Goal: Task Accomplishment & Management: Use online tool/utility

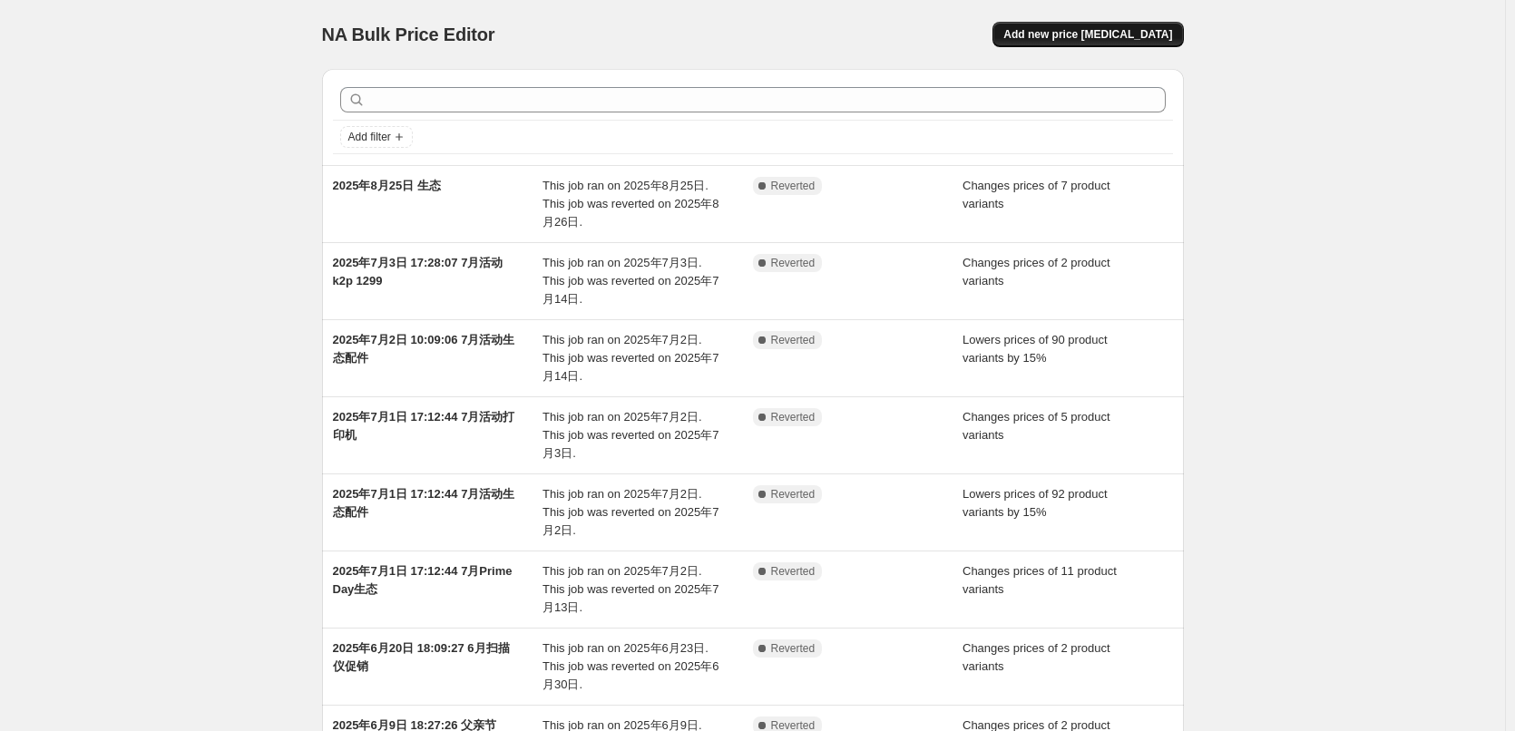
click at [1109, 39] on span "Add new price [MEDICAL_DATA]" at bounding box center [1087, 34] width 169 height 15
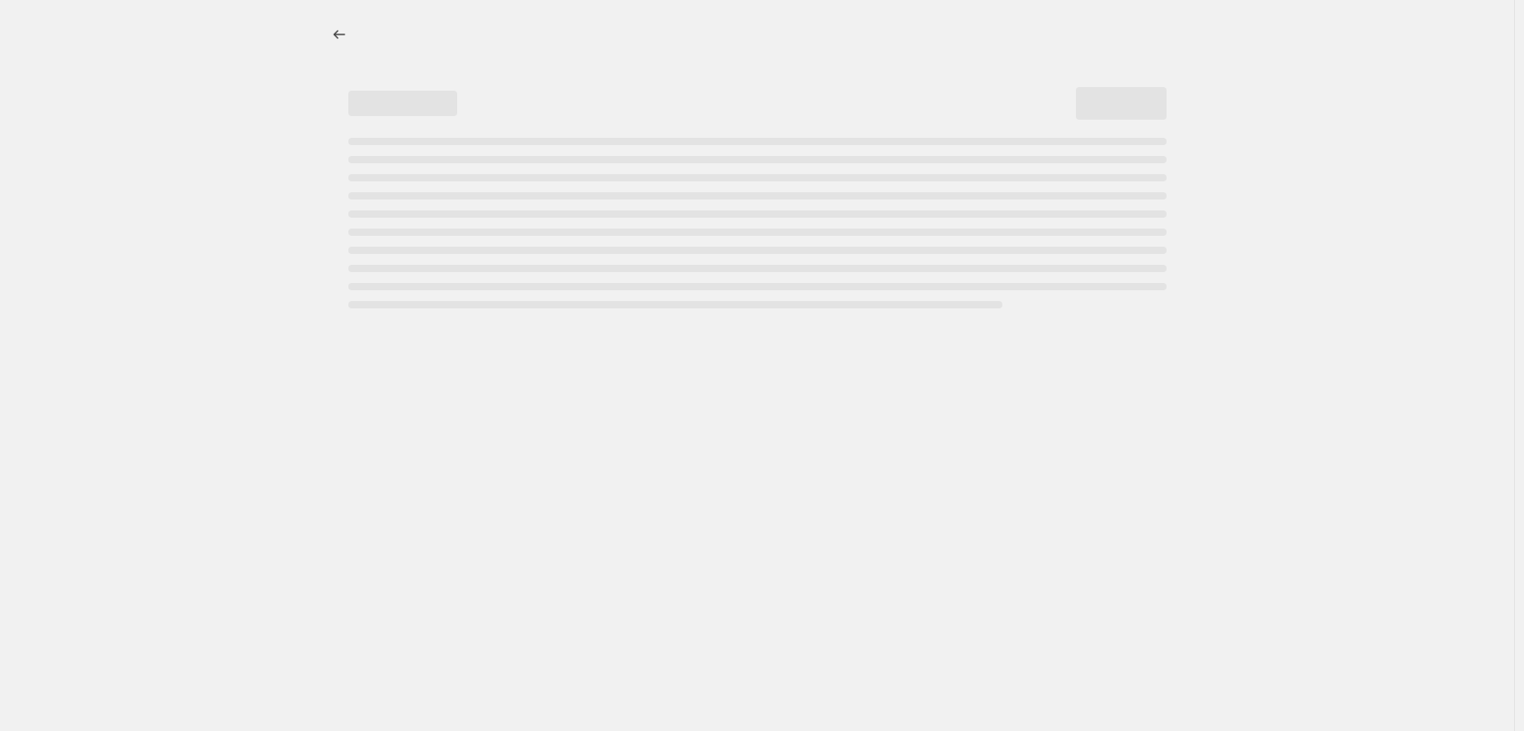
select select "percentage"
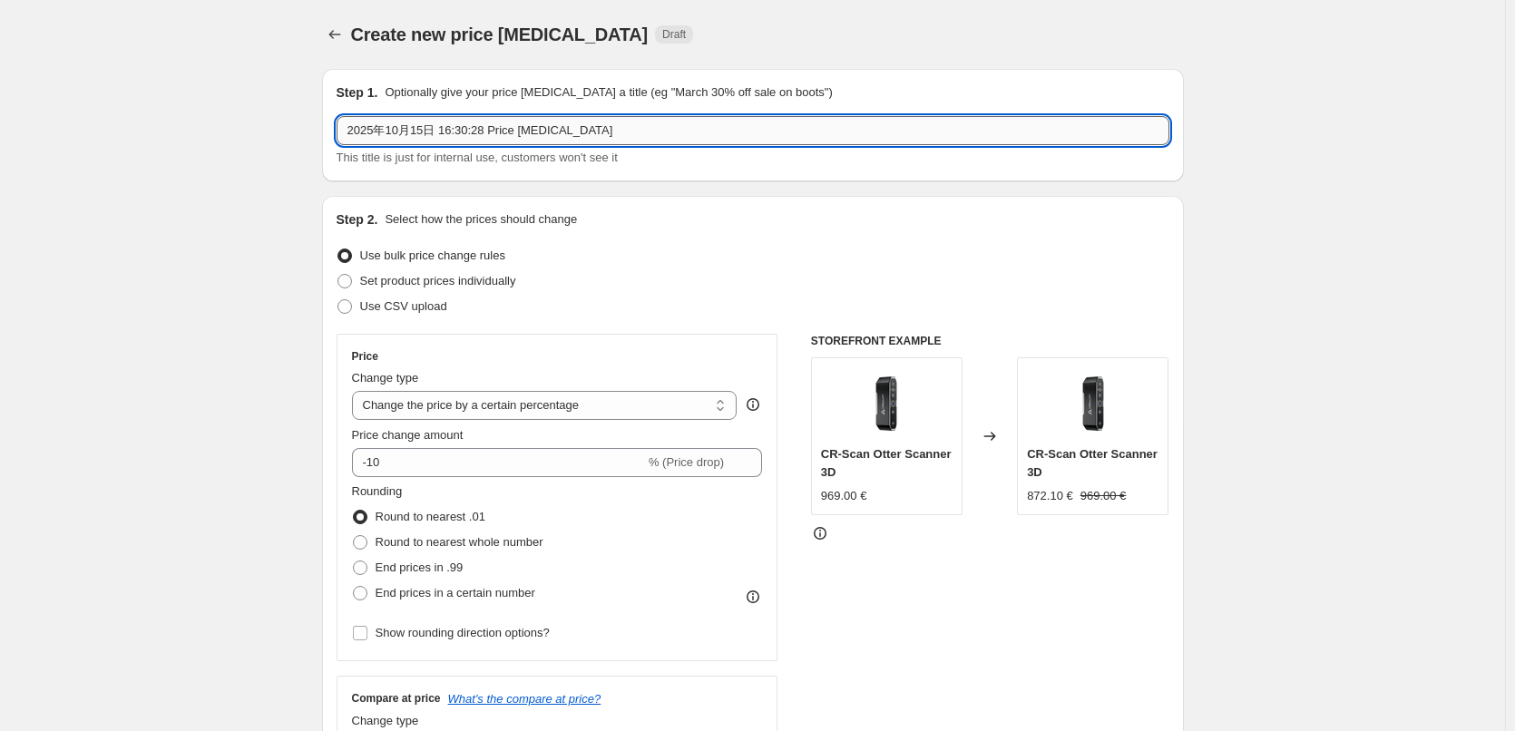
drag, startPoint x: 608, startPoint y: 137, endPoint x: 443, endPoint y: 135, distance: 165.1
click at [443, 135] on input "2025年10月15日 16:30:28 Price [MEDICAL_DATA]" at bounding box center [753, 130] width 833 height 29
click at [542, 131] on input "2025年10月15日 Haloween" at bounding box center [753, 130] width 833 height 29
click at [540, 129] on input "2025年10月15日 Haloween-ender-3v3 ke" at bounding box center [753, 130] width 833 height 29
click at [585, 125] on input "2025年10月15日 Haloween-ender-3 v3 ke" at bounding box center [753, 130] width 833 height 29
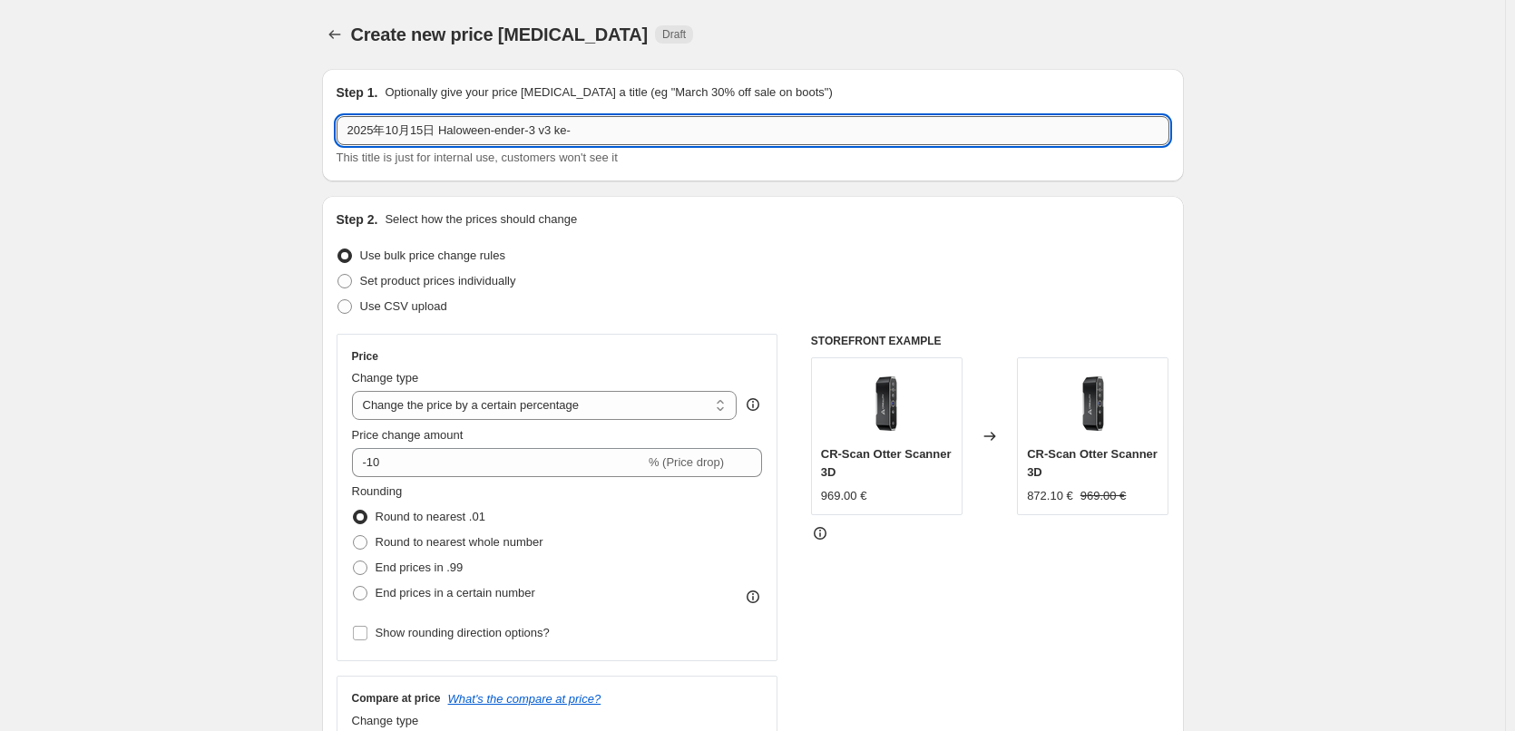
paste input "219"
type input "2025年10月15日 Haloween-ender-3 v3 ke-219"
click at [456, 279] on span "Set product prices individually" at bounding box center [438, 281] width 156 height 14
click at [338, 275] on input "Set product prices individually" at bounding box center [337, 274] width 1 height 1
radio input "true"
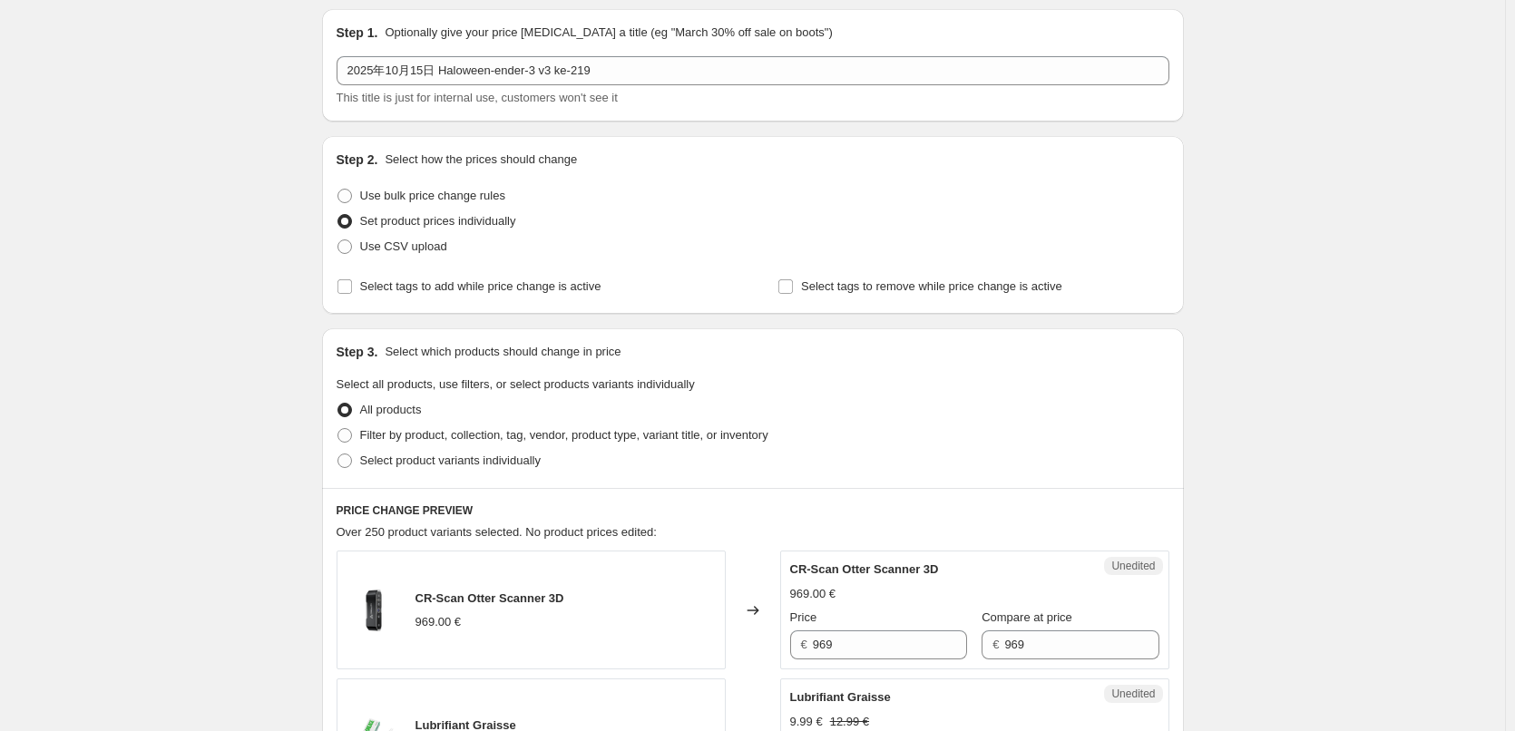
scroll to position [91, 0]
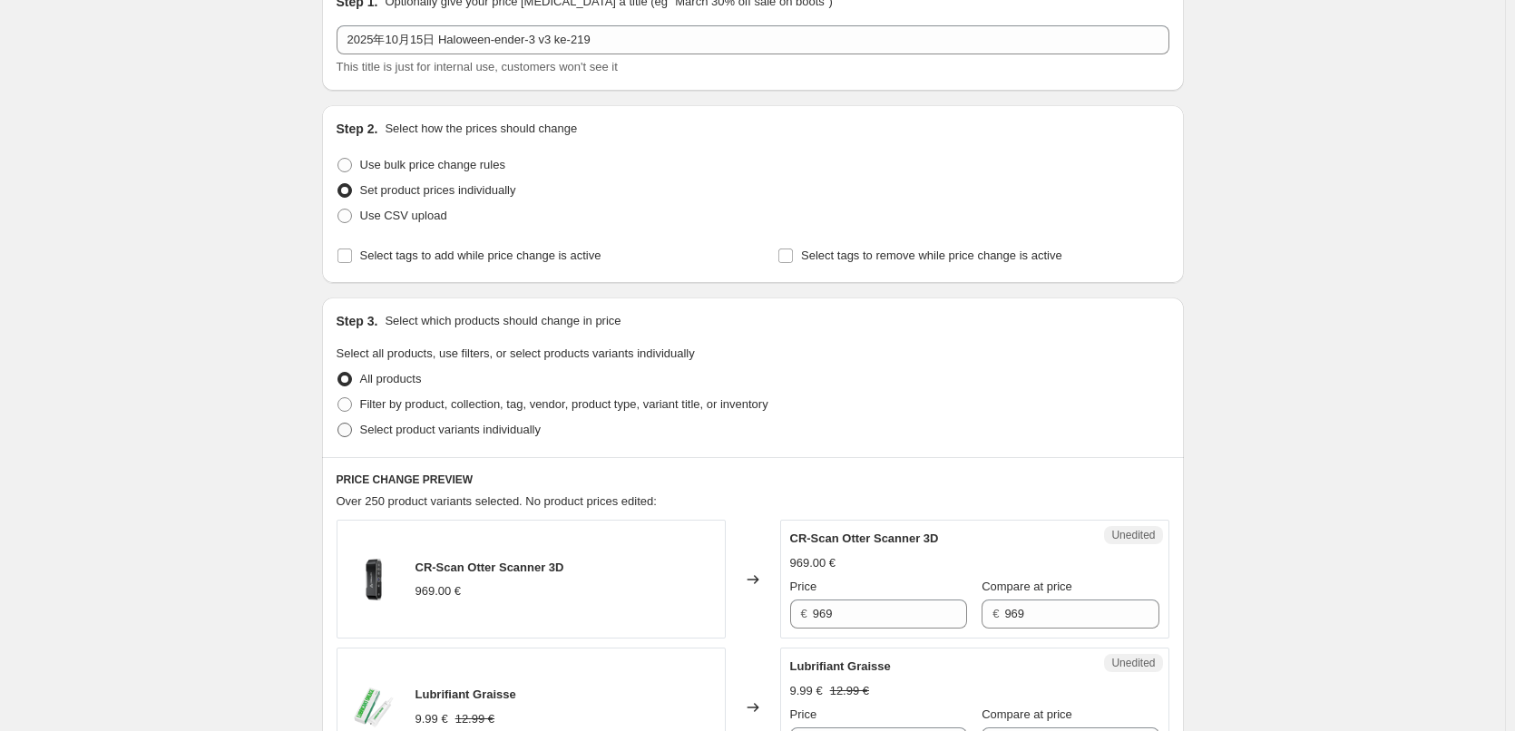
click at [453, 432] on span "Select product variants individually" at bounding box center [450, 430] width 181 height 14
click at [338, 424] on input "Select product variants individually" at bounding box center [337, 423] width 1 height 1
radio input "true"
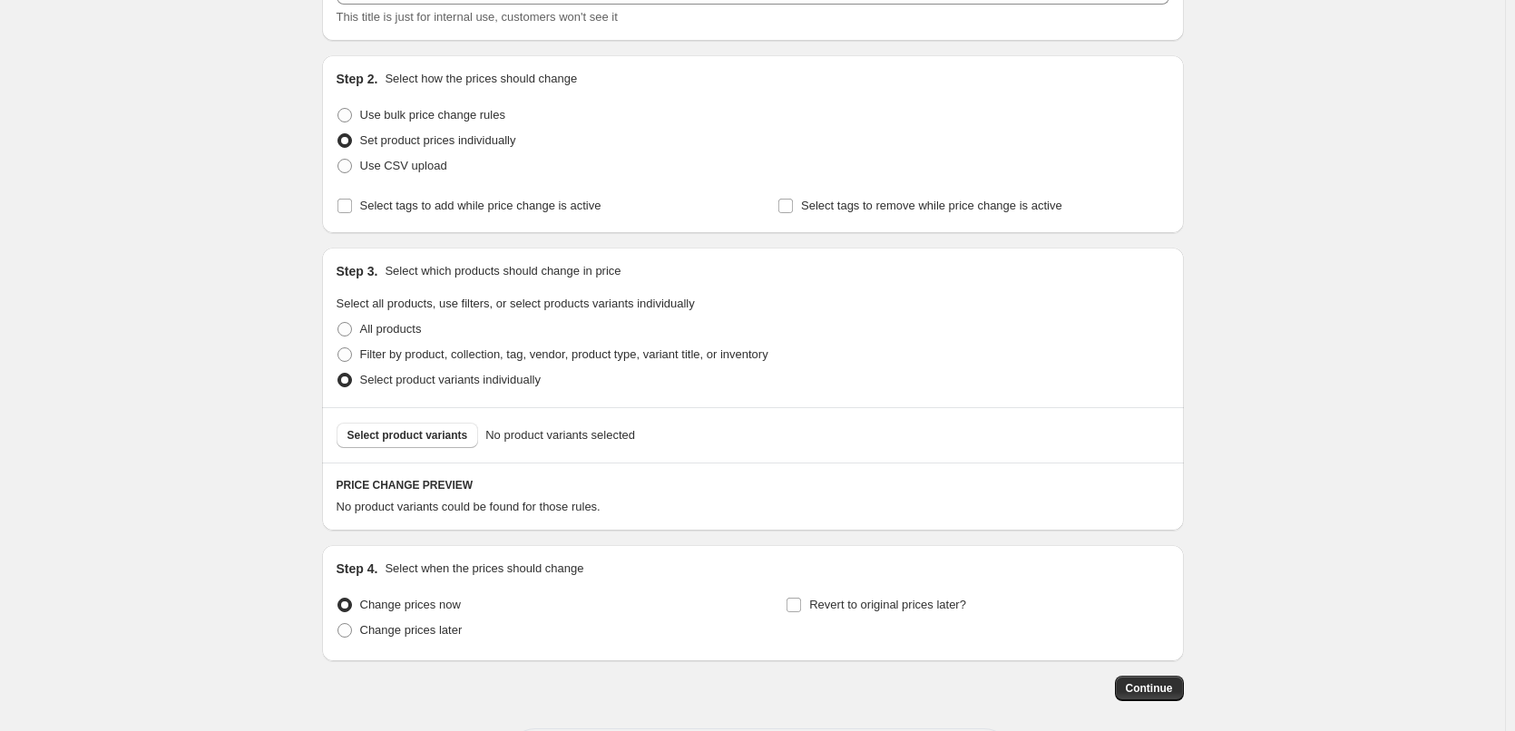
scroll to position [181, 0]
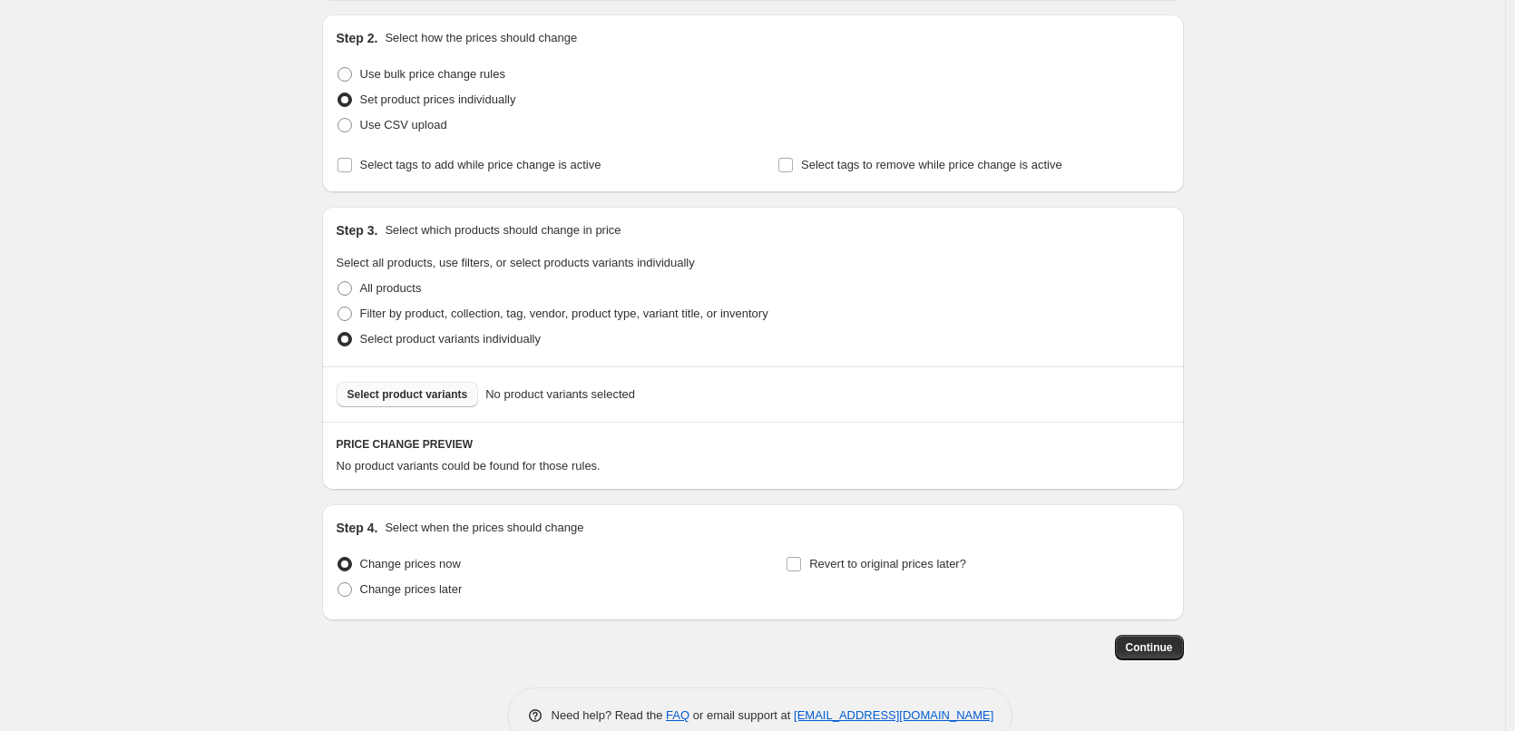
click at [436, 401] on span "Select product variants" at bounding box center [407, 394] width 121 height 15
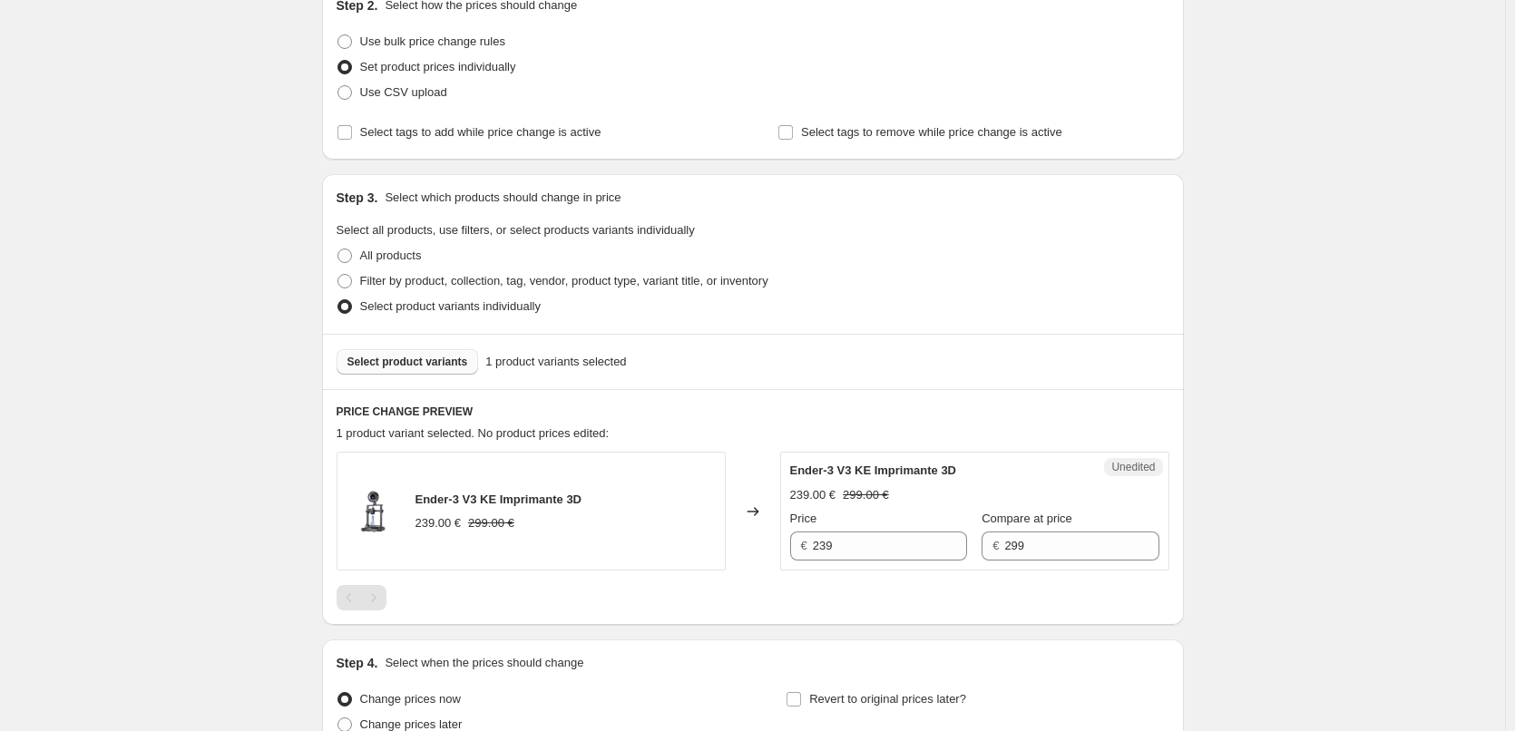
scroll to position [272, 0]
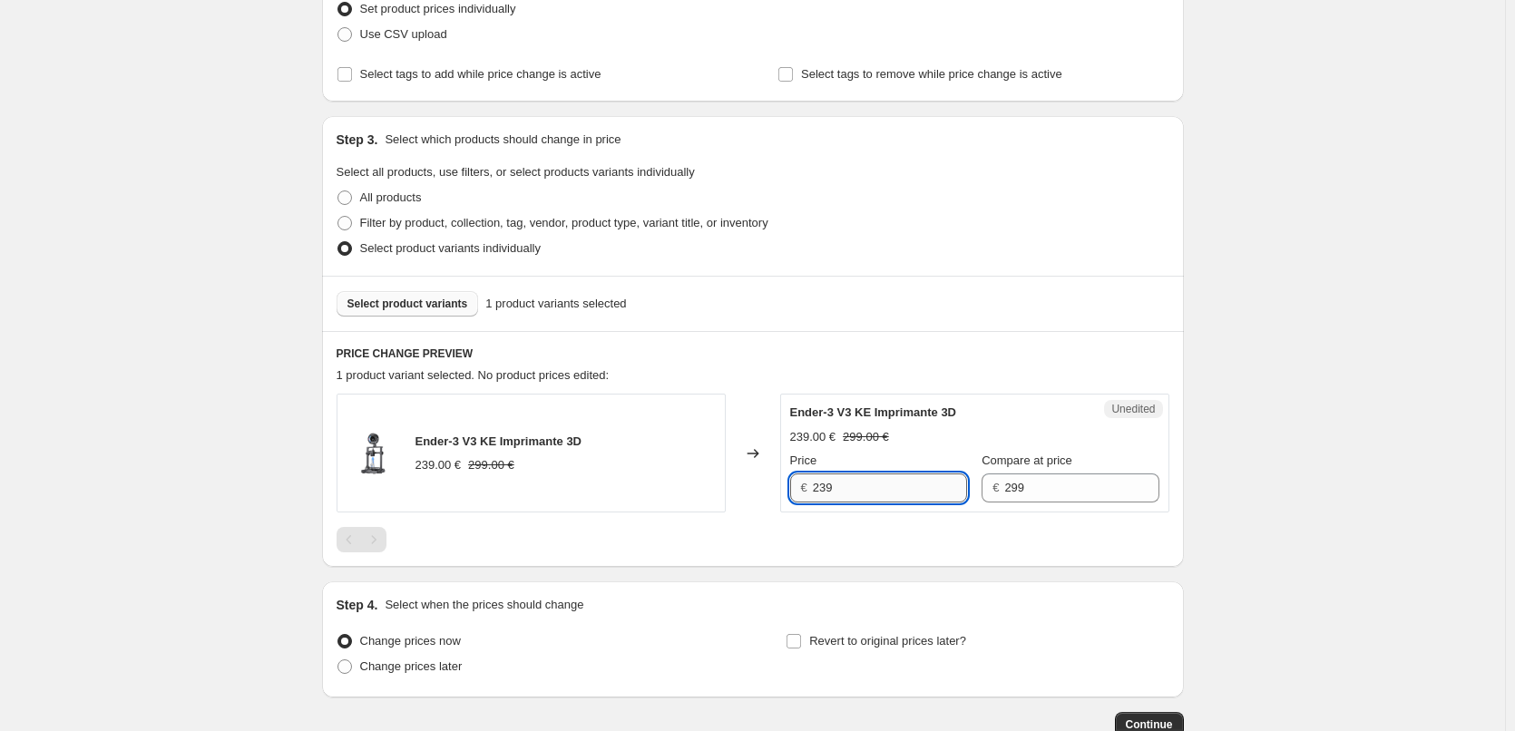
click at [855, 486] on input "239" at bounding box center [890, 487] width 154 height 29
type input "219"
click at [716, 541] on div at bounding box center [753, 539] width 833 height 25
click at [801, 644] on input "Revert to original prices later?" at bounding box center [793, 641] width 15 height 15
checkbox input "true"
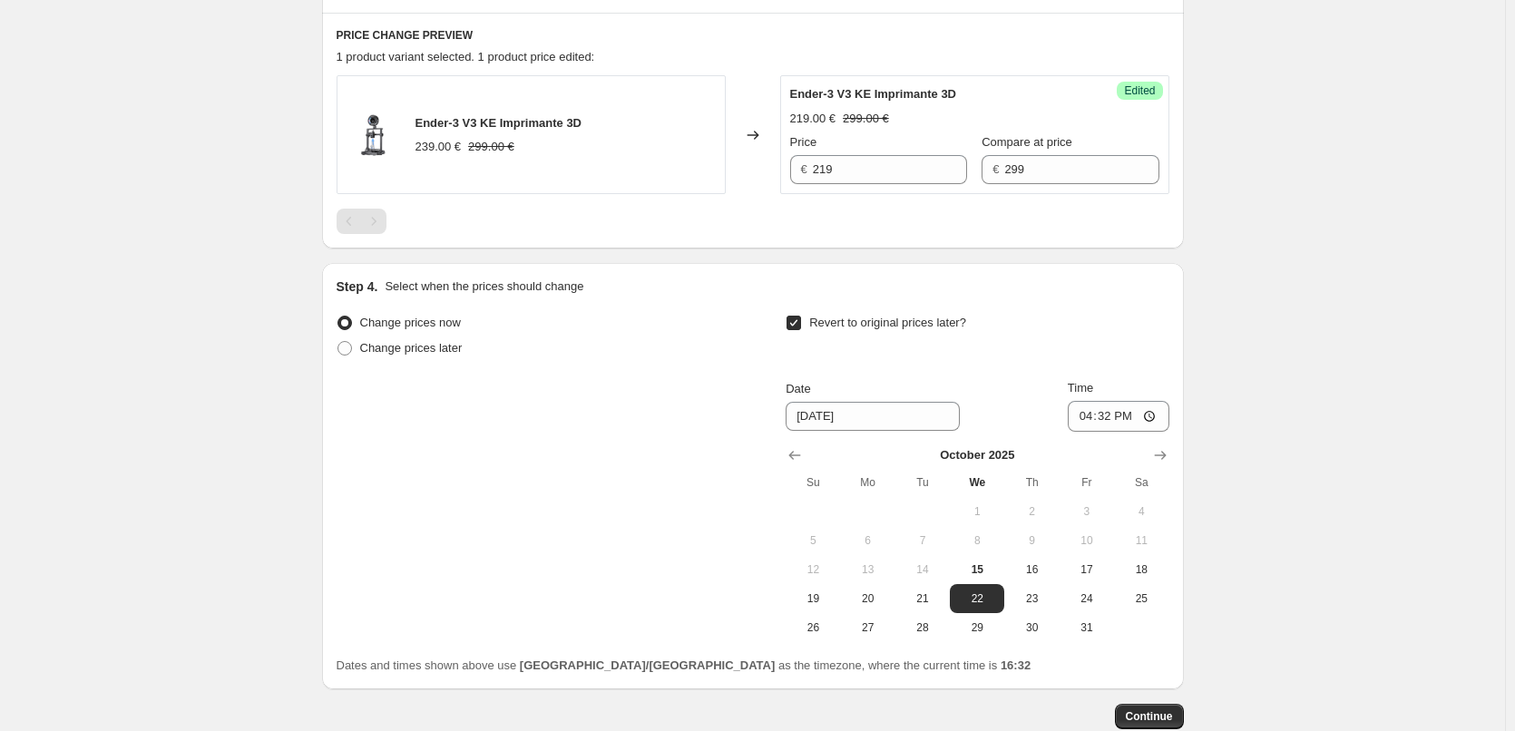
scroll to position [635, 0]
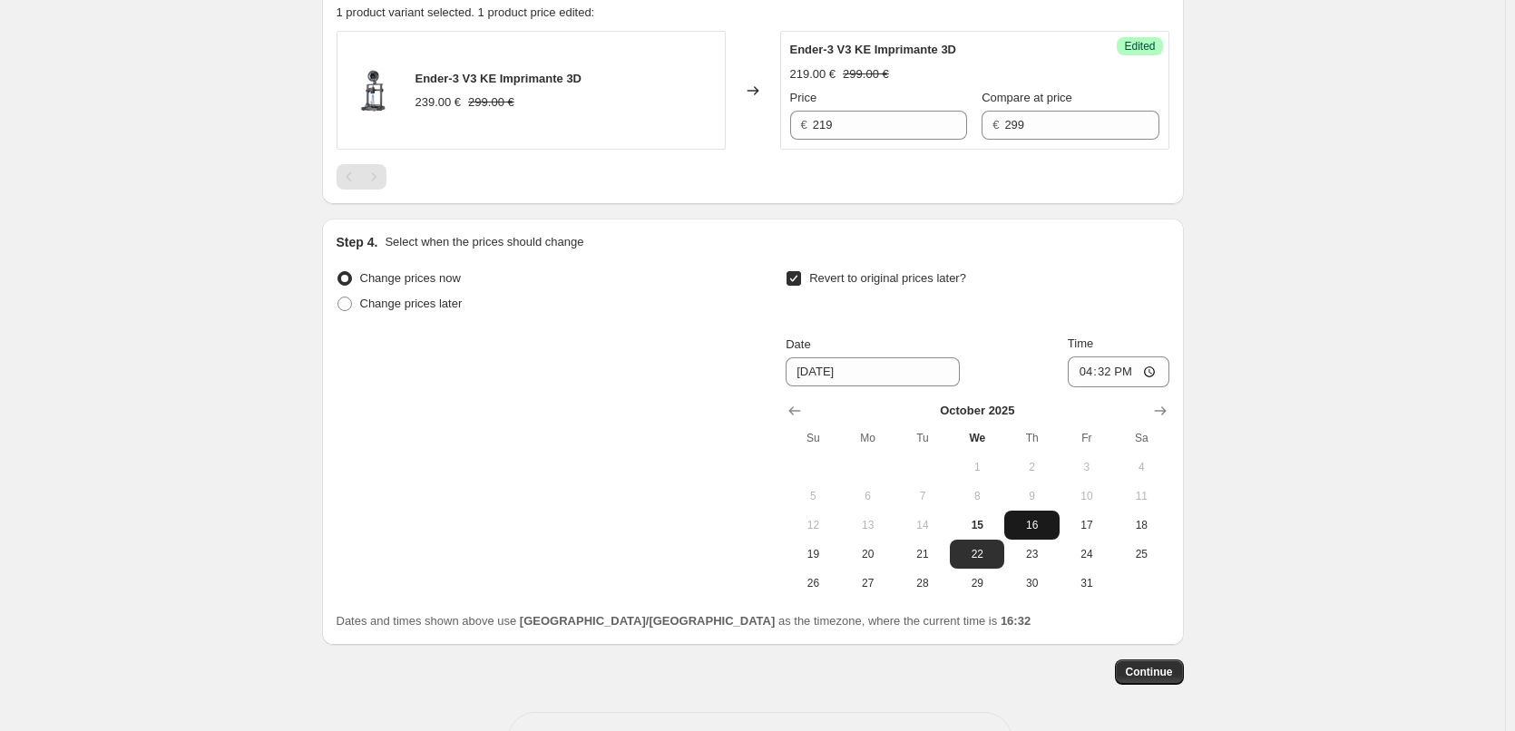
click at [1043, 528] on span "16" at bounding box center [1031, 525] width 40 height 15
type input "[DATE]"
click at [1136, 368] on input "16:32" at bounding box center [1119, 371] width 102 height 31
click at [1155, 368] on input "16:32" at bounding box center [1119, 371] width 102 height 31
type input "06:00"
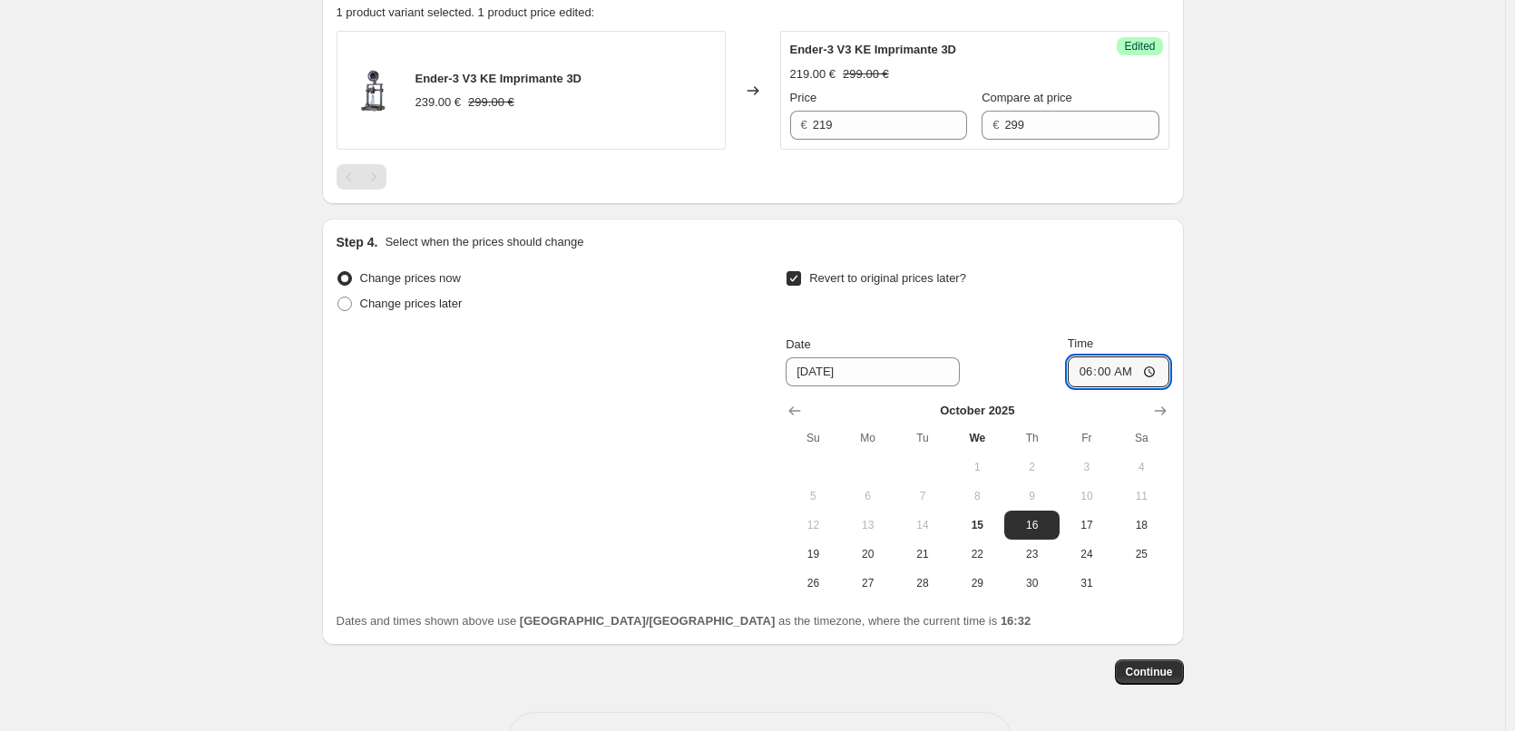
click at [1272, 461] on div "Create new price [MEDICAL_DATA]. This page is ready Create new price [MEDICAL_D…" at bounding box center [752, 80] width 1505 height 1430
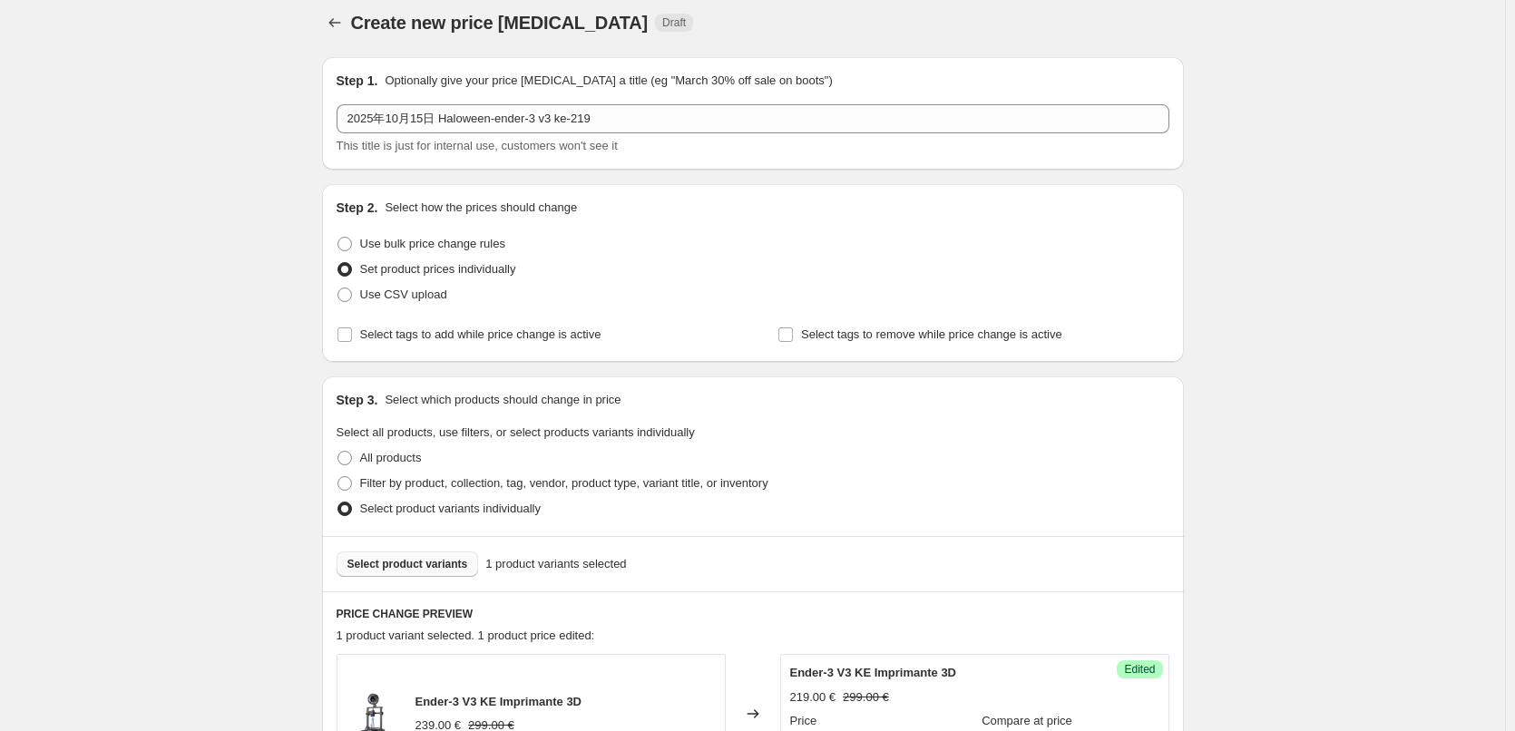
scroll to position [0, 0]
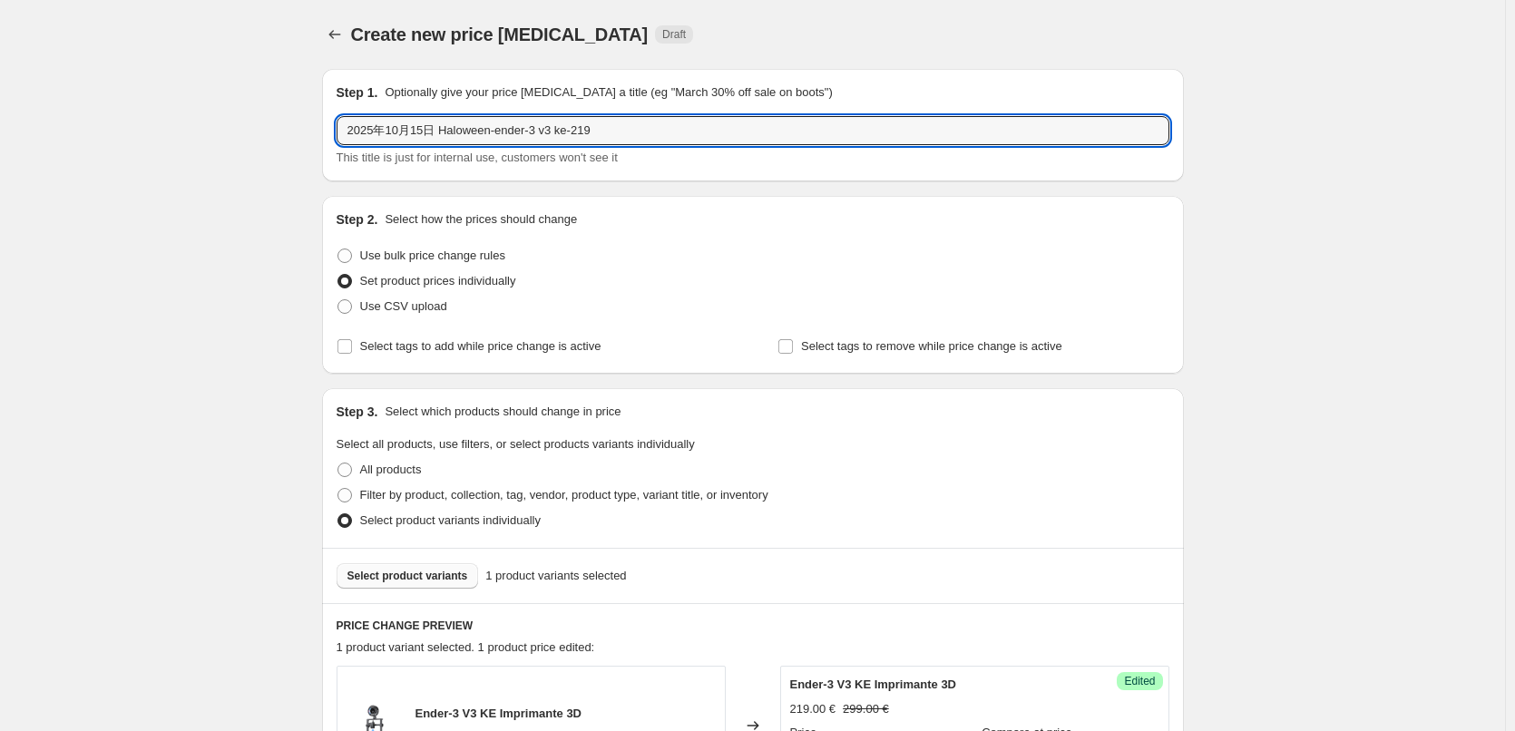
drag, startPoint x: 444, startPoint y: 134, endPoint x: 620, endPoint y: 147, distance: 177.3
click at [618, 132] on input "2025年10月15日 Haloween-ender-3 v3 ke-219" at bounding box center [753, 130] width 833 height 29
click at [1343, 464] on div "Create new price [MEDICAL_DATA]. This page is ready Create new price [MEDICAL_D…" at bounding box center [752, 715] width 1505 height 1430
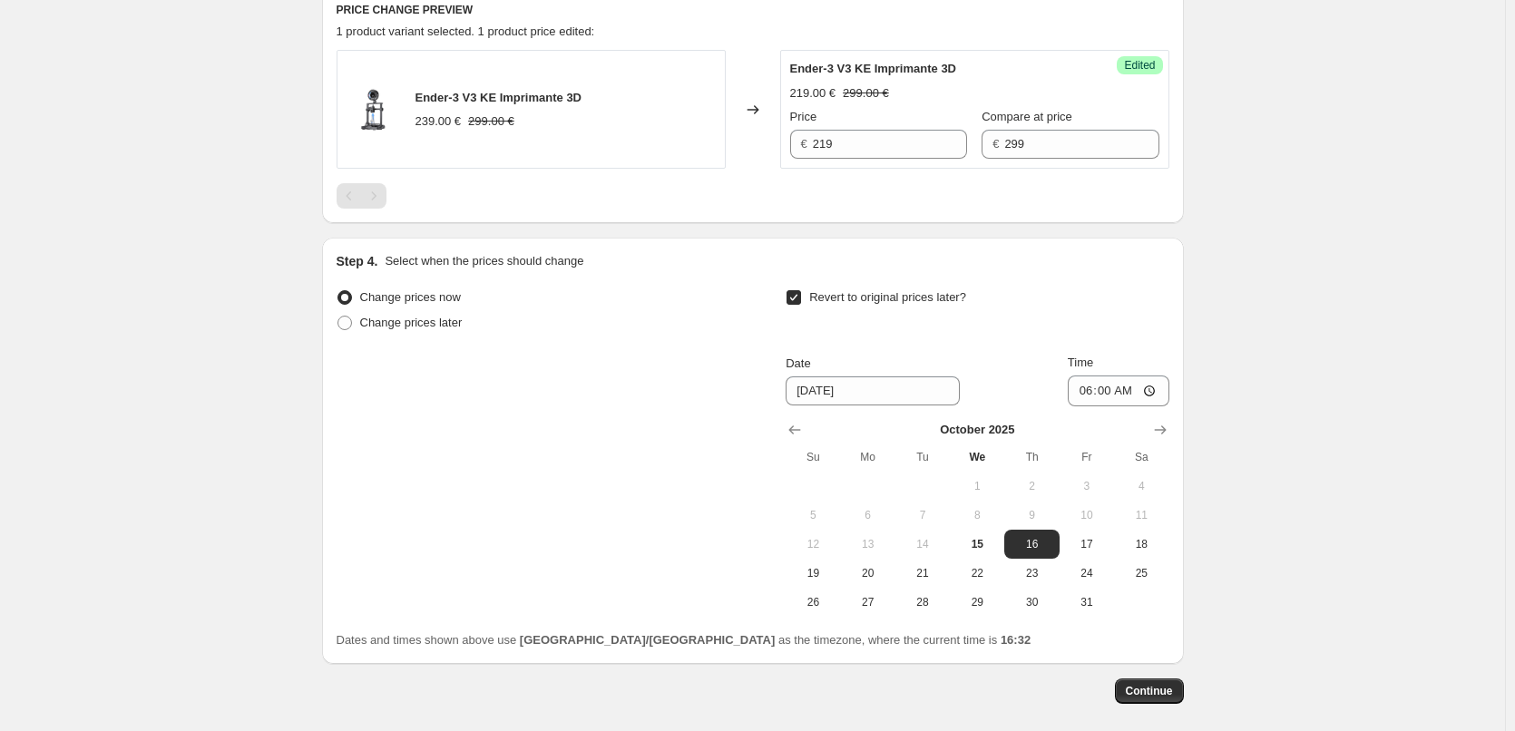
scroll to position [635, 0]
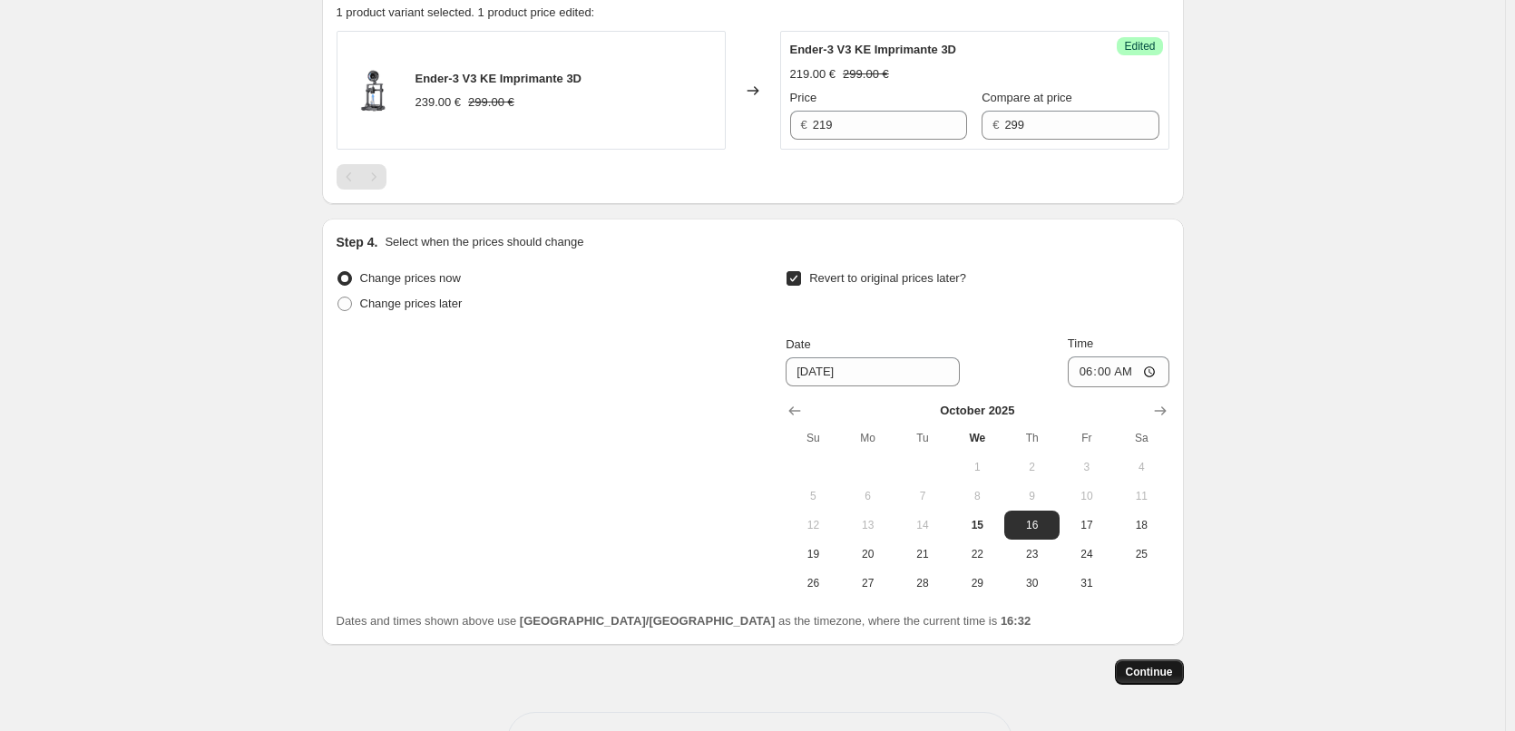
click at [1158, 670] on span "Continue" at bounding box center [1149, 672] width 47 height 15
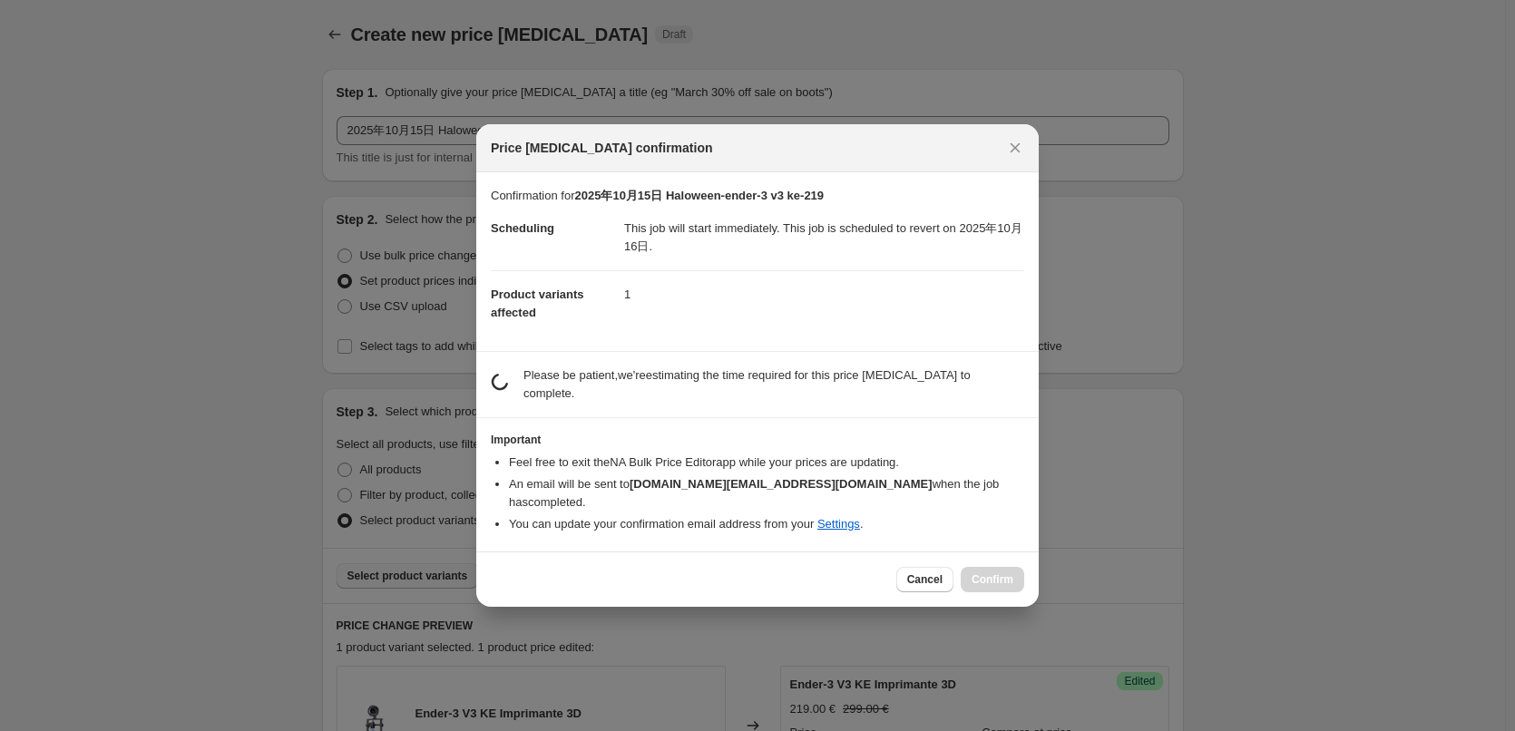
scroll to position [0, 0]
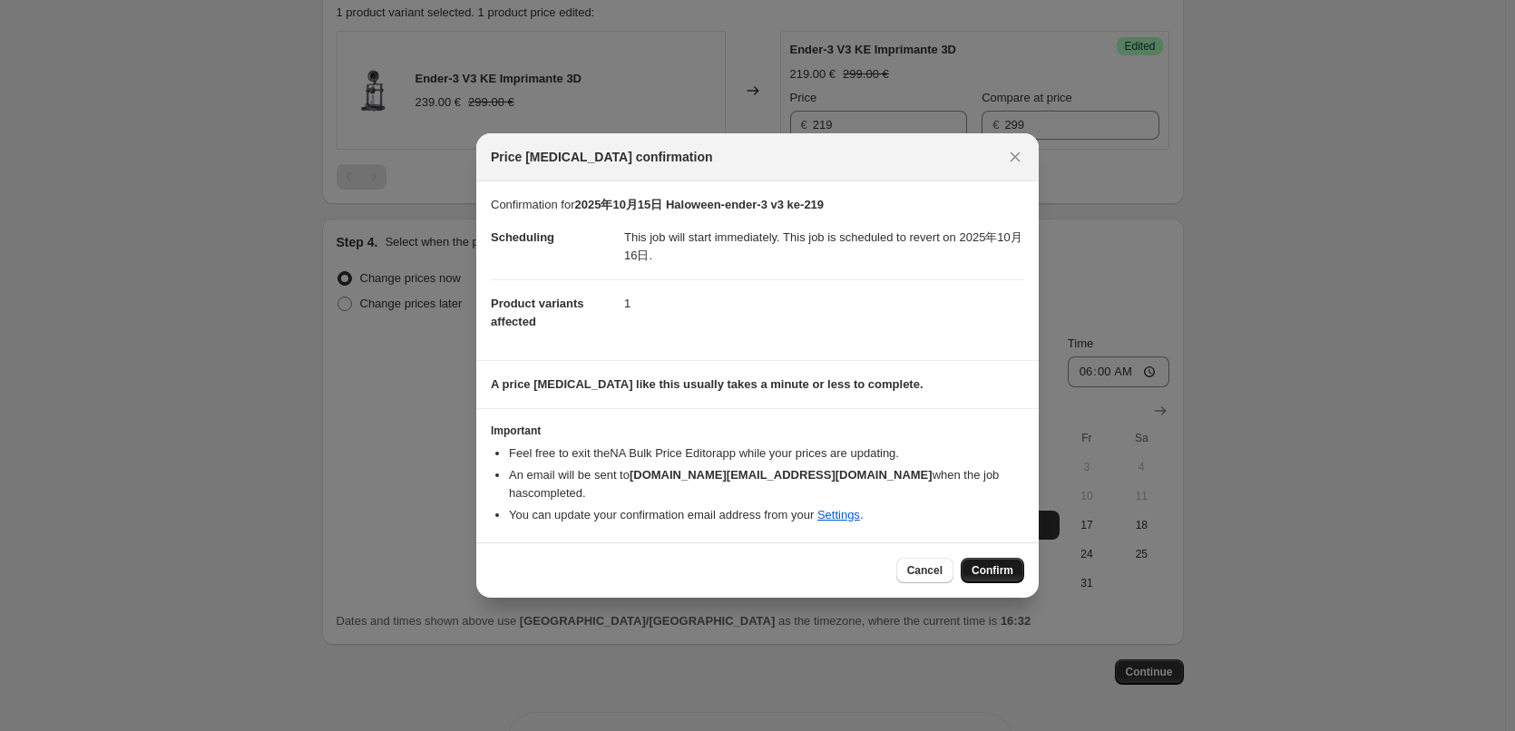
click at [1001, 563] on span "Confirm" at bounding box center [992, 570] width 42 height 15
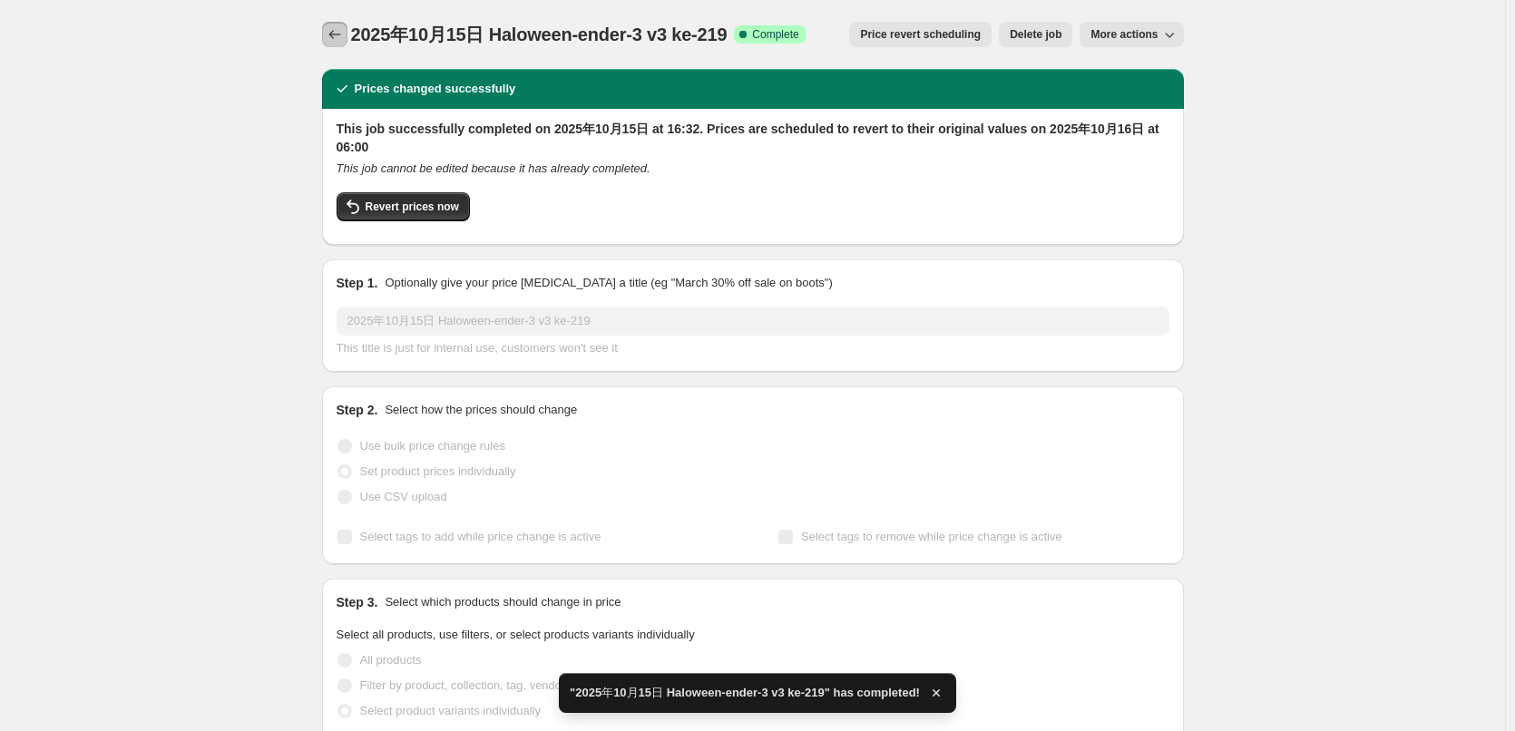
click at [335, 32] on icon "Price change jobs" at bounding box center [335, 34] width 18 height 18
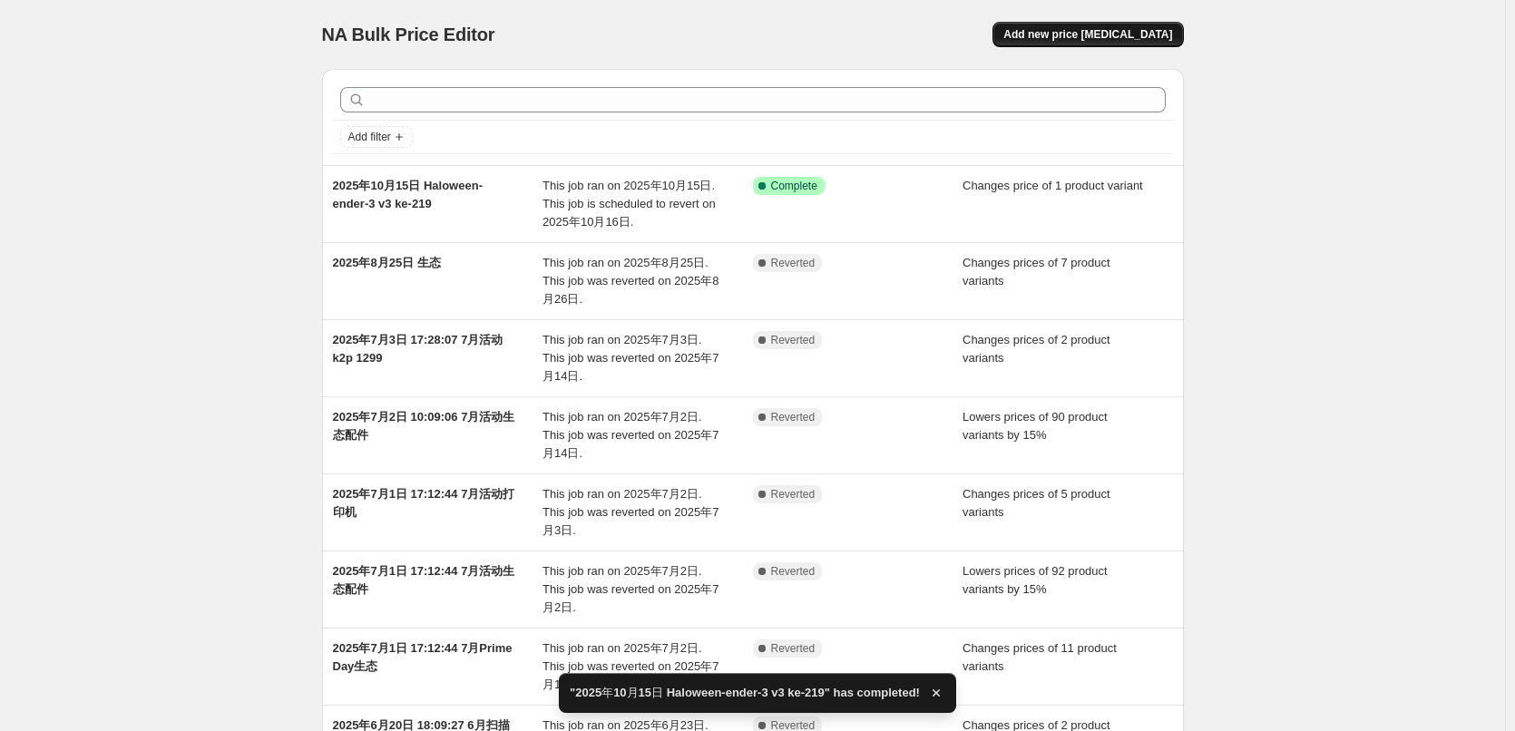
click at [1121, 27] on button "Add new price [MEDICAL_DATA]" at bounding box center [1087, 34] width 190 height 25
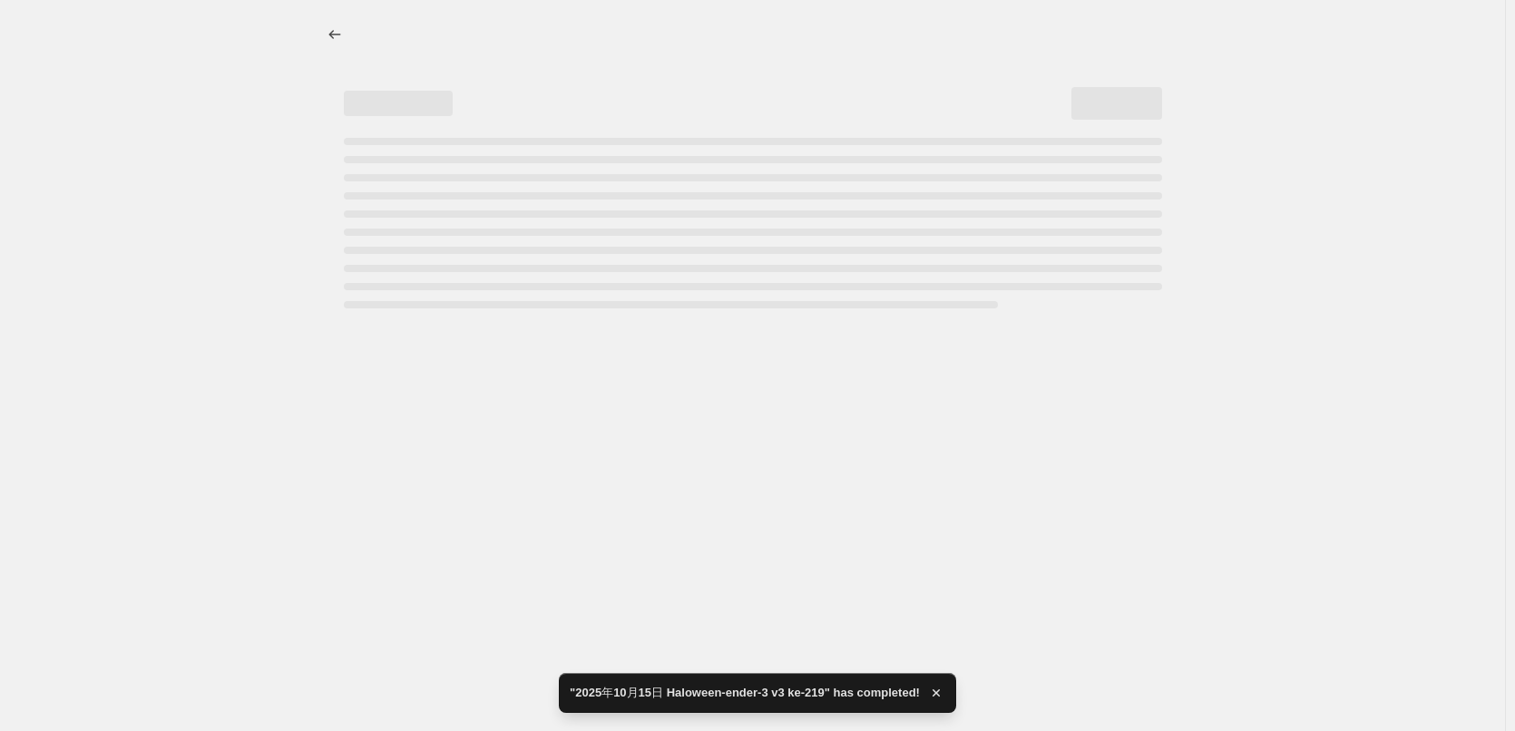
select select "percentage"
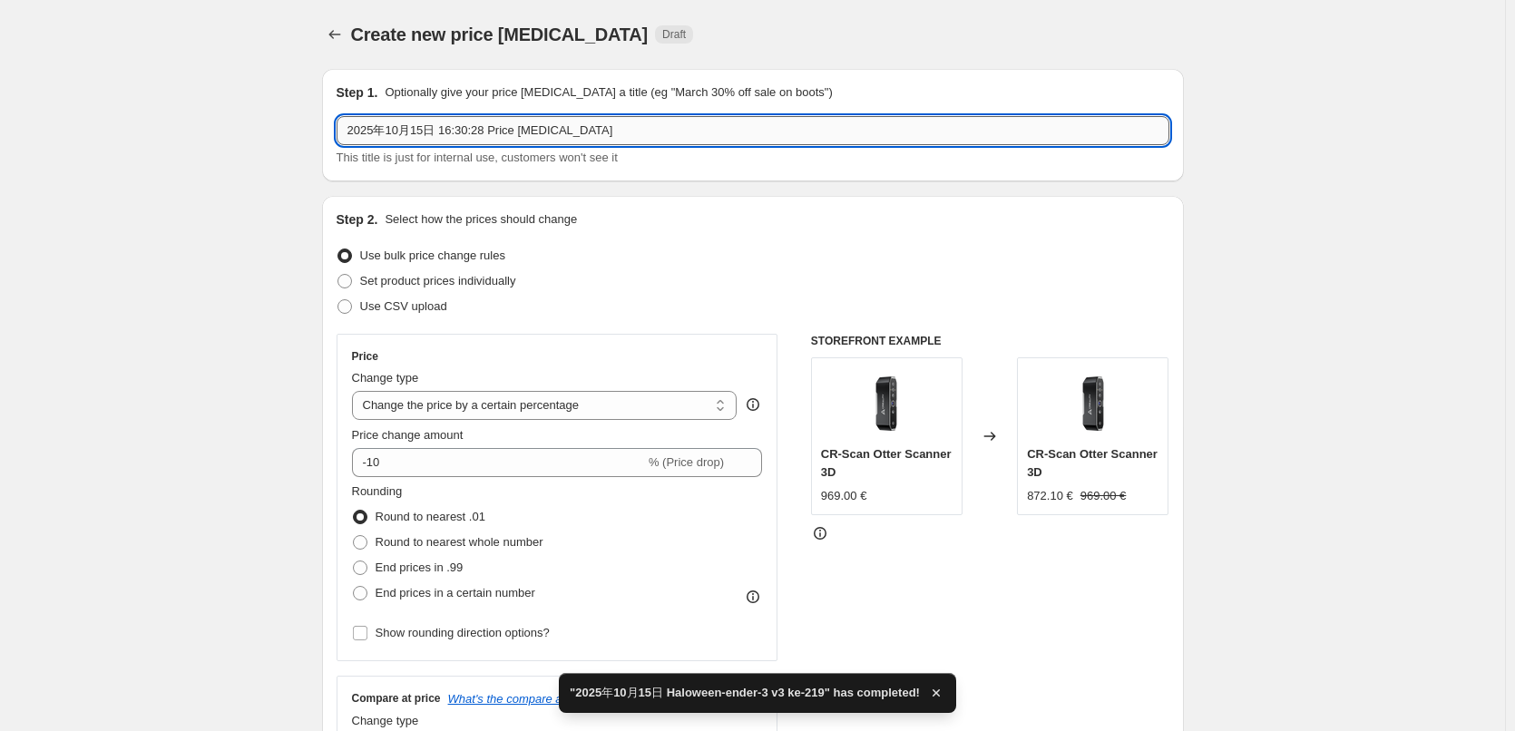
drag, startPoint x: 442, startPoint y: 128, endPoint x: 629, endPoint y: 131, distance: 186.9
click at [629, 131] on input "2025年10月15日 16:30:28 Price [MEDICAL_DATA]" at bounding box center [753, 130] width 833 height 29
paste input "Haloween-ender-3 v3 ke-219"
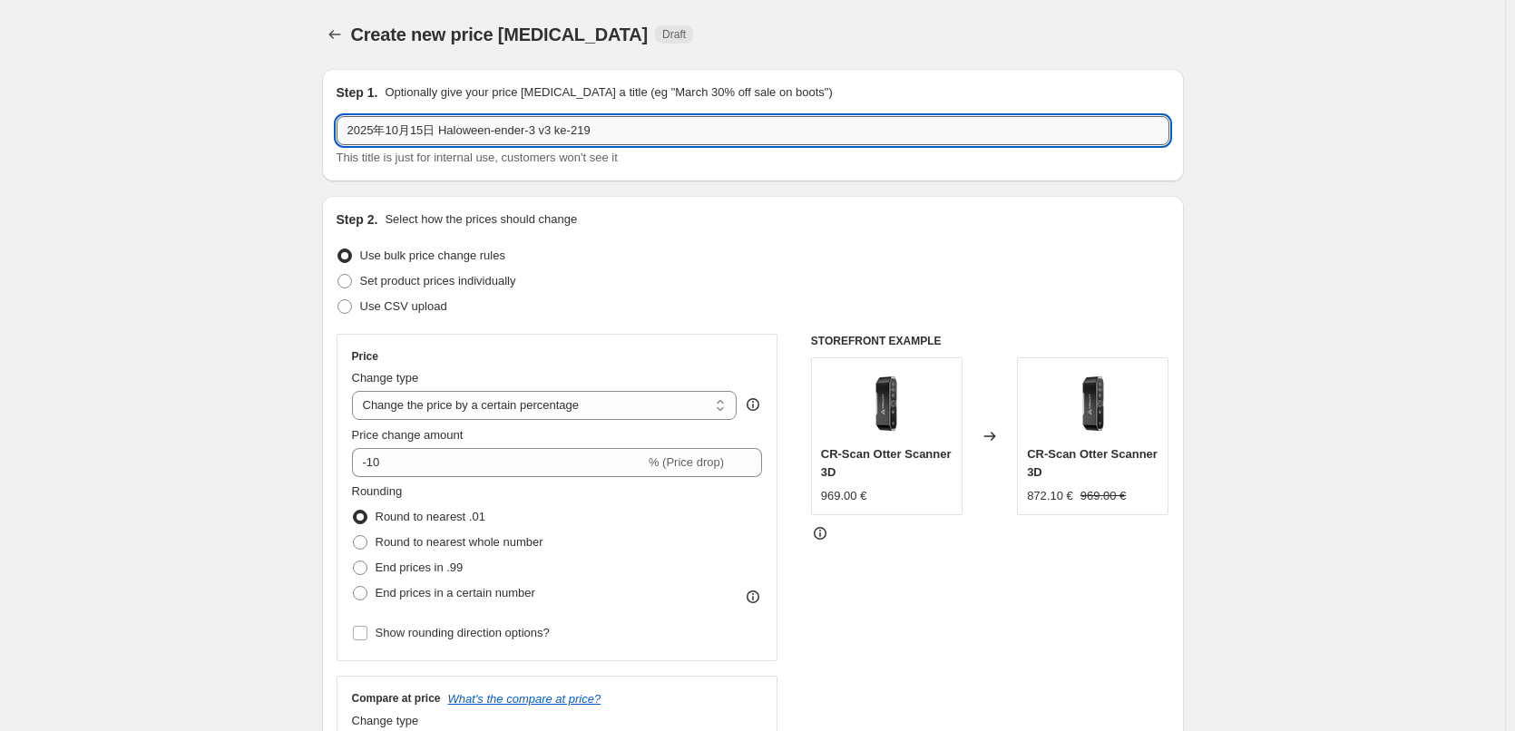
drag, startPoint x: 499, startPoint y: 134, endPoint x: 568, endPoint y: 123, distance: 69.8
click at [568, 123] on input "2025年10月15日 Haloween-ender-3 v3 ke-219" at bounding box center [753, 130] width 833 height 29
paste input "Ender-3 V3"
drag, startPoint x: 561, startPoint y: 133, endPoint x: 606, endPoint y: 127, distance: 45.8
click at [600, 128] on input "2025年10月15日 Haloween-Ender-3 V3-219" at bounding box center [753, 130] width 833 height 29
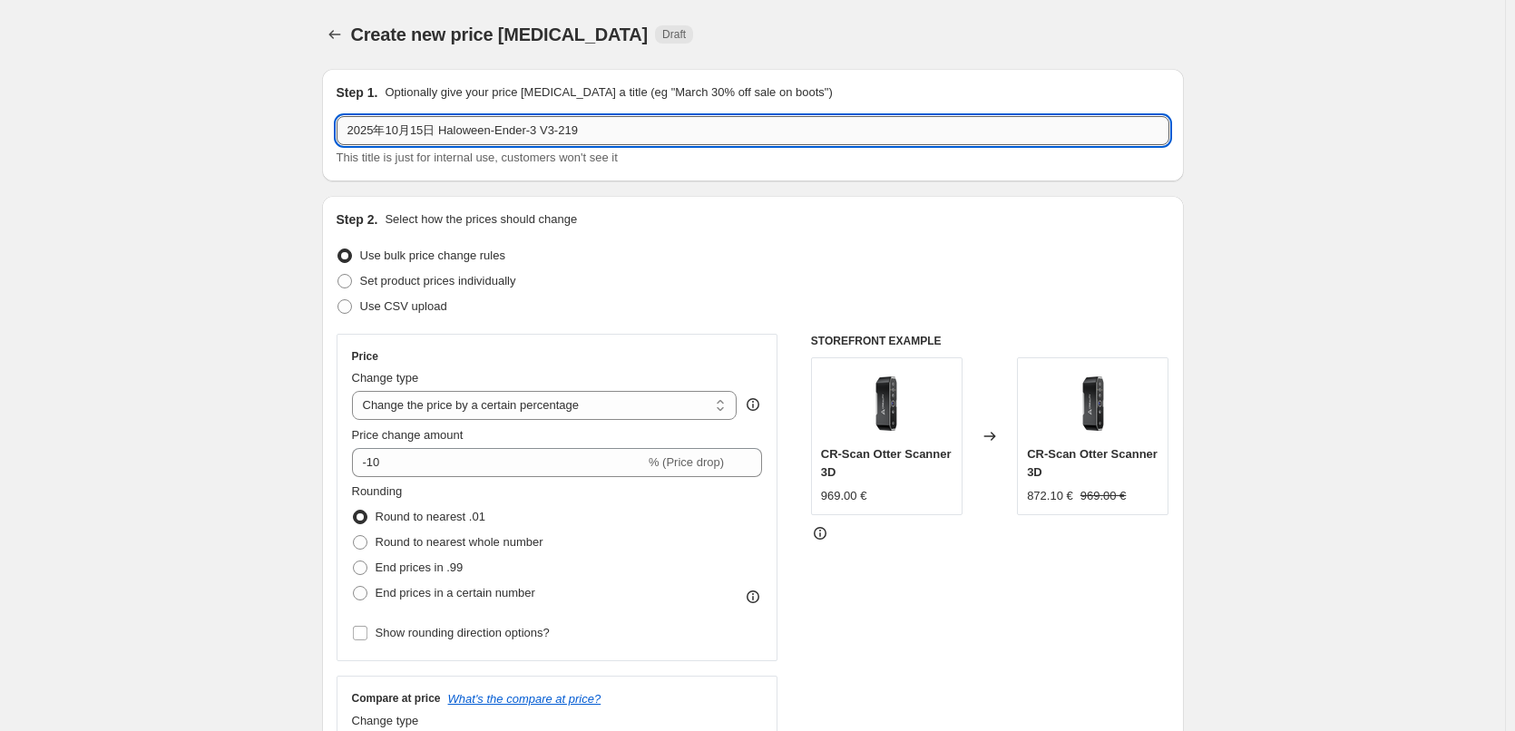
paste input "9"
type input "2025年10月15日 Haloween-Ender-3 V3-299"
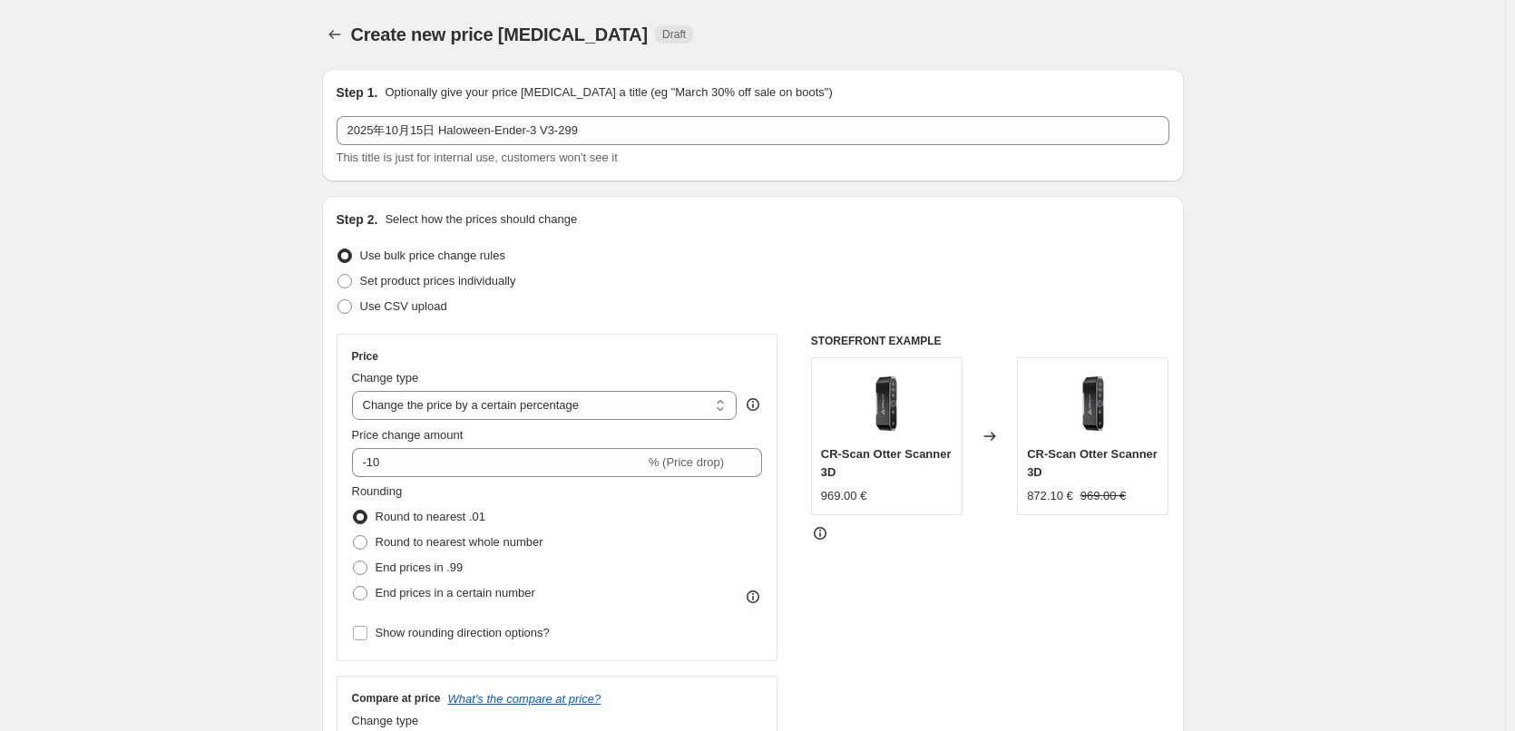
click at [633, 145] on div "2025年10月15日 Haloween-Ender-3 V3-299 This title is just for internal use, custom…" at bounding box center [753, 141] width 833 height 51
click at [440, 281] on span "Set product prices individually" at bounding box center [438, 281] width 156 height 14
click at [338, 275] on input "Set product prices individually" at bounding box center [337, 274] width 1 height 1
radio input "true"
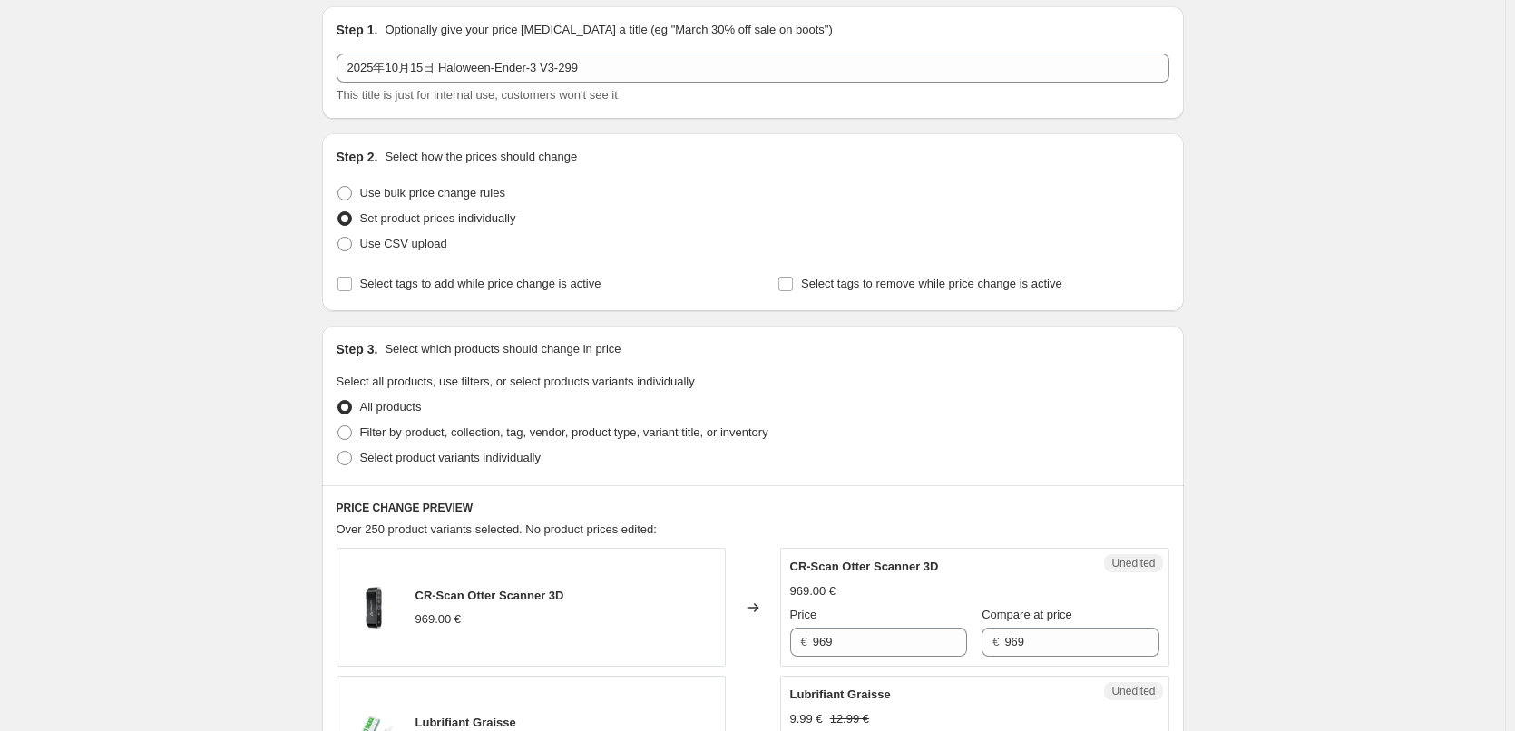
scroll to position [91, 0]
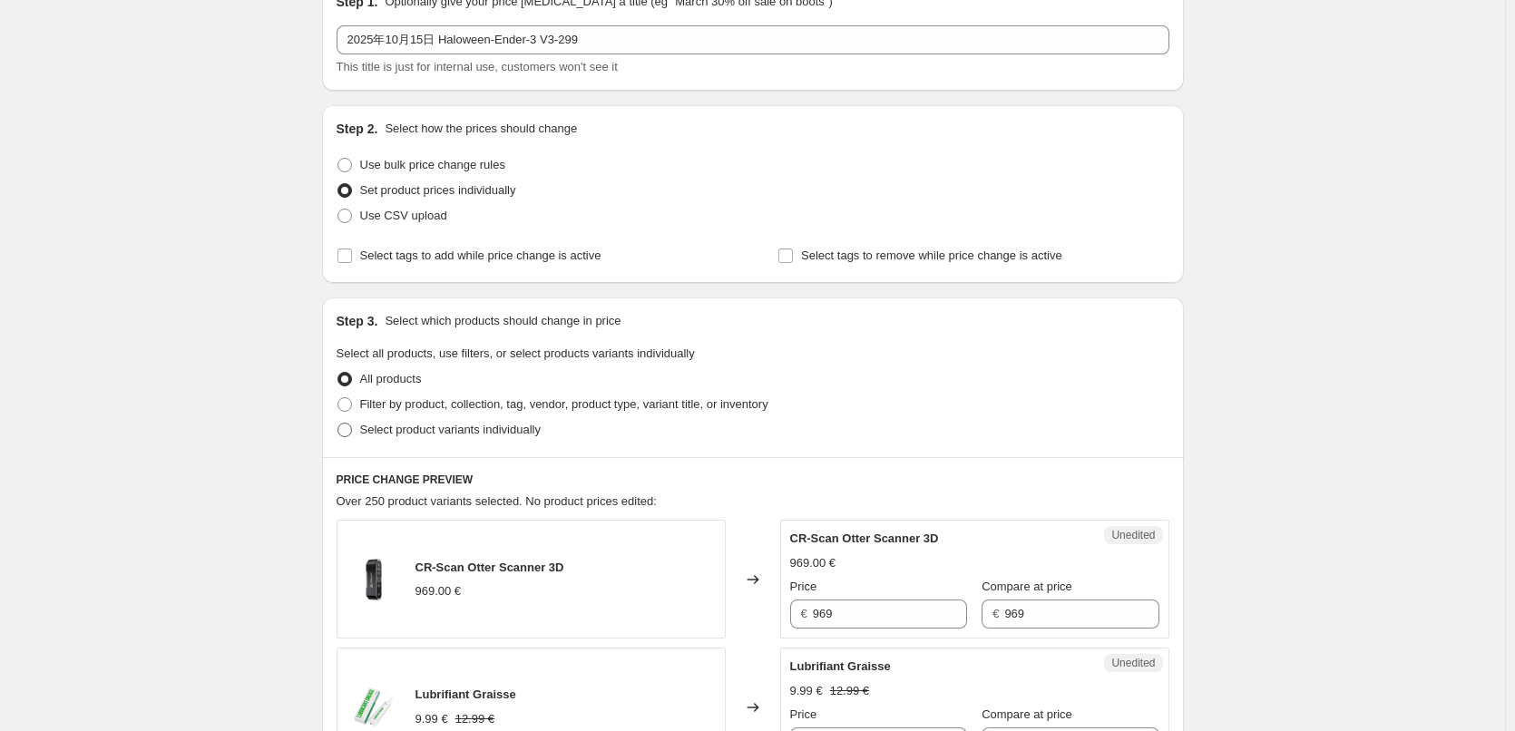
click at [488, 424] on span "Select product variants individually" at bounding box center [450, 430] width 181 height 14
click at [338, 424] on input "Select product variants individually" at bounding box center [337, 423] width 1 height 1
radio input "true"
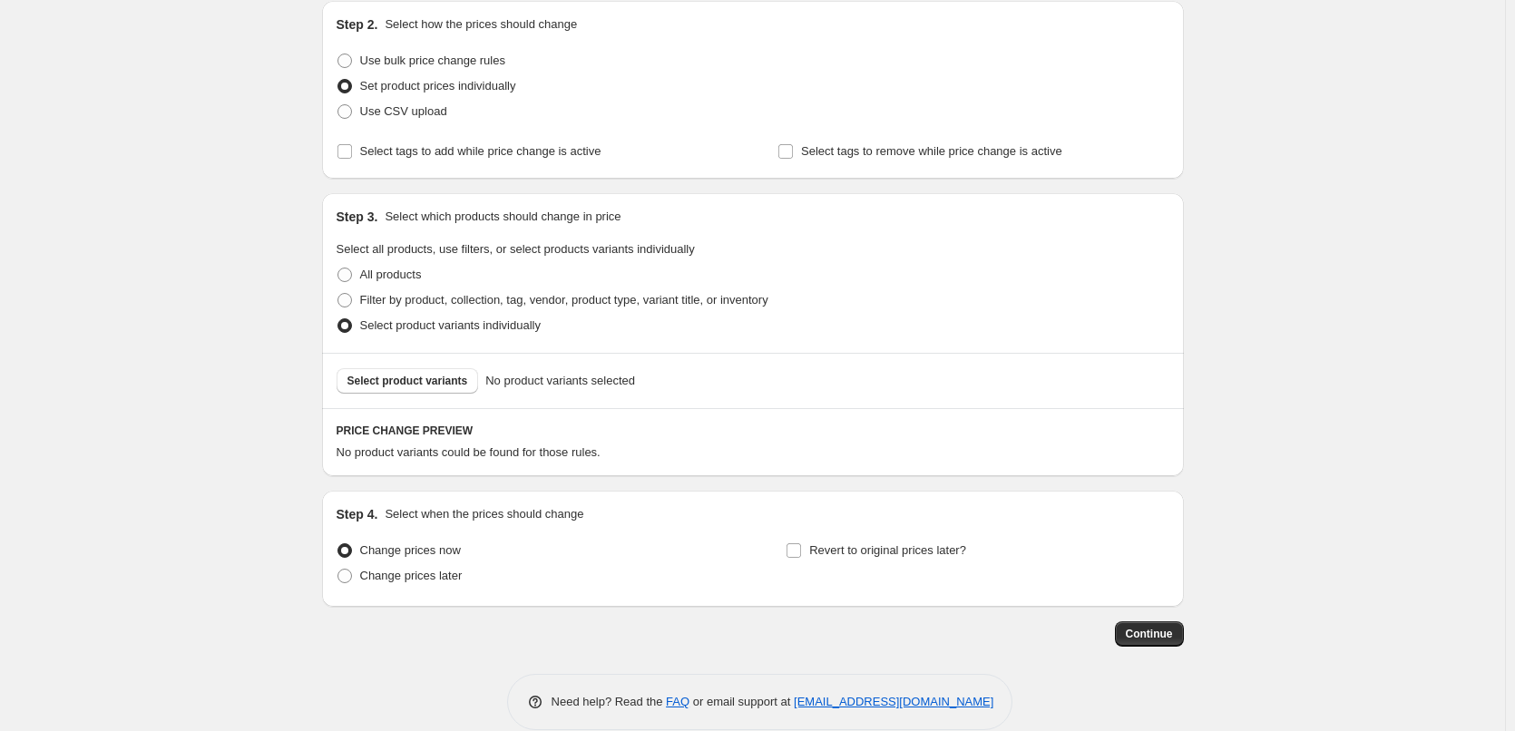
scroll to position [221, 0]
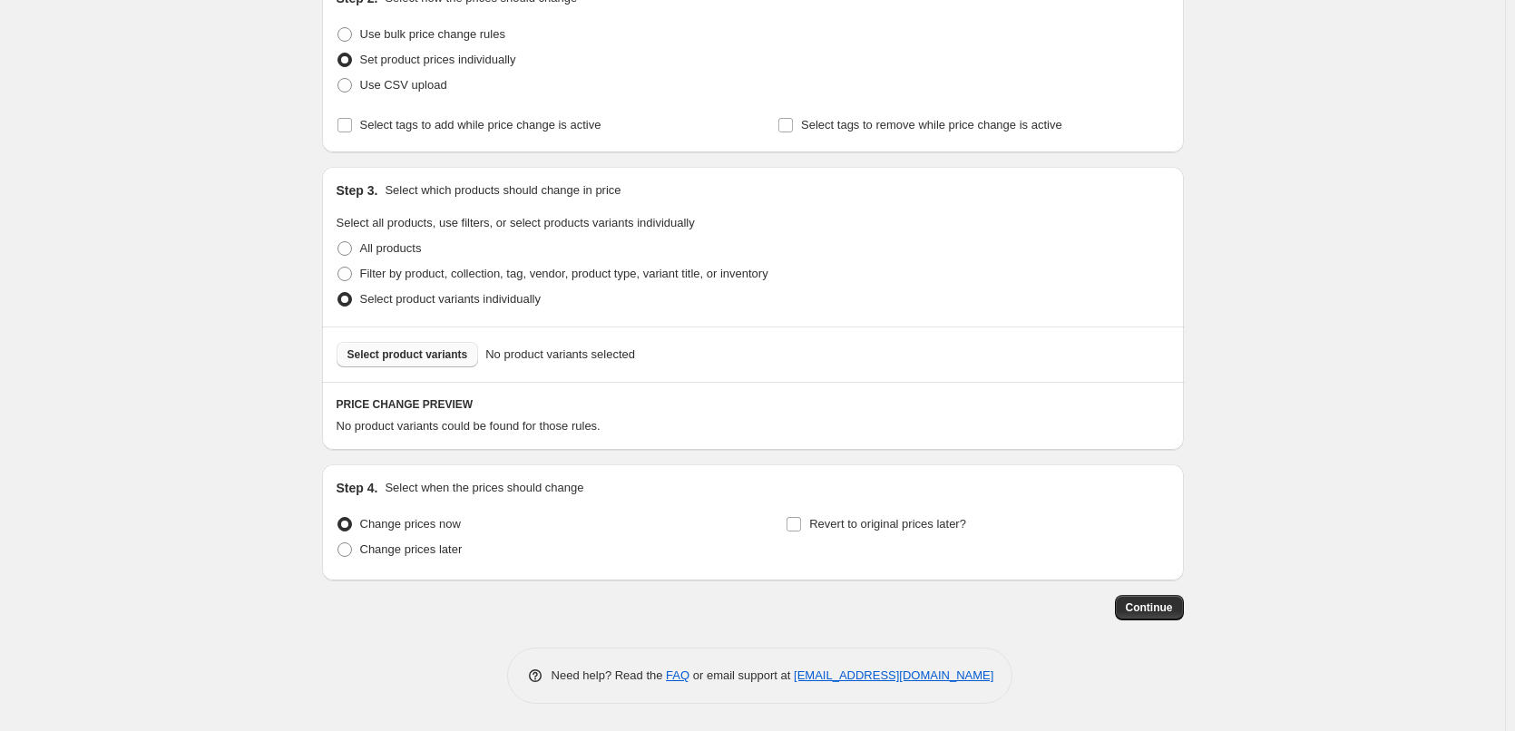
click at [413, 358] on span "Select product variants" at bounding box center [407, 354] width 121 height 15
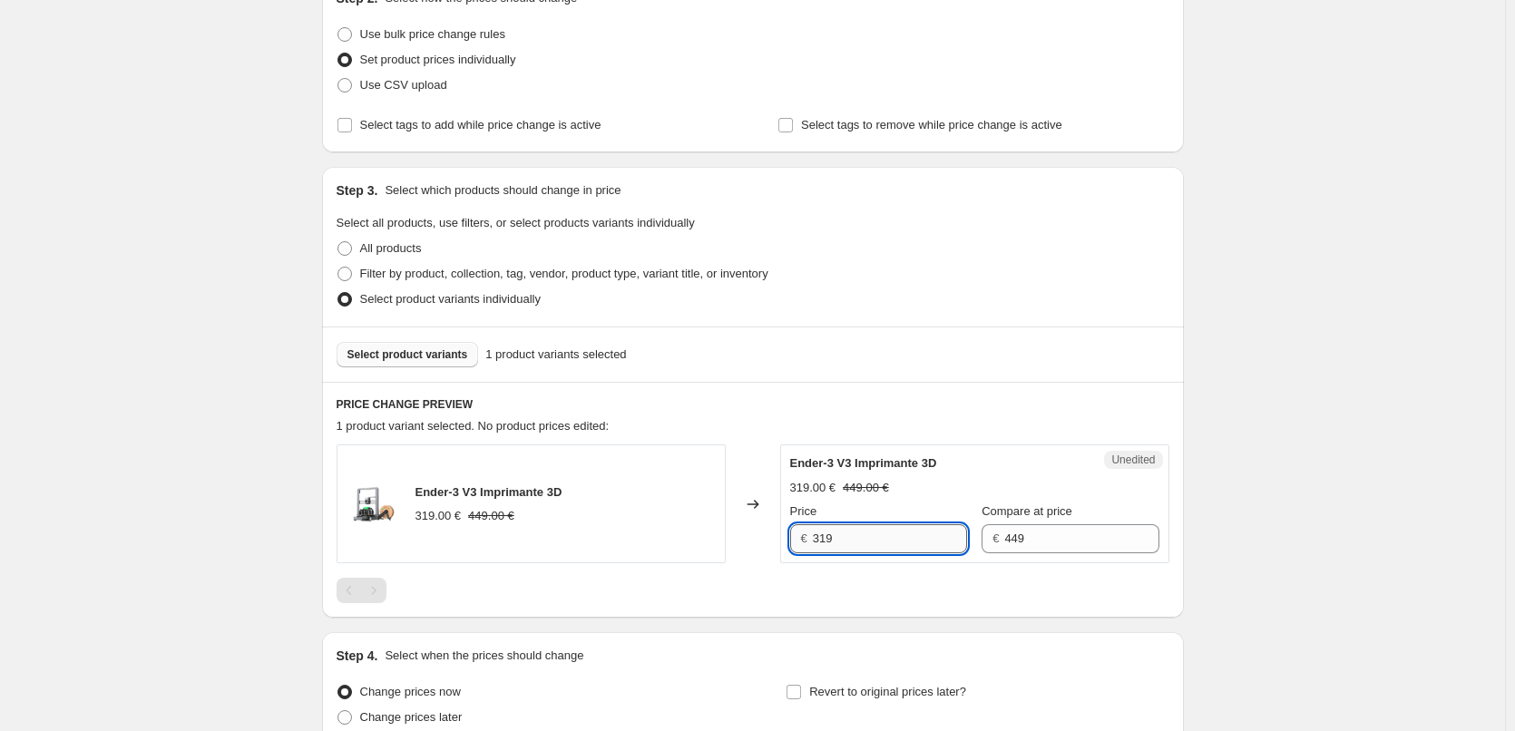
click at [913, 544] on input "319" at bounding box center [890, 538] width 154 height 29
type input "299"
click at [984, 609] on div "PRICE CHANGE PREVIEW 1 product variant selected. 1 product price edited: Ender-…" at bounding box center [753, 500] width 862 height 236
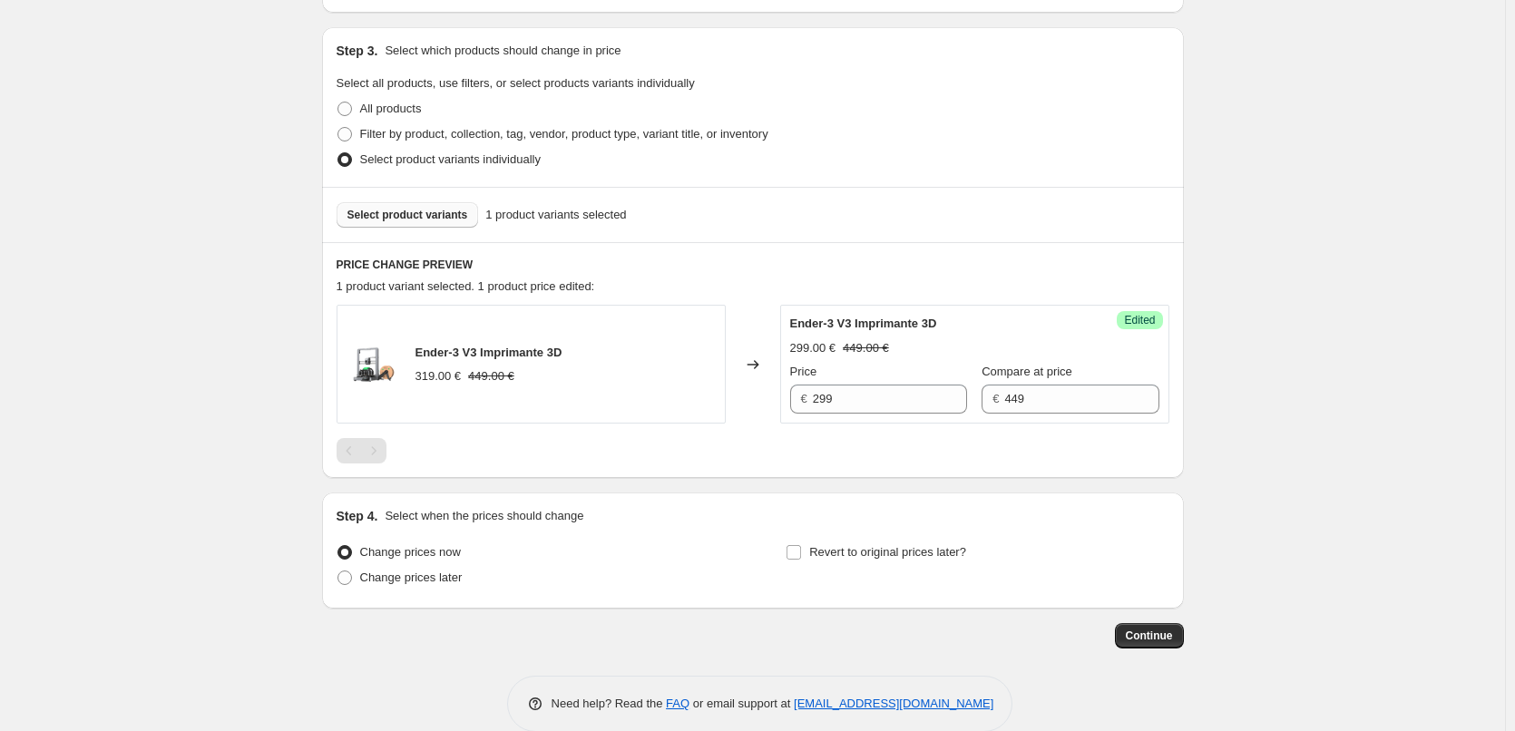
scroll to position [389, 0]
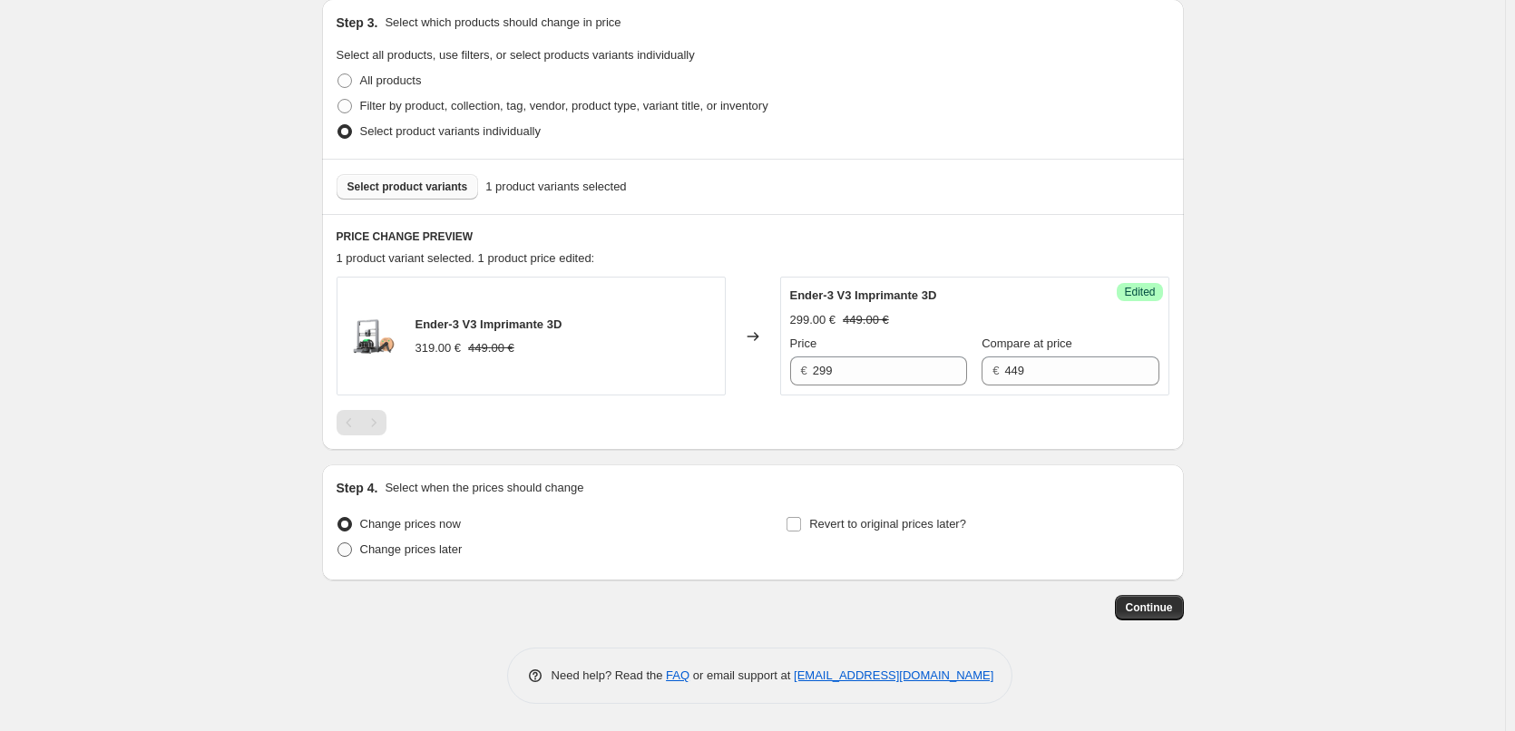
click at [405, 547] on span "Change prices later" at bounding box center [411, 549] width 102 height 14
click at [338, 543] on input "Change prices later" at bounding box center [337, 542] width 1 height 1
radio input "true"
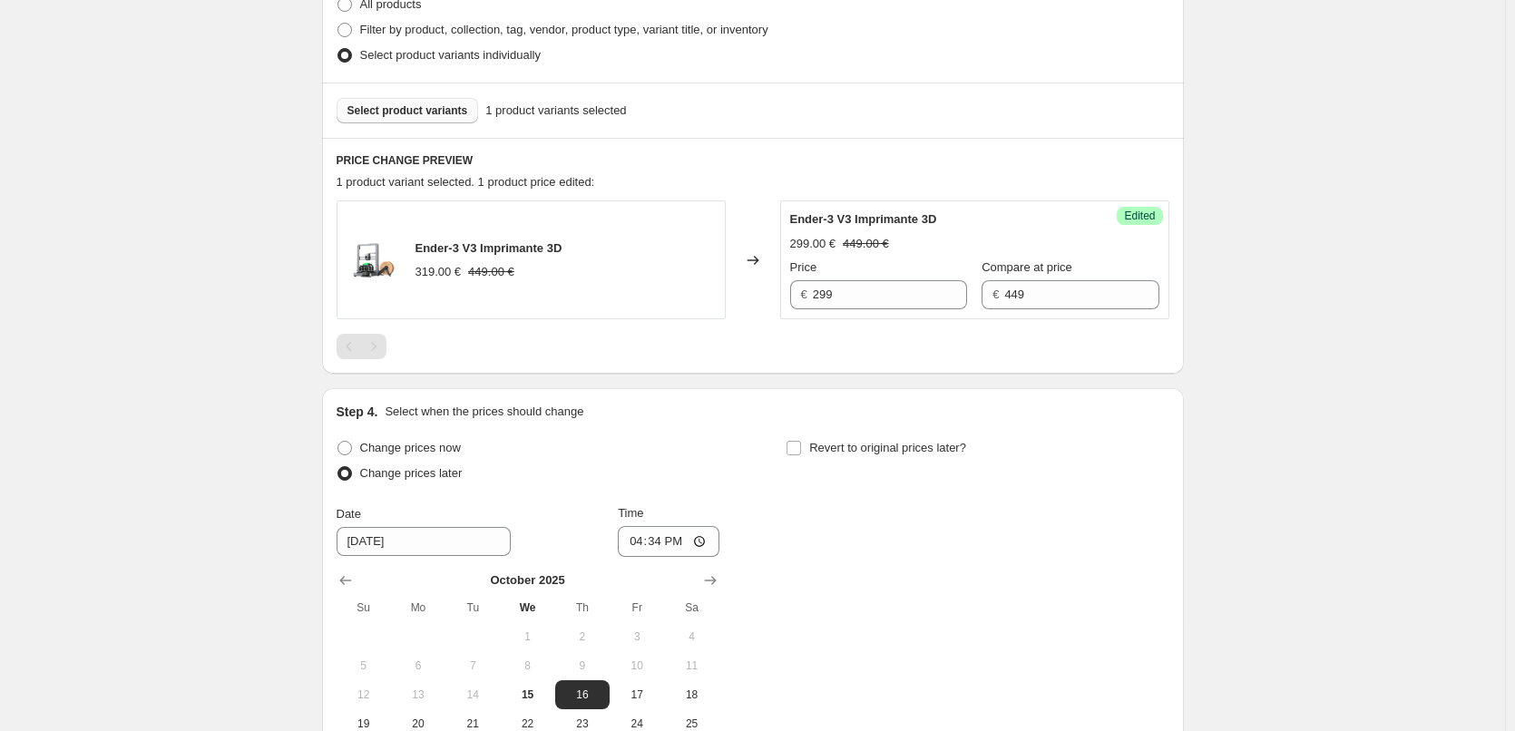
scroll to position [571, 0]
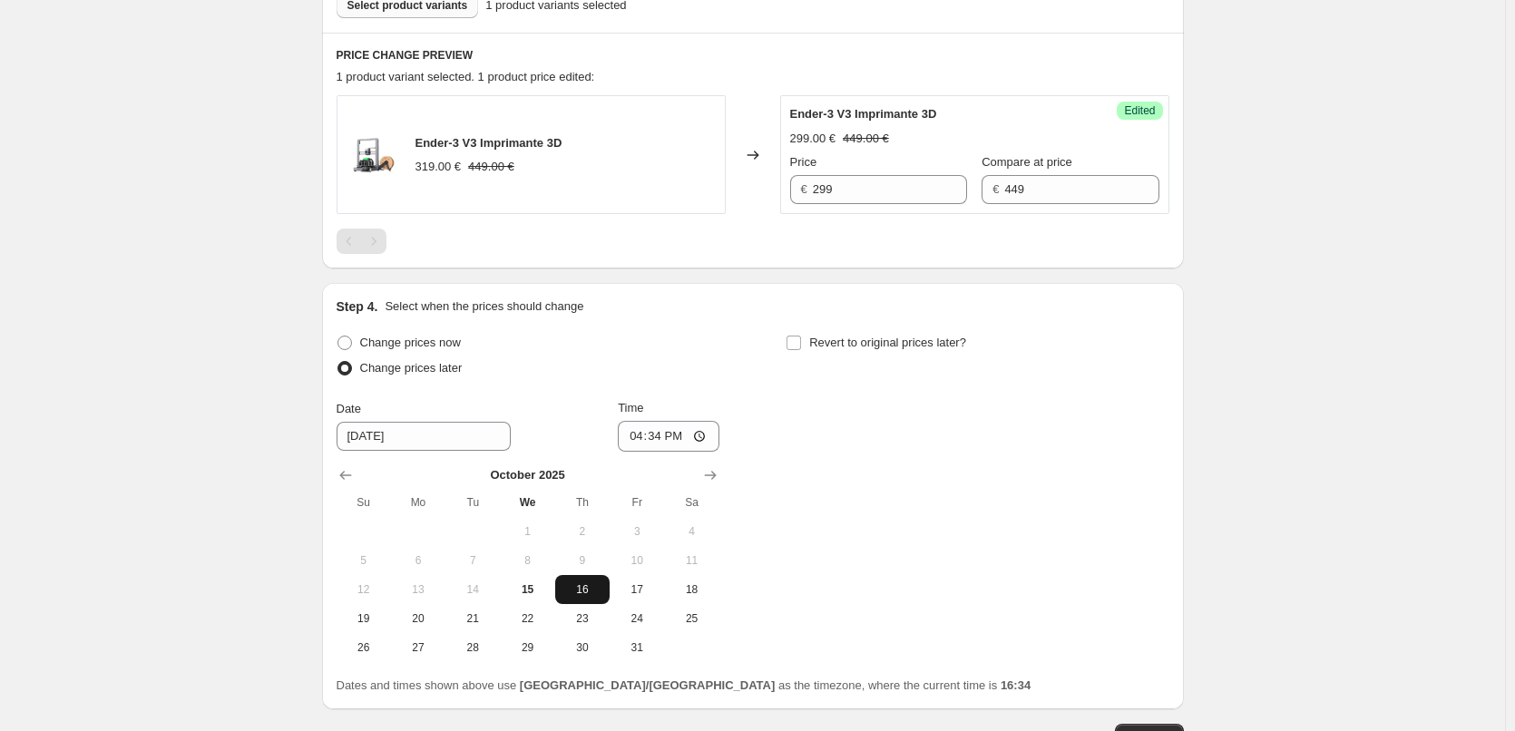
click at [585, 585] on span "16" at bounding box center [582, 589] width 40 height 15
click at [703, 430] on input "16:34" at bounding box center [669, 436] width 102 height 31
type input "06:00"
click at [727, 388] on div "Change prices now Change prices later Date [DATE] Time 06:00 [DATE] Su Mo Tu We…" at bounding box center [753, 496] width 833 height 332
click at [798, 347] on input "Revert to original prices later?" at bounding box center [793, 343] width 15 height 15
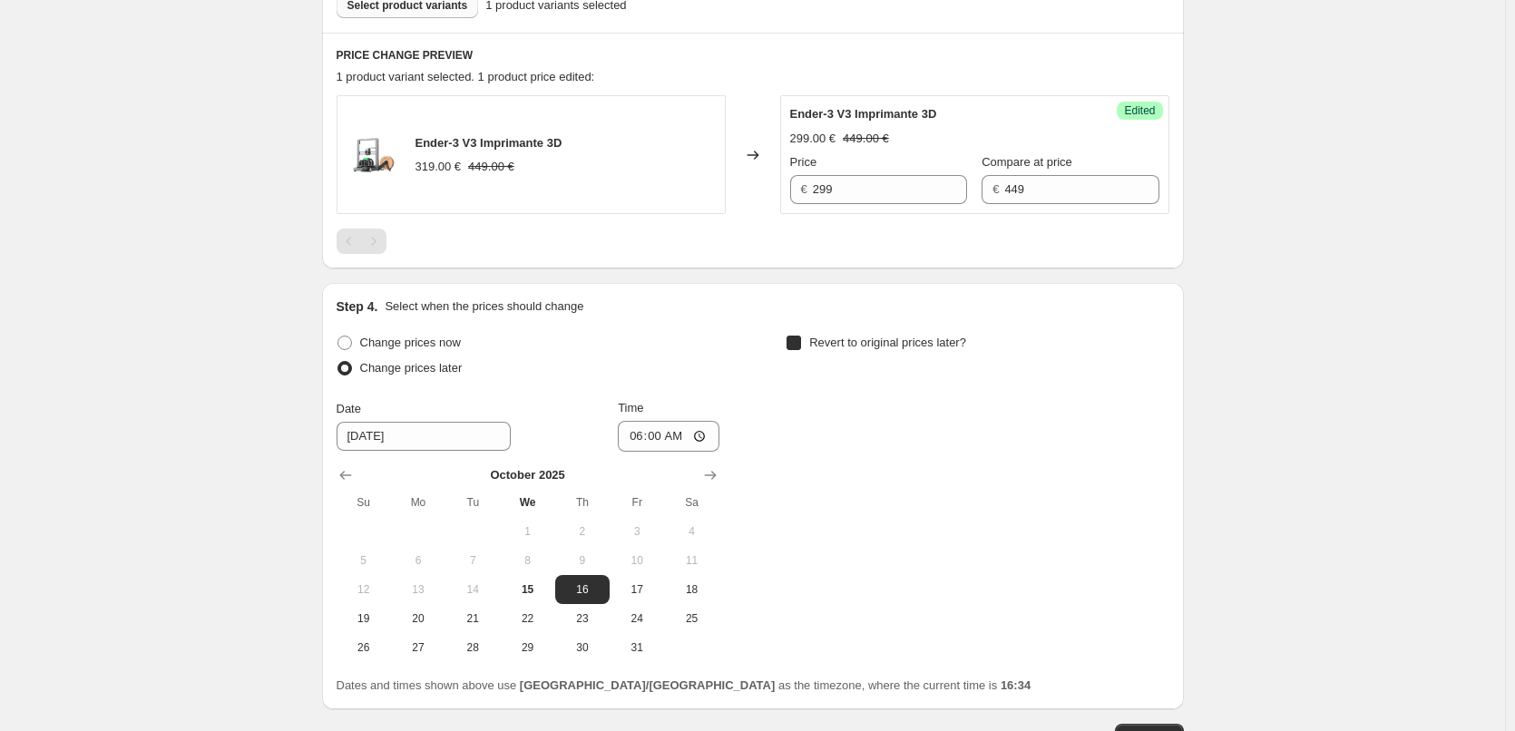
checkbox input "true"
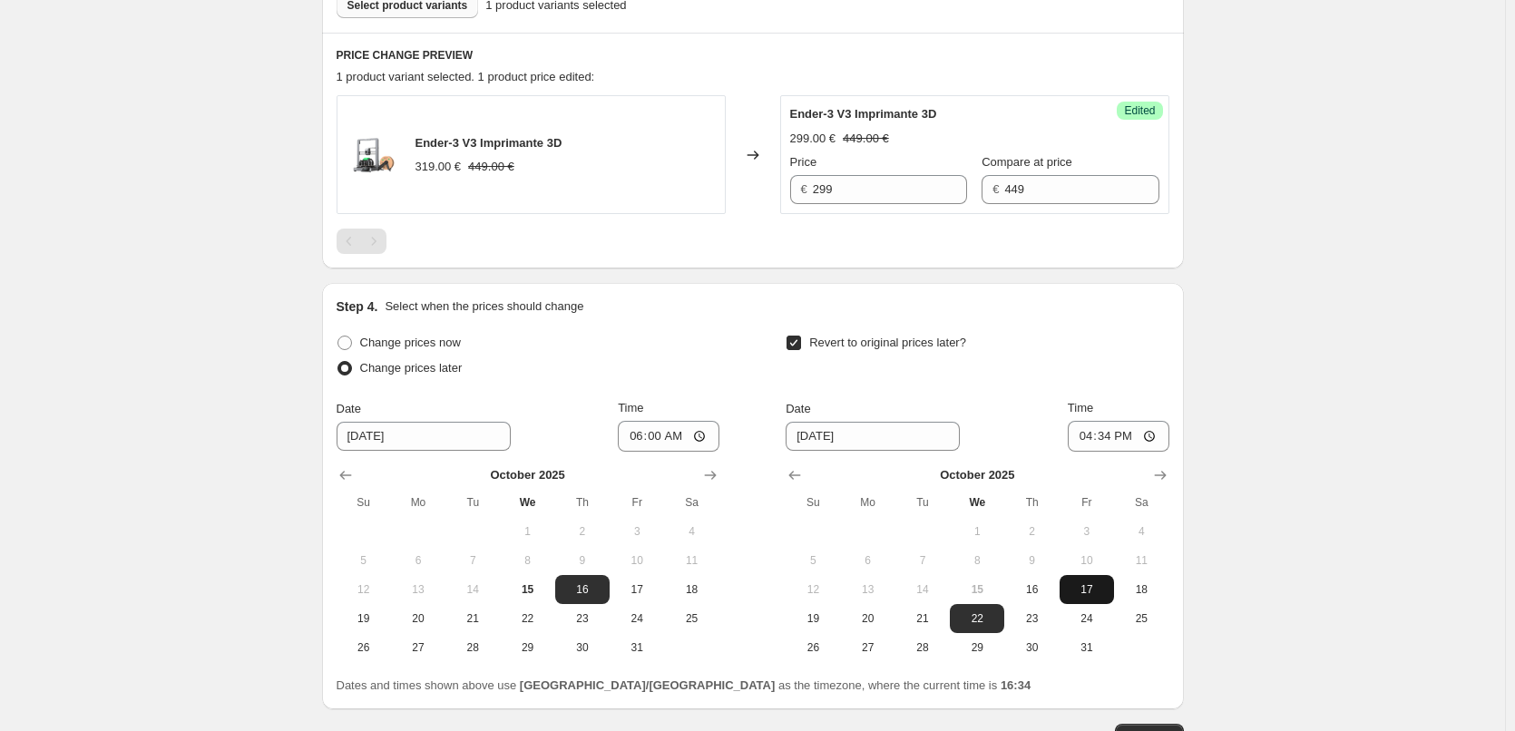
click at [1092, 593] on span "17" at bounding box center [1087, 589] width 40 height 15
type input "[DATE]"
click at [1152, 440] on input "16:34" at bounding box center [1119, 436] width 102 height 31
type input "06:00"
click at [1267, 467] on div "Create new price [MEDICAL_DATA]. This page is ready Create new price [MEDICAL_D…" at bounding box center [752, 144] width 1505 height 1430
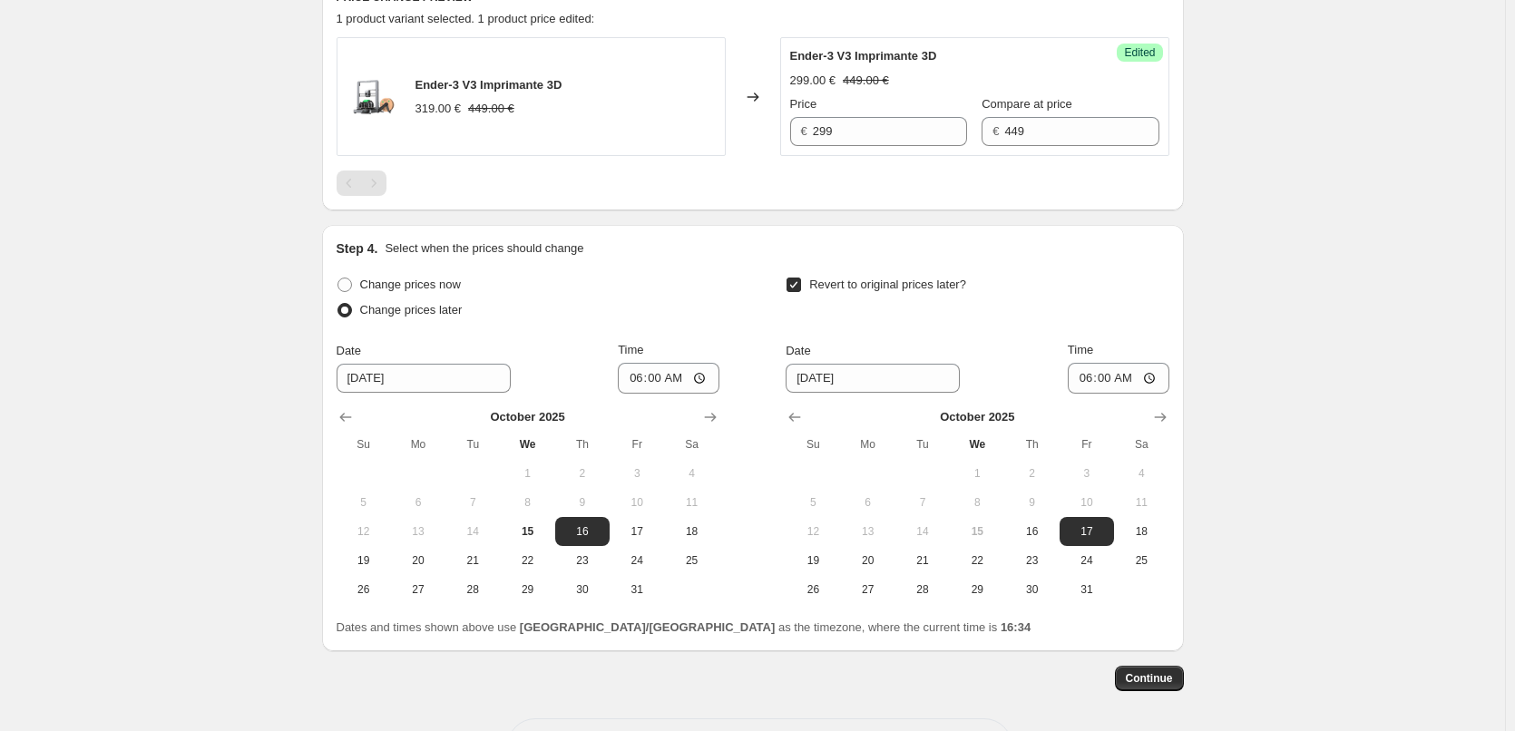
scroll to position [661, 0]
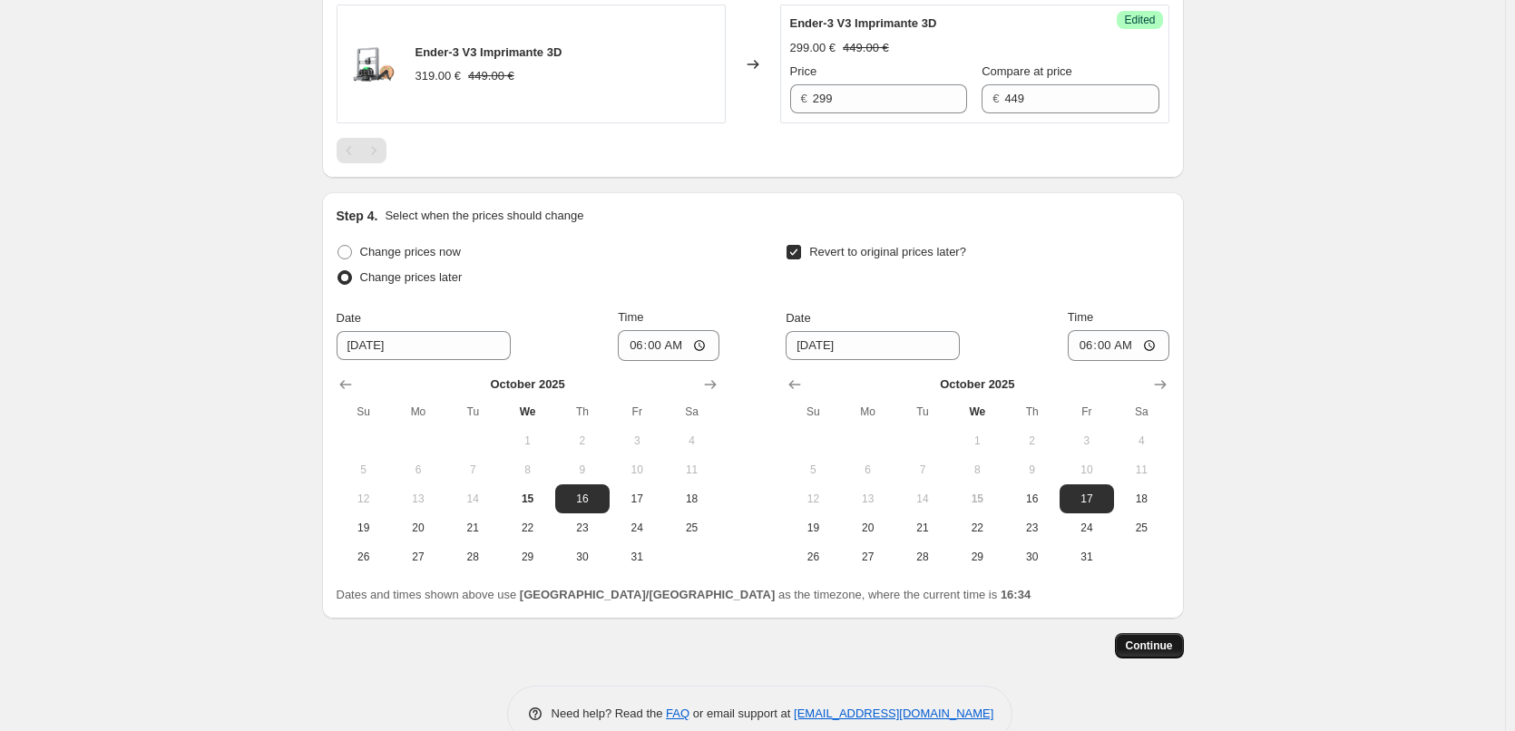
click at [1160, 641] on span "Continue" at bounding box center [1149, 646] width 47 height 15
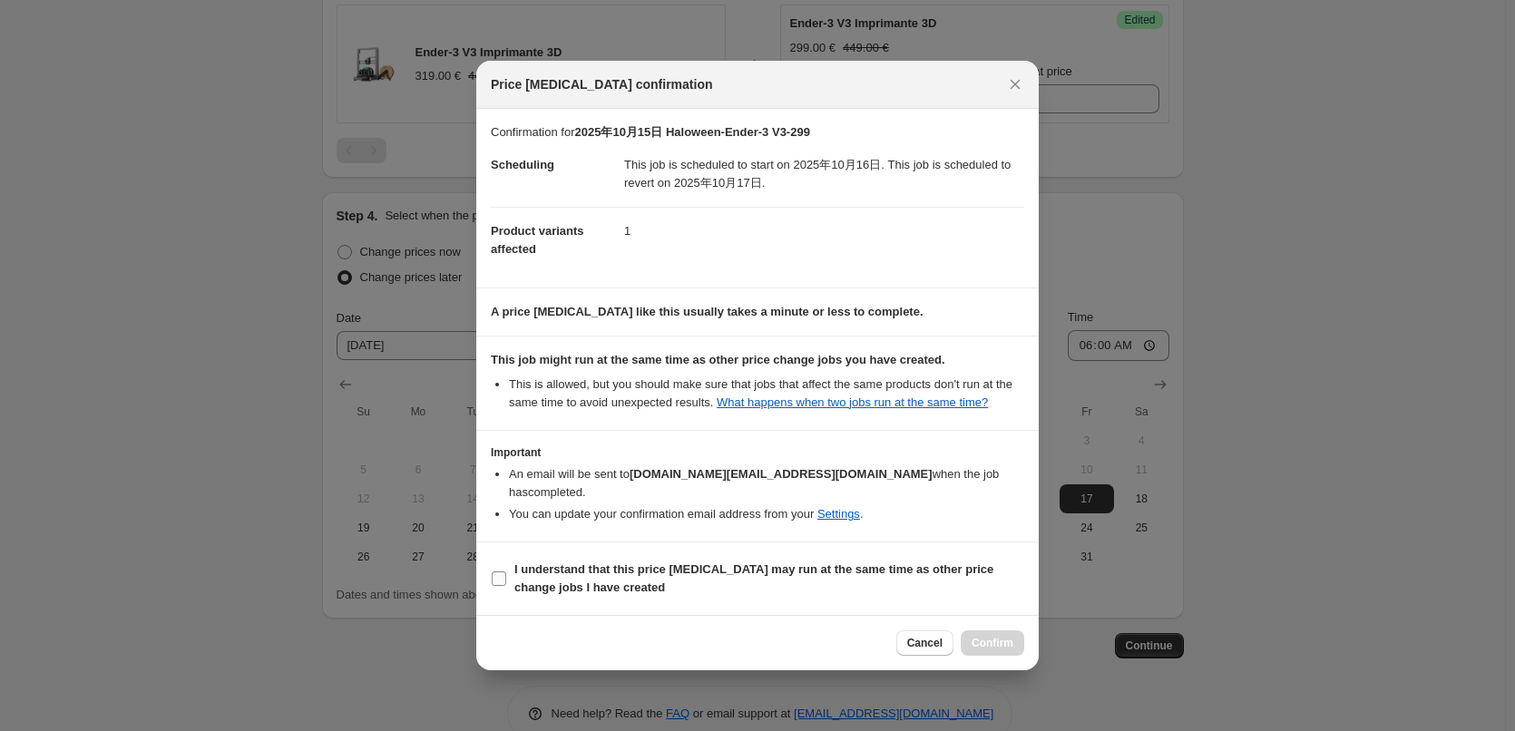
click at [568, 578] on b "I understand that this price [MEDICAL_DATA] may run at the same time as other p…" at bounding box center [753, 578] width 479 height 32
click at [506, 578] on input "I understand that this price [MEDICAL_DATA] may run at the same time as other p…" at bounding box center [499, 578] width 15 height 15
checkbox input "true"
click at [1004, 636] on span "Confirm" at bounding box center [992, 643] width 42 height 15
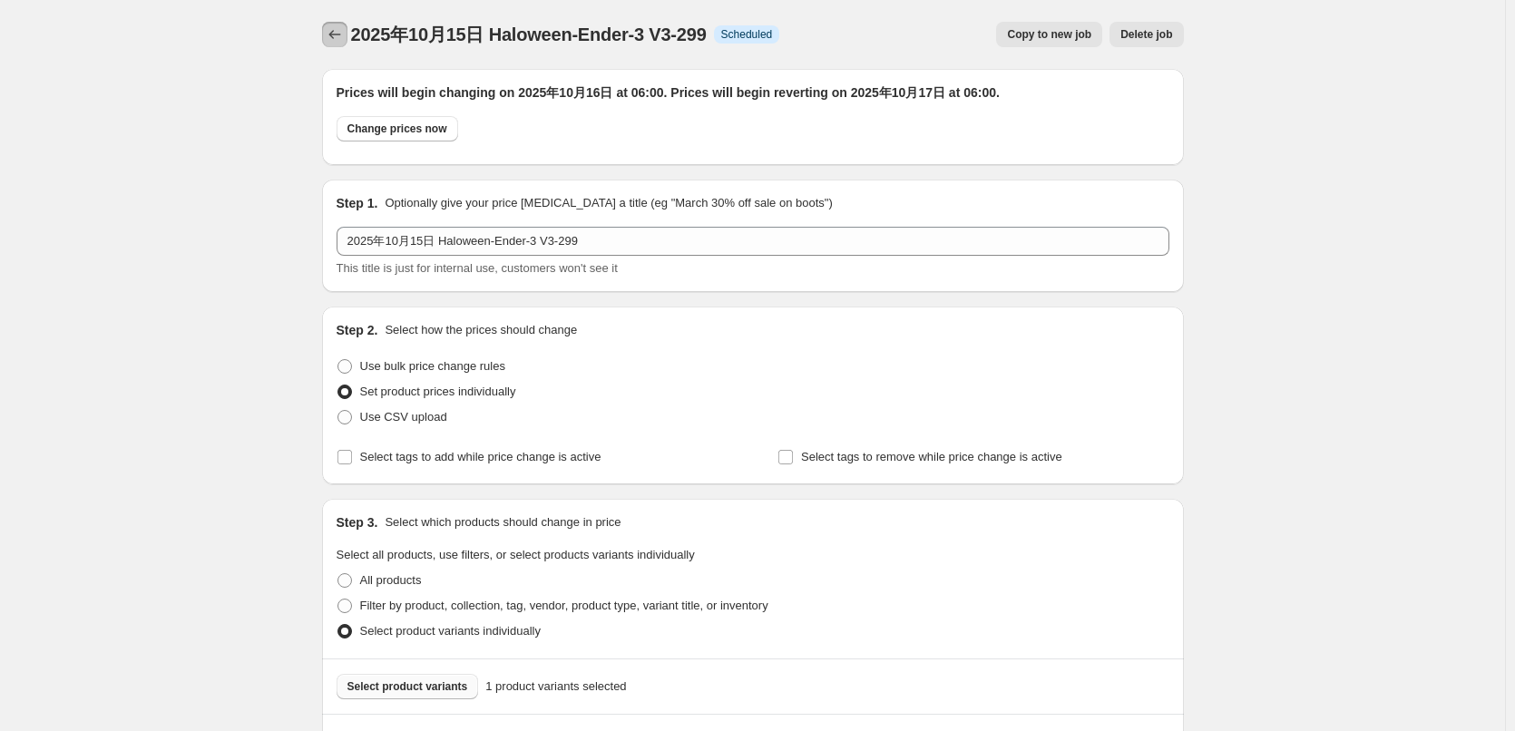
click at [337, 33] on icon "Price change jobs" at bounding box center [335, 34] width 18 height 18
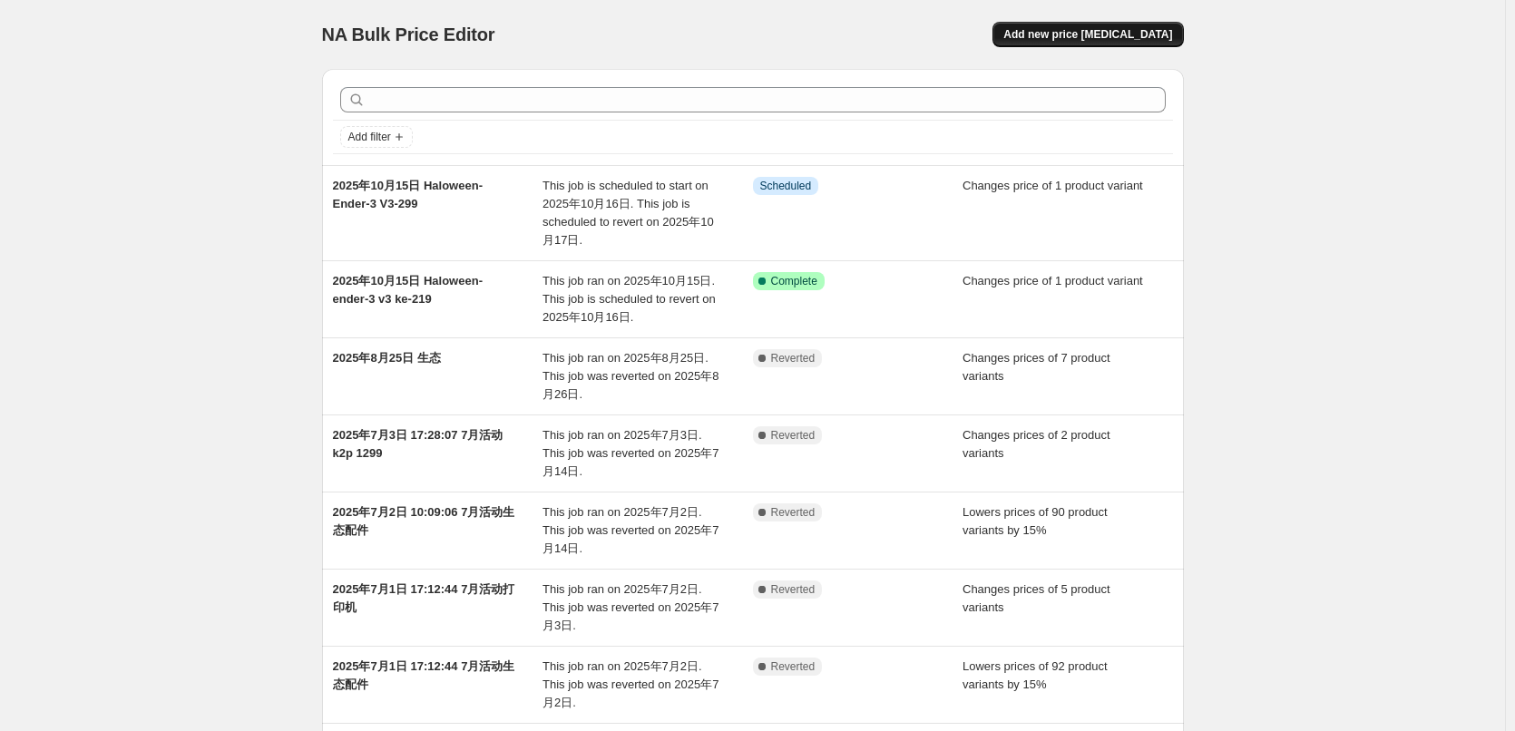
click at [1127, 43] on button "Add new price [MEDICAL_DATA]" at bounding box center [1087, 34] width 190 height 25
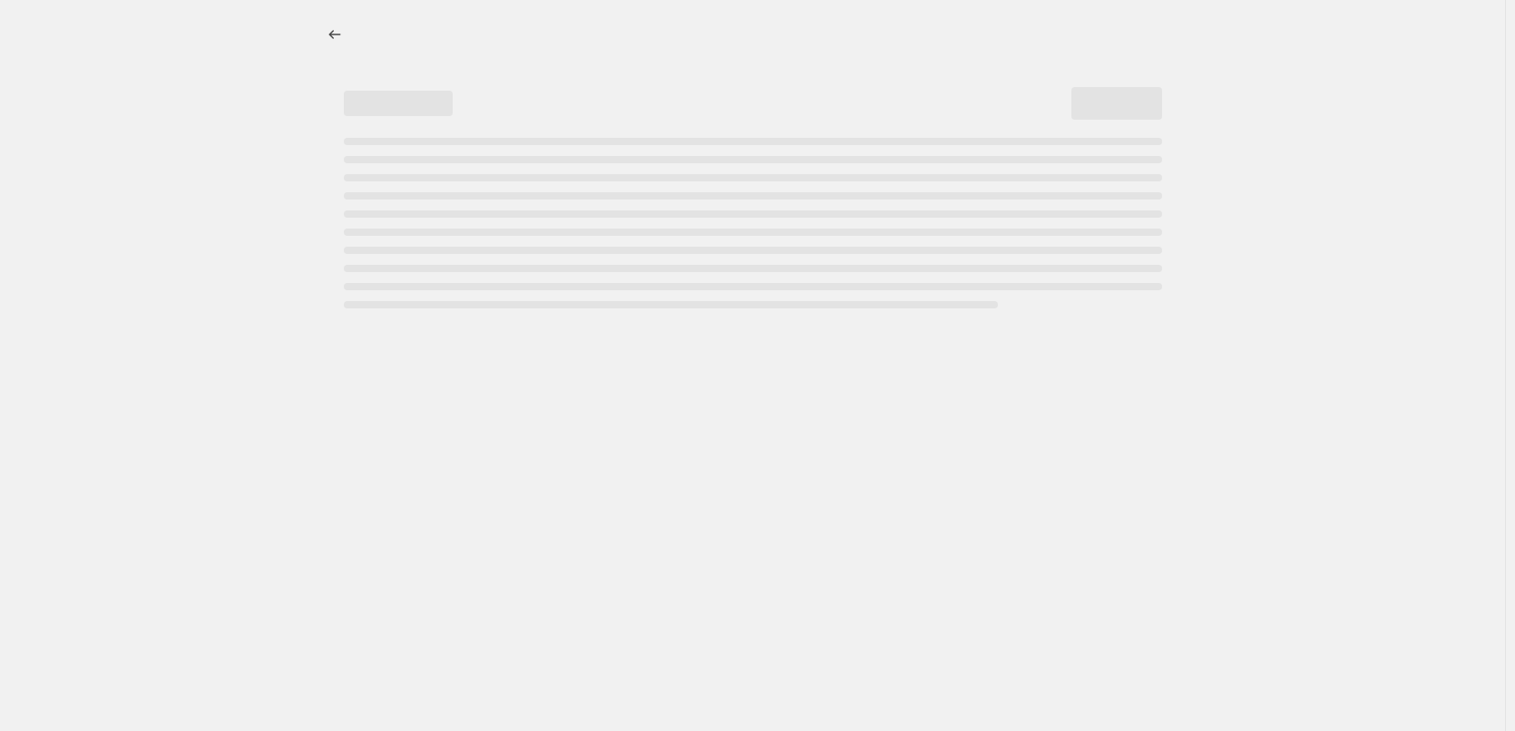
select select "percentage"
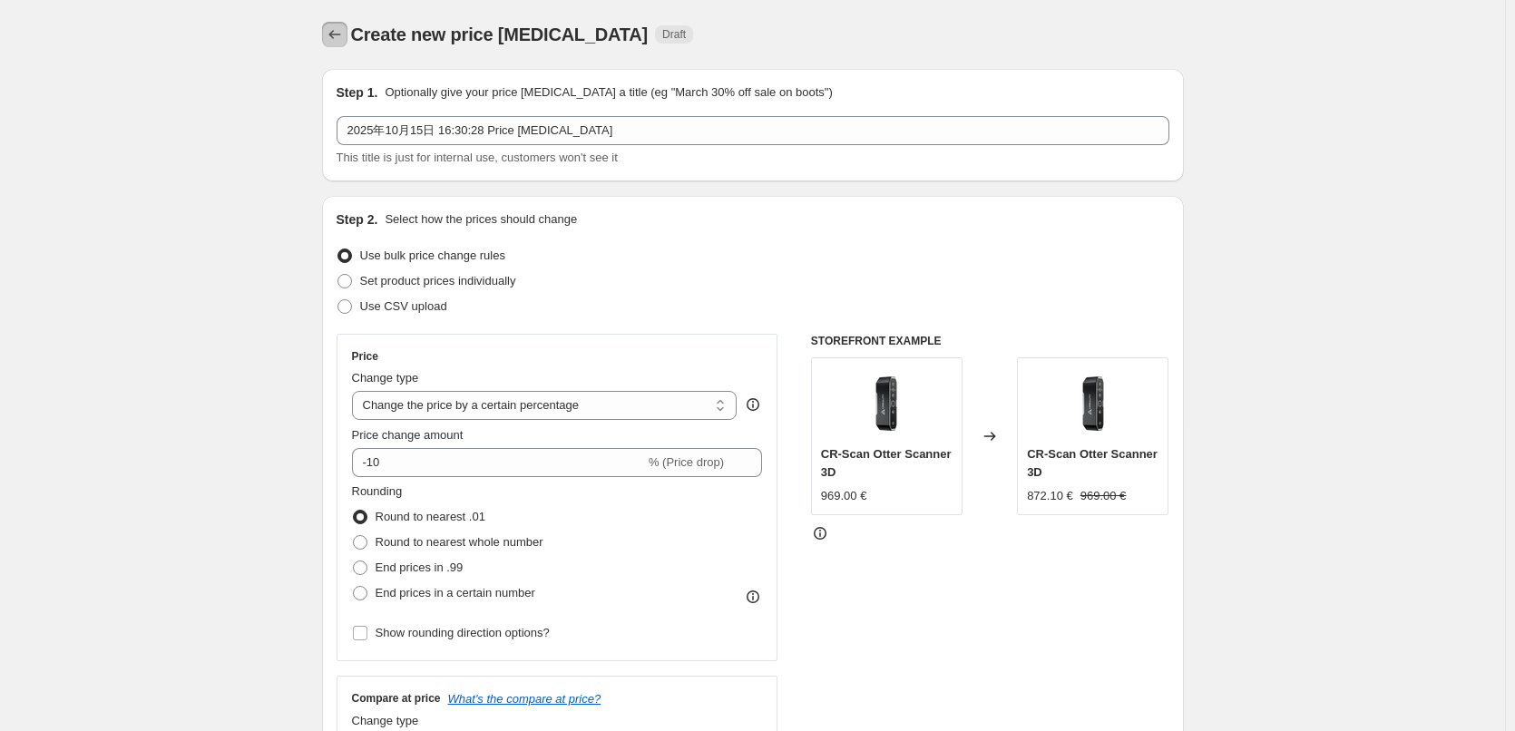
click at [344, 37] on icon "Price change jobs" at bounding box center [335, 34] width 18 height 18
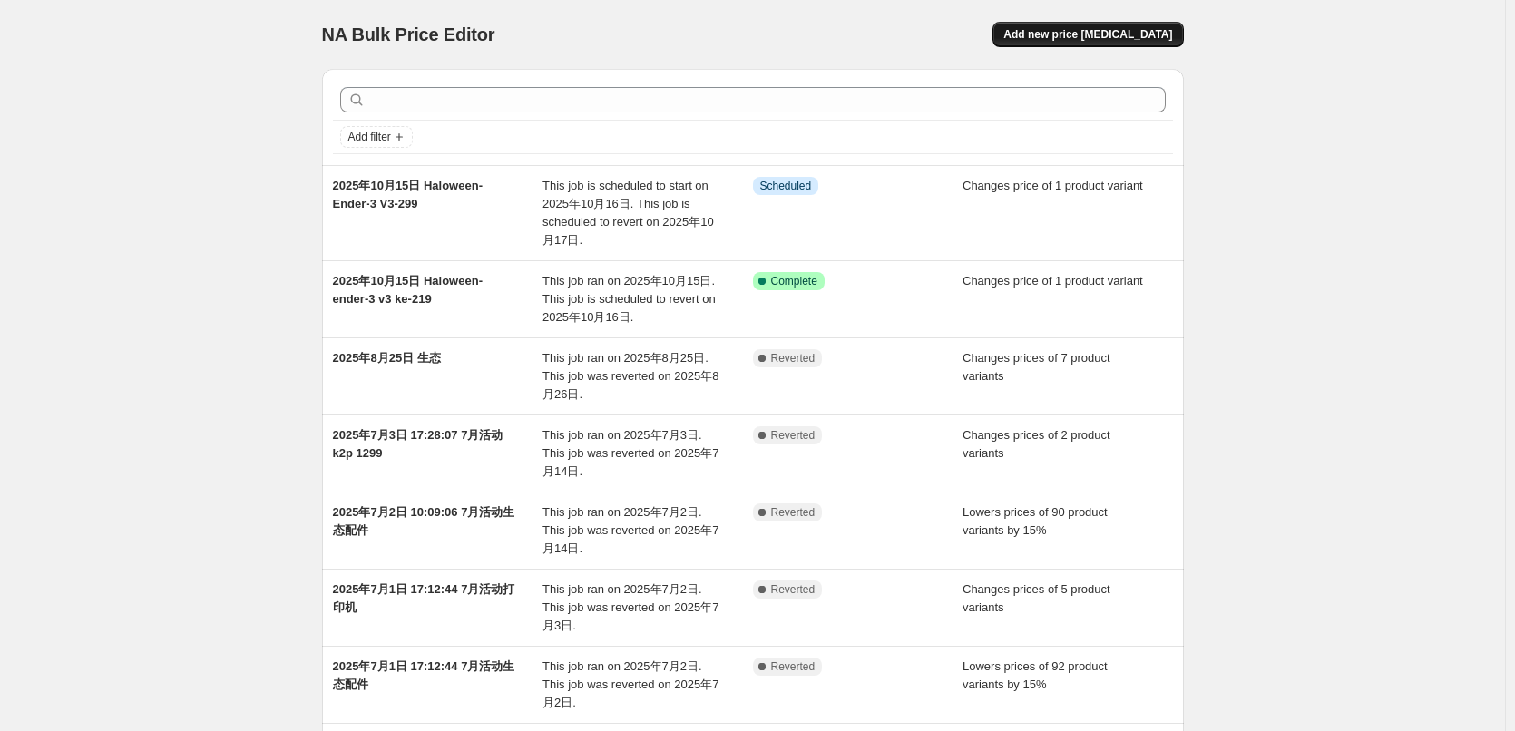
click at [1095, 26] on button "Add new price [MEDICAL_DATA]" at bounding box center [1087, 34] width 190 height 25
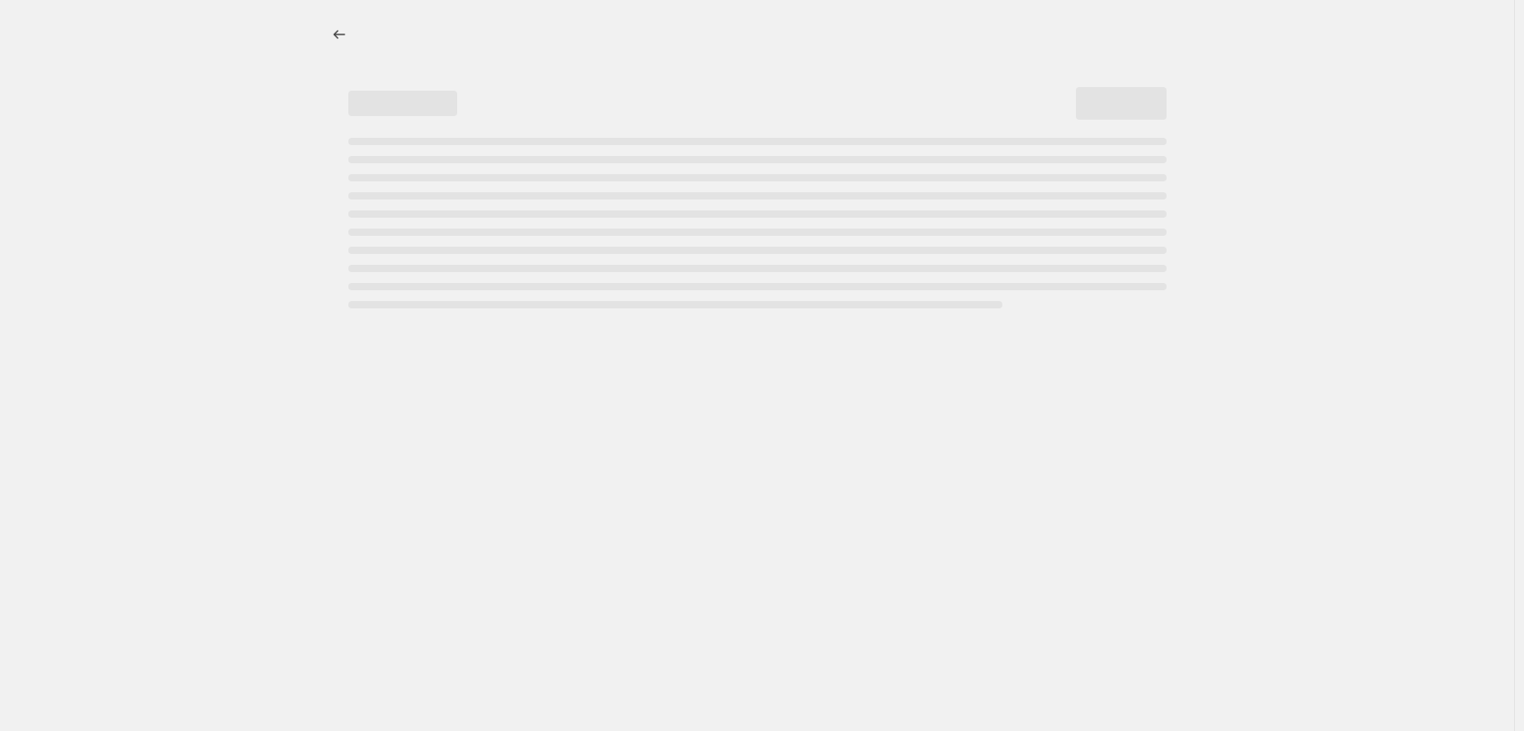
select select "percentage"
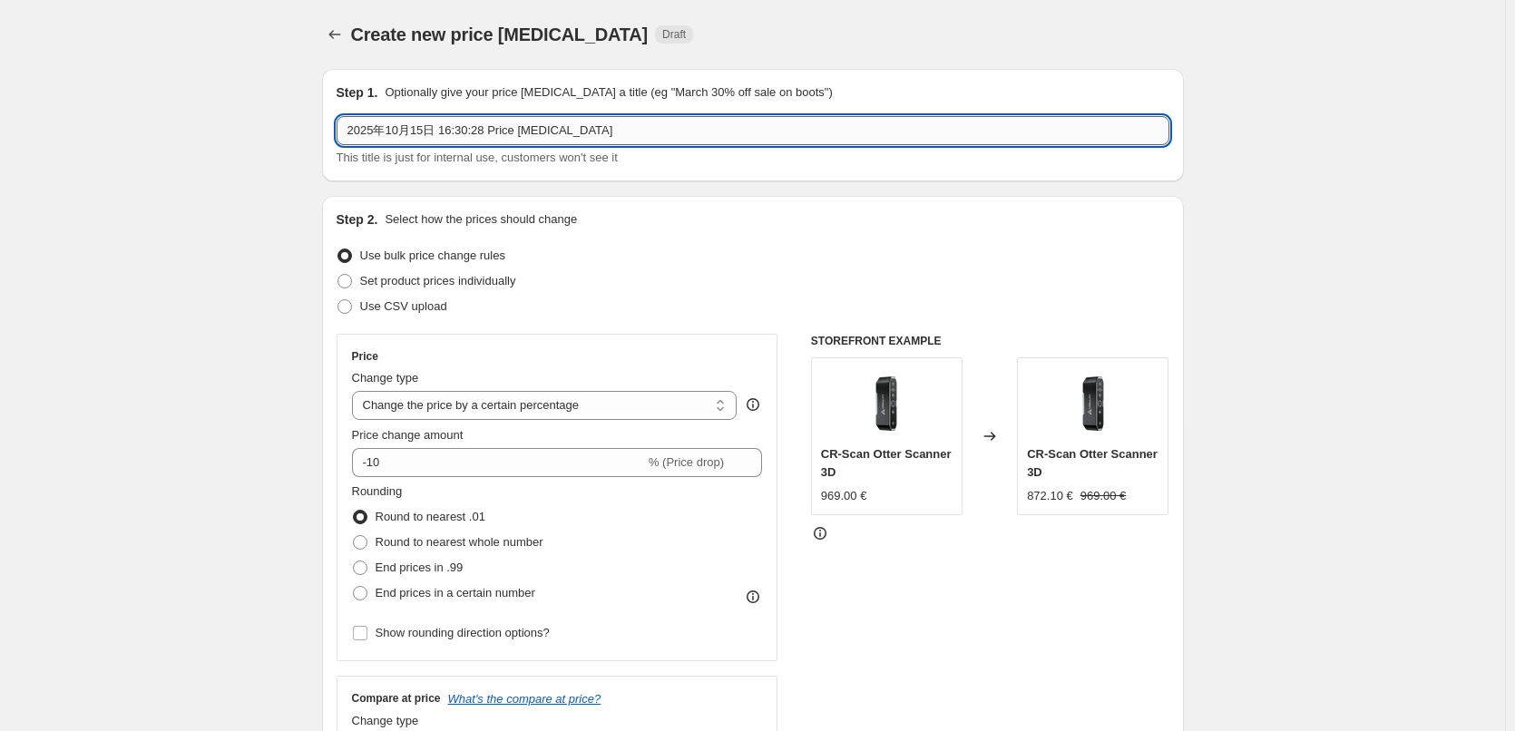
click at [629, 130] on input "2025年10月15日 16:30:28 Price [MEDICAL_DATA]" at bounding box center [753, 130] width 833 height 29
paste input "Haloween- Ender-3 V3-299"
click at [435, 130] on input "2025年10月15日Haloween- Ender-3 V3-299" at bounding box center [753, 130] width 833 height 29
drag, startPoint x: 501, startPoint y: 134, endPoint x: 557, endPoint y: 130, distance: 56.4
click at [557, 130] on input "2025年10月15日 Haloween- Ender-3 V3-299" at bounding box center [753, 130] width 833 height 29
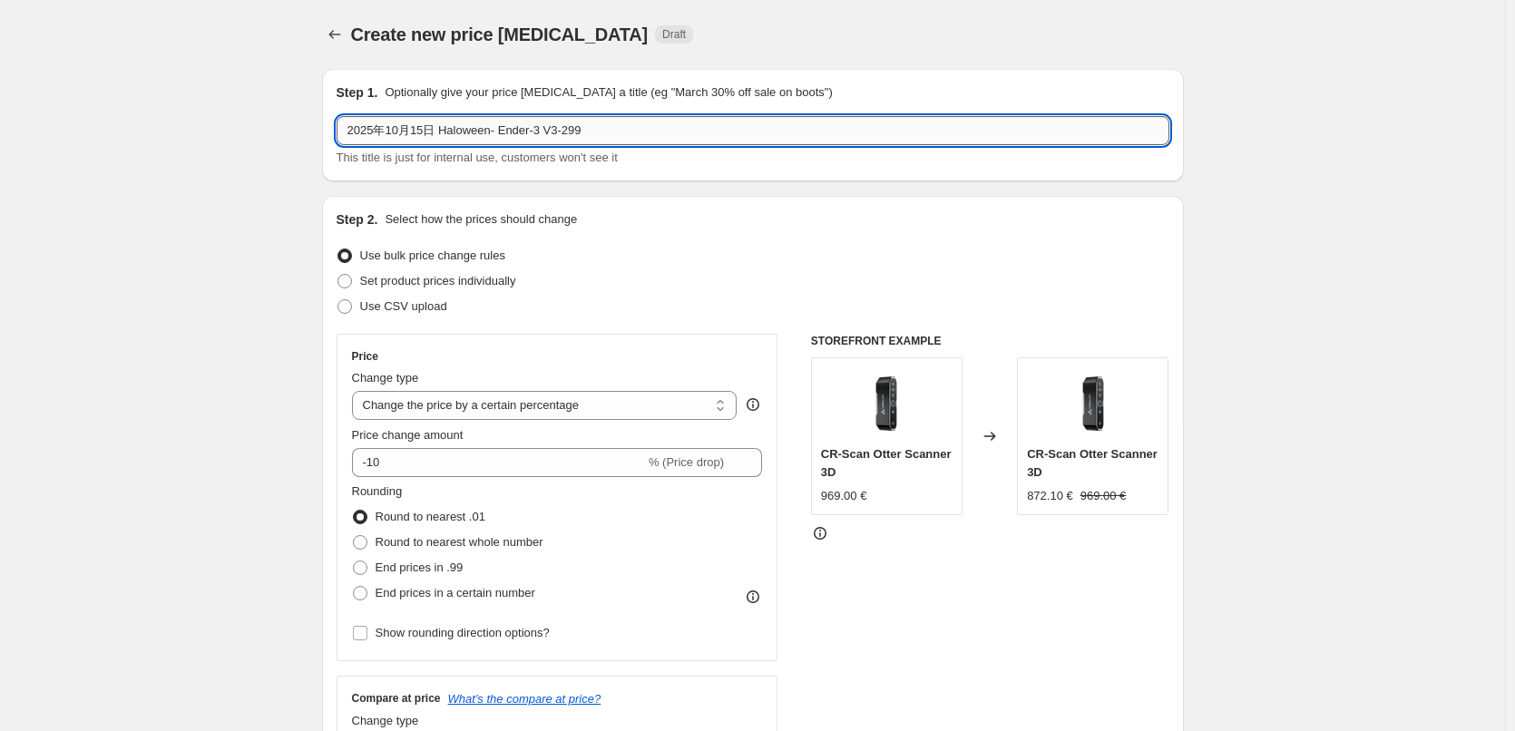
paste input "Ferret pro"
drag, startPoint x: 560, startPoint y: 136, endPoint x: 620, endPoint y: 135, distance: 59.9
click at [620, 135] on input "2025年10月15日 Haloween- Ferret pro -299" at bounding box center [753, 130] width 833 height 29
paste input "30"
click at [562, 133] on input "2025年10月15日 Haloween- Ferret pro -309" at bounding box center [753, 130] width 833 height 29
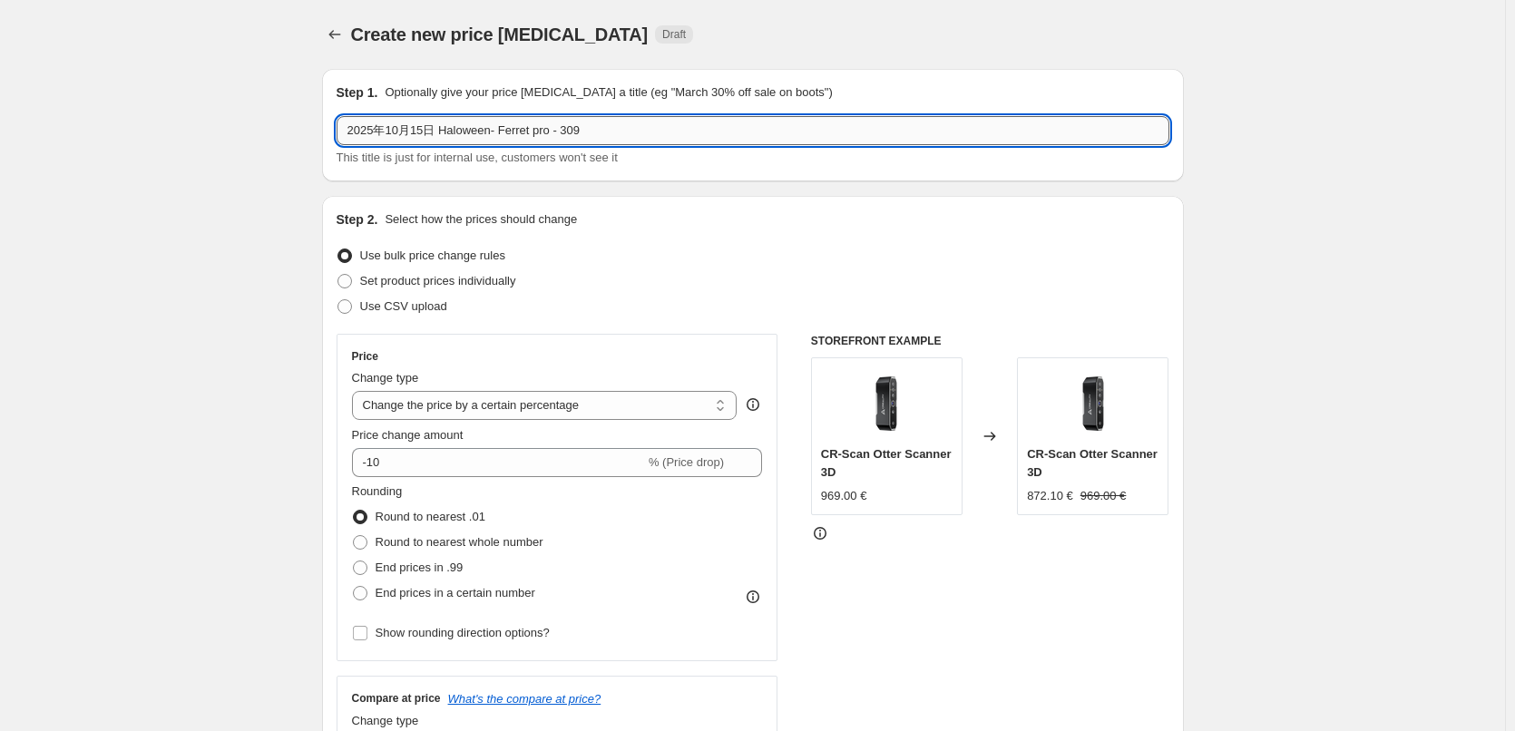
click at [623, 132] on input "2025年10月15日 Haloween- Ferret pro - 309" at bounding box center [753, 130] width 833 height 29
type input "2025年10月15日 Haloween- Ferret pro - 309"
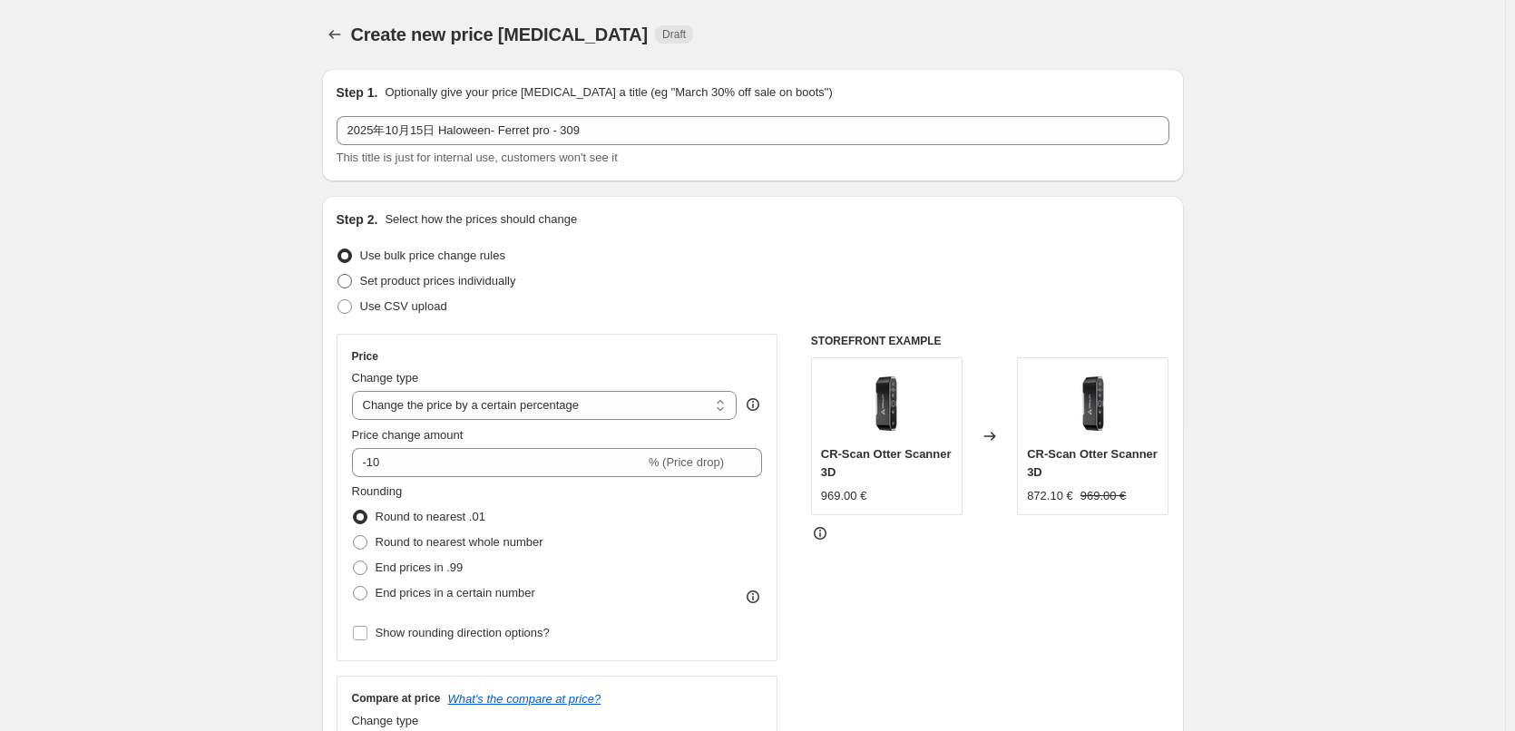
click at [434, 282] on span "Set product prices individually" at bounding box center [438, 281] width 156 height 14
click at [338, 275] on input "Set product prices individually" at bounding box center [337, 274] width 1 height 1
radio input "true"
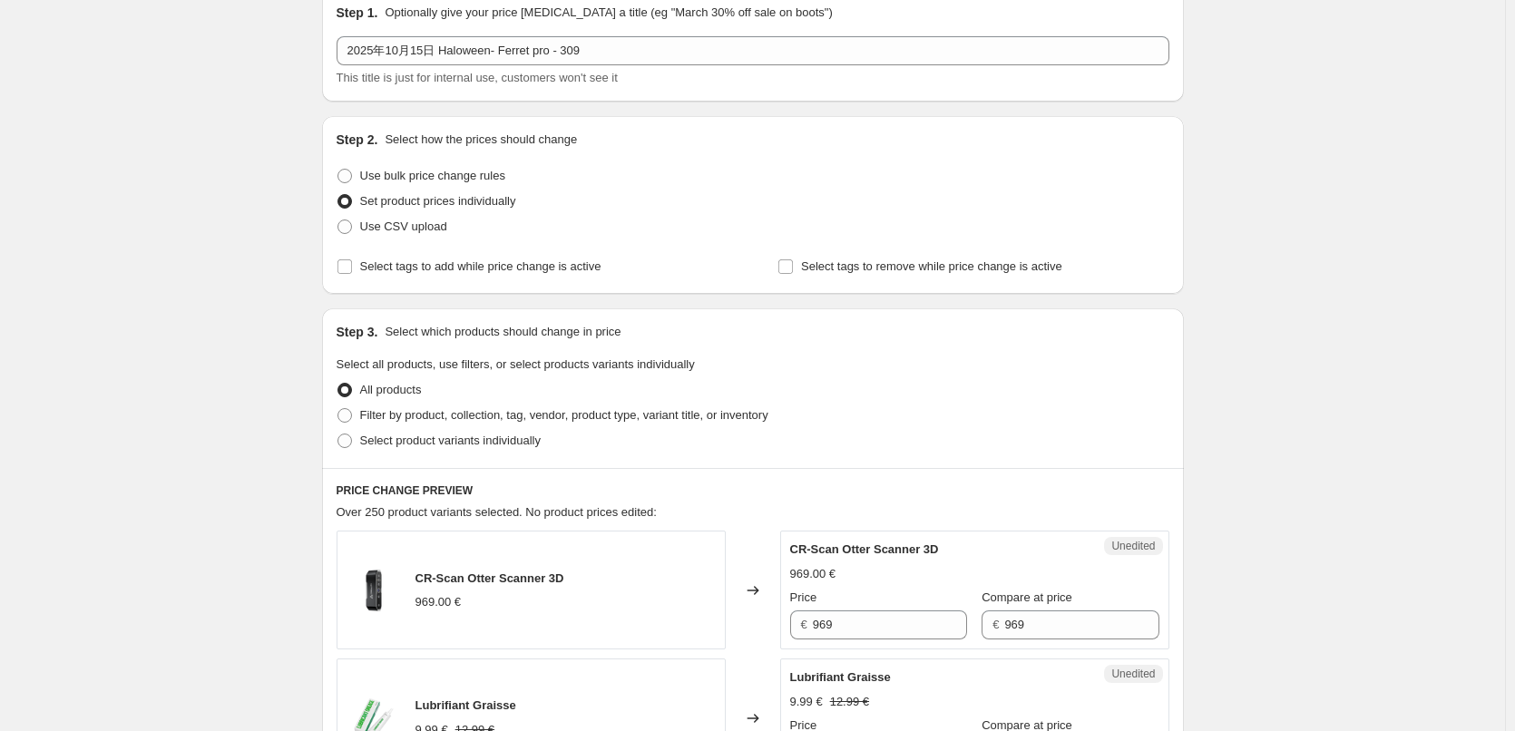
scroll to position [181, 0]
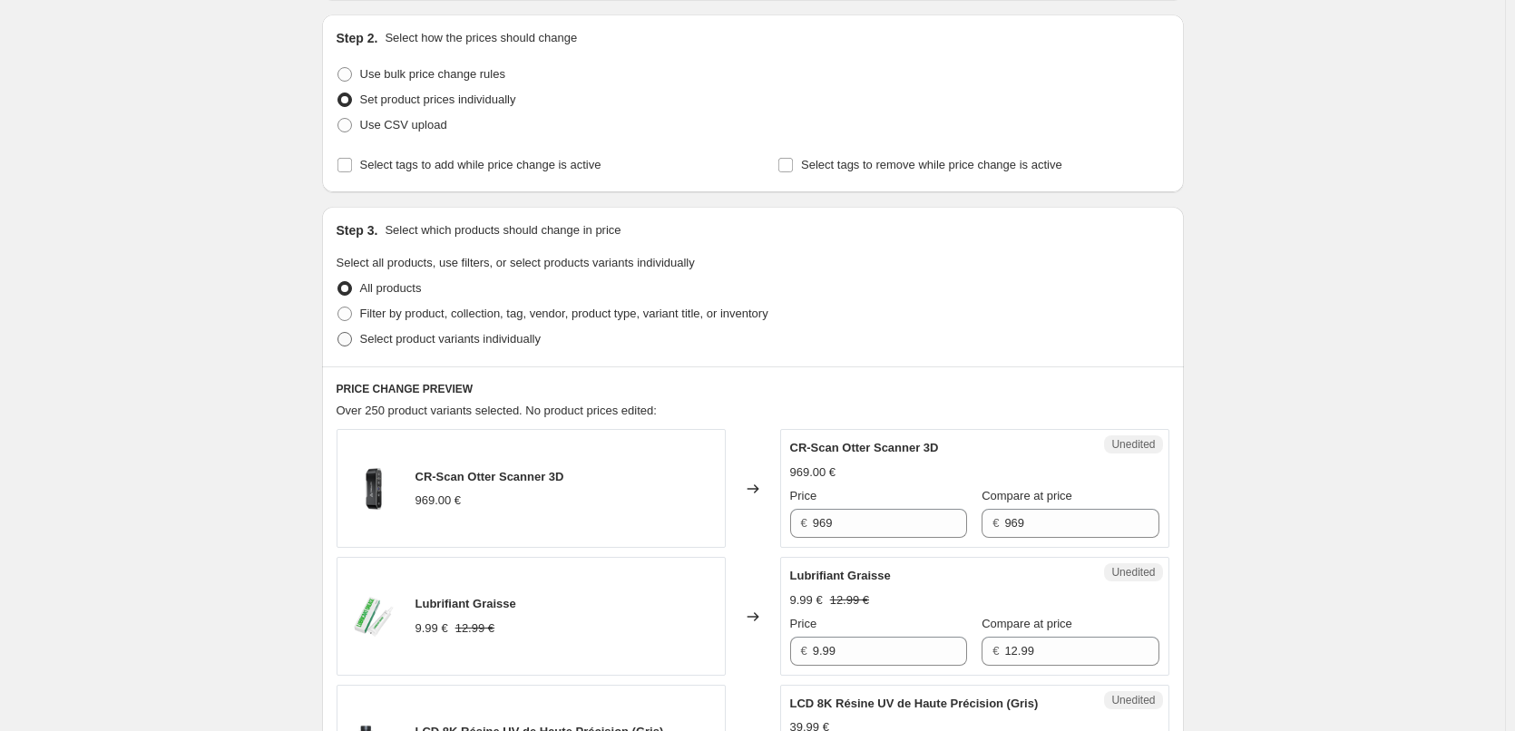
click at [447, 342] on span "Select product variants individually" at bounding box center [450, 339] width 181 height 14
click at [338, 333] on input "Select product variants individually" at bounding box center [337, 332] width 1 height 1
radio input "true"
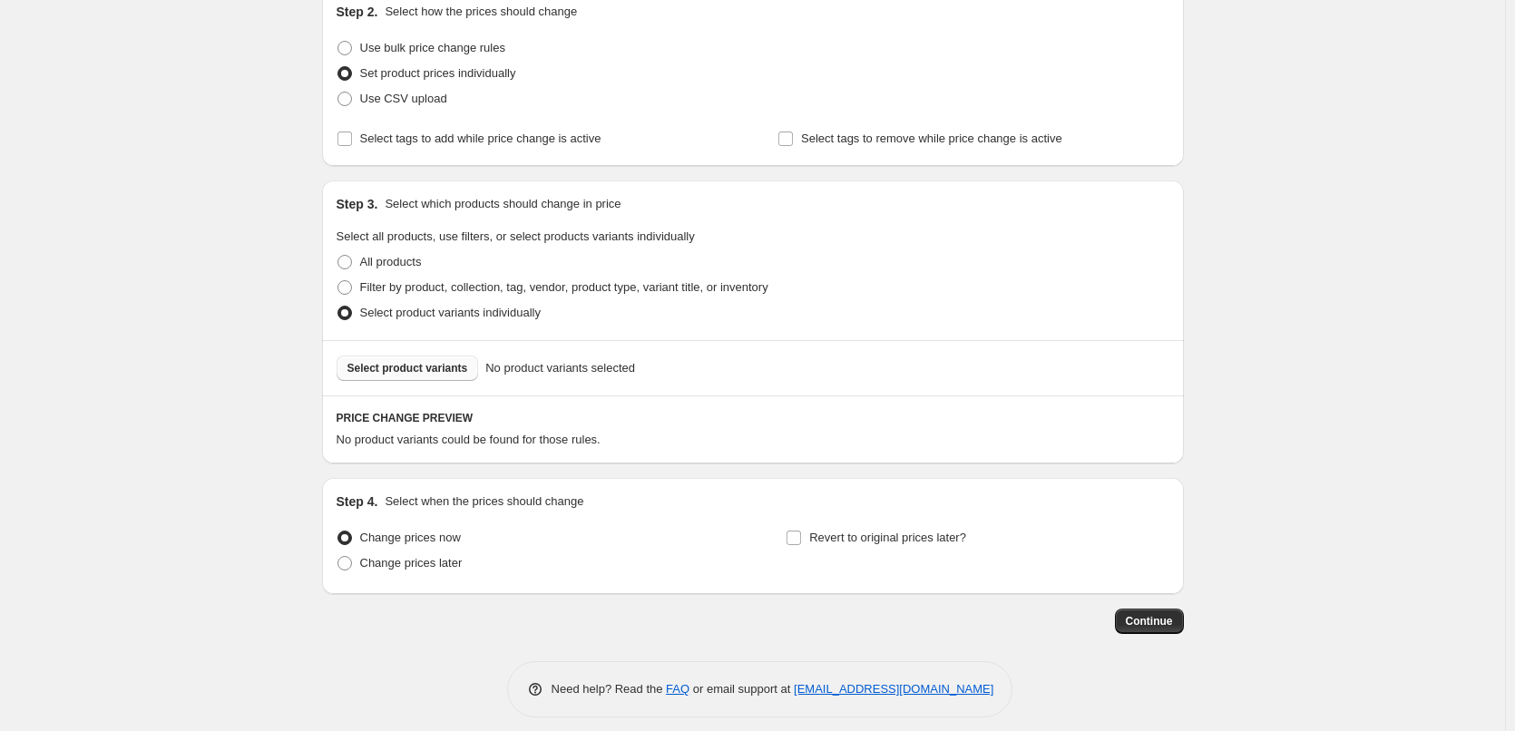
scroll to position [221, 0]
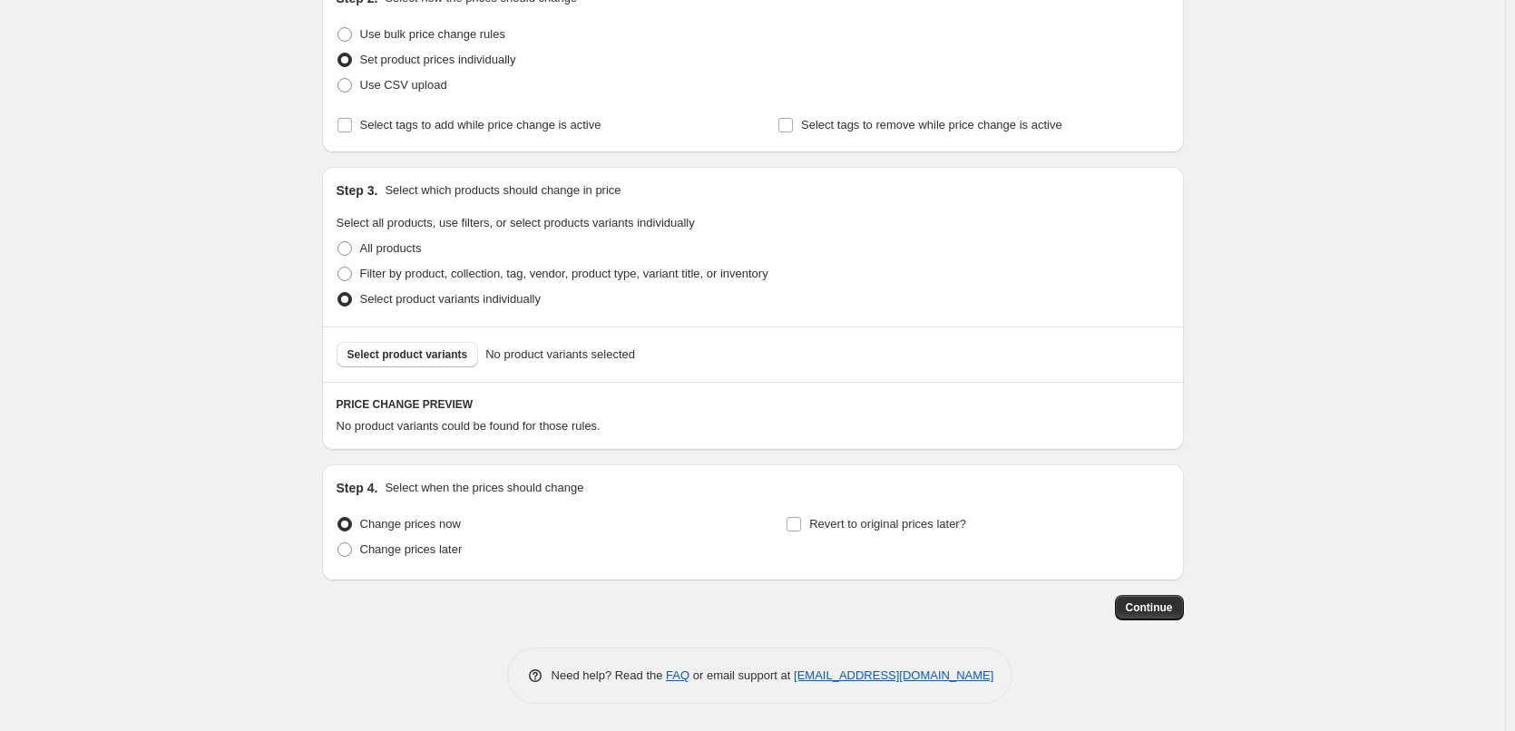
click at [410, 339] on div "Select product variants No product variants selected" at bounding box center [753, 354] width 862 height 55
click at [414, 353] on span "Select product variants" at bounding box center [407, 354] width 121 height 15
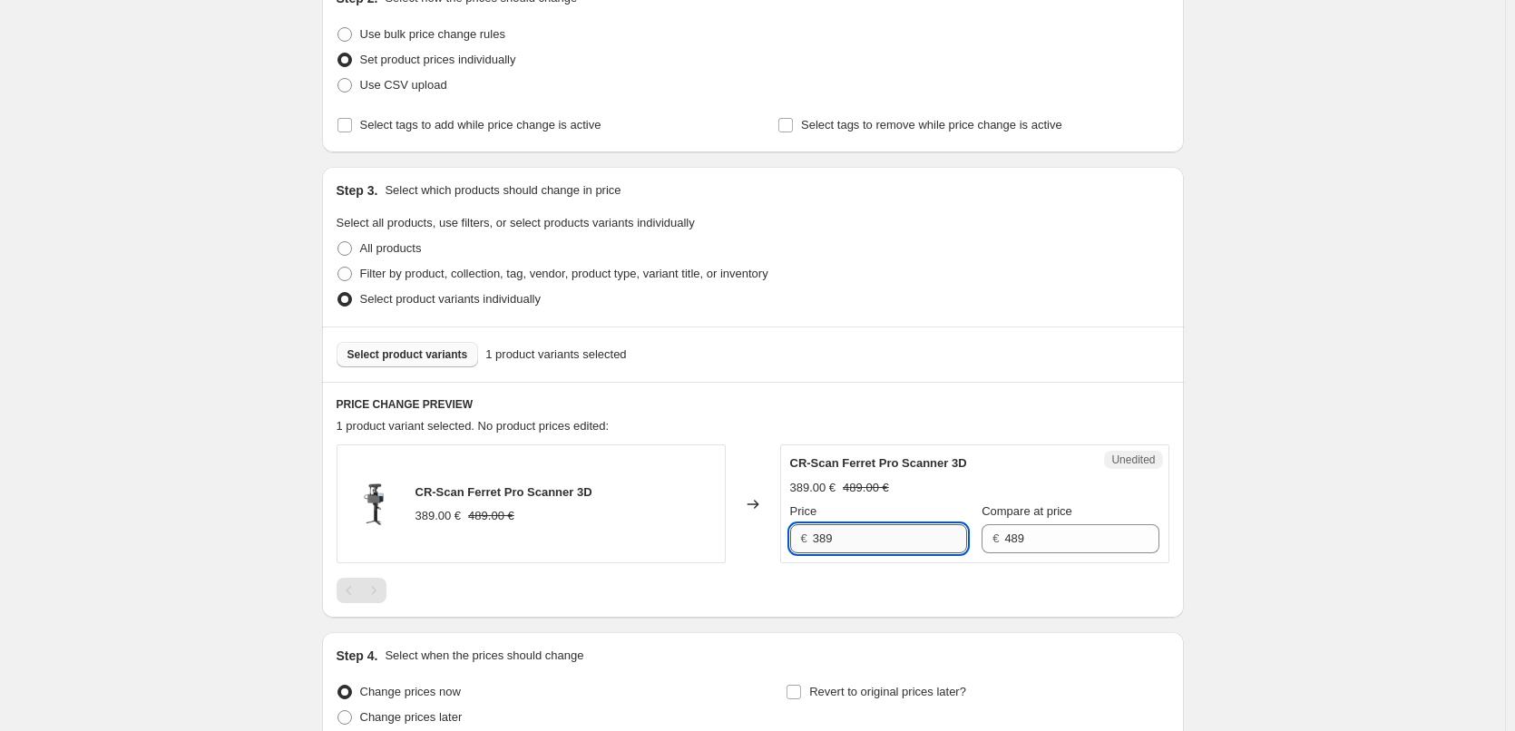
click at [880, 538] on input "389" at bounding box center [890, 538] width 154 height 29
type input "309"
click at [754, 562] on div "Changed to" at bounding box center [753, 503] width 54 height 119
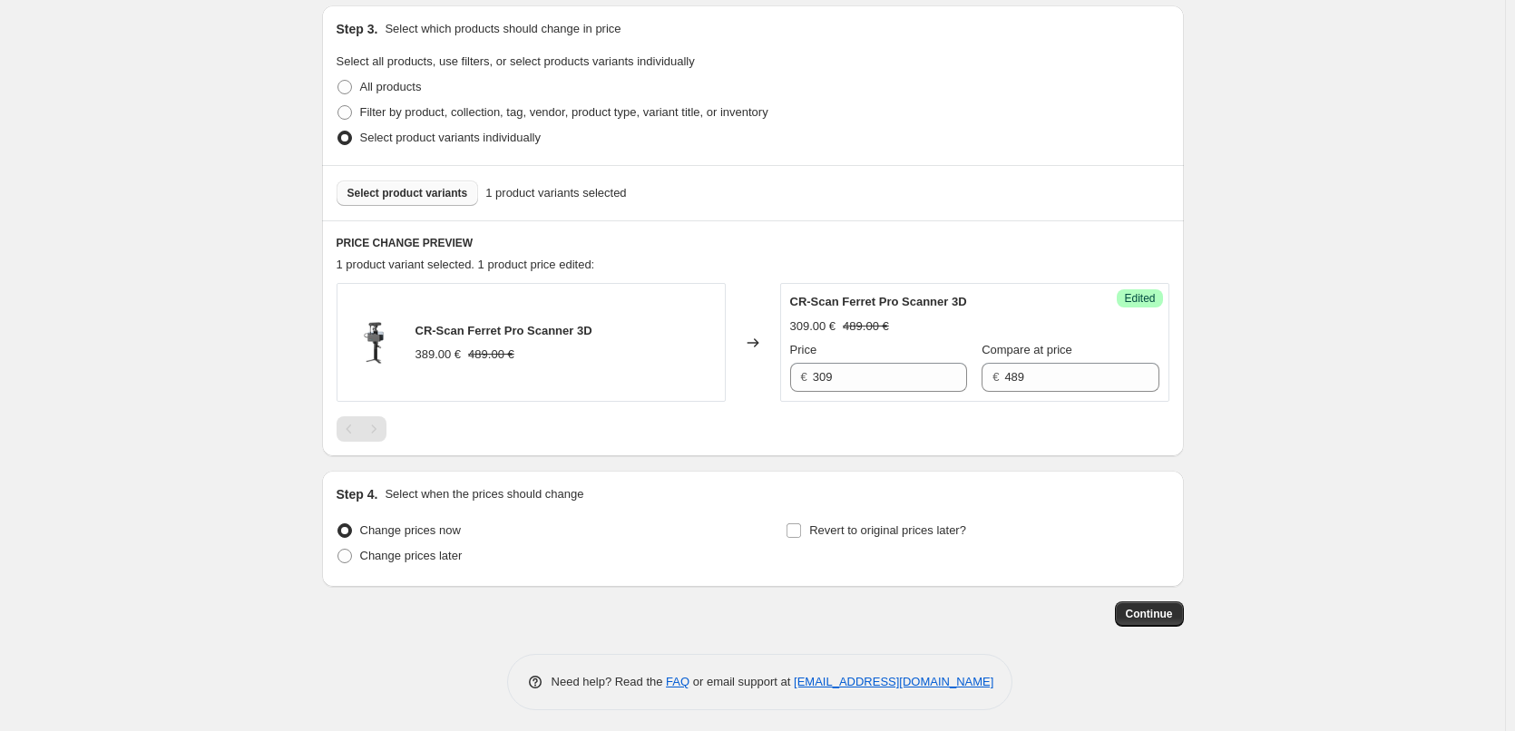
scroll to position [389, 0]
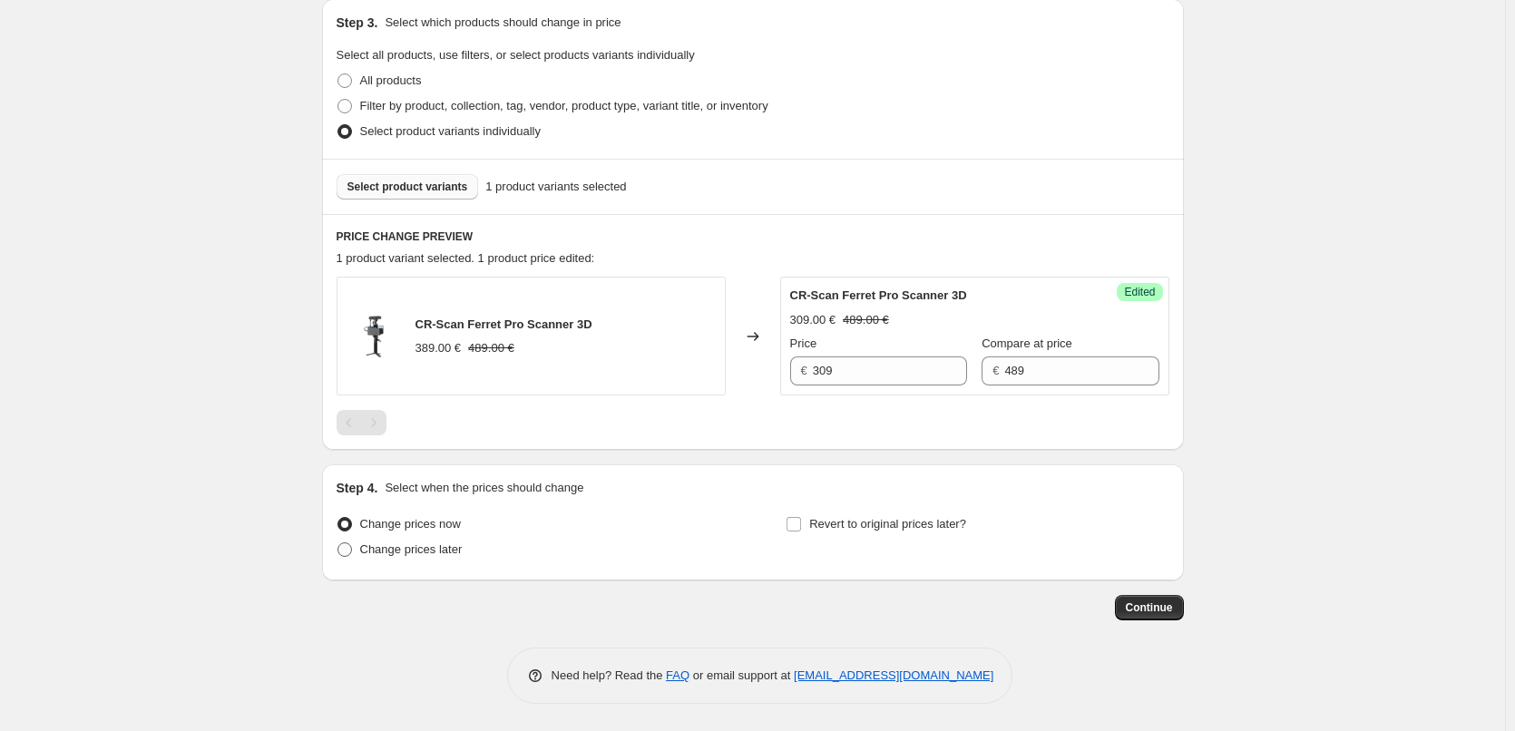
click at [431, 551] on span "Change prices later" at bounding box center [411, 549] width 102 height 14
click at [338, 543] on input "Change prices later" at bounding box center [337, 542] width 1 height 1
radio input "true"
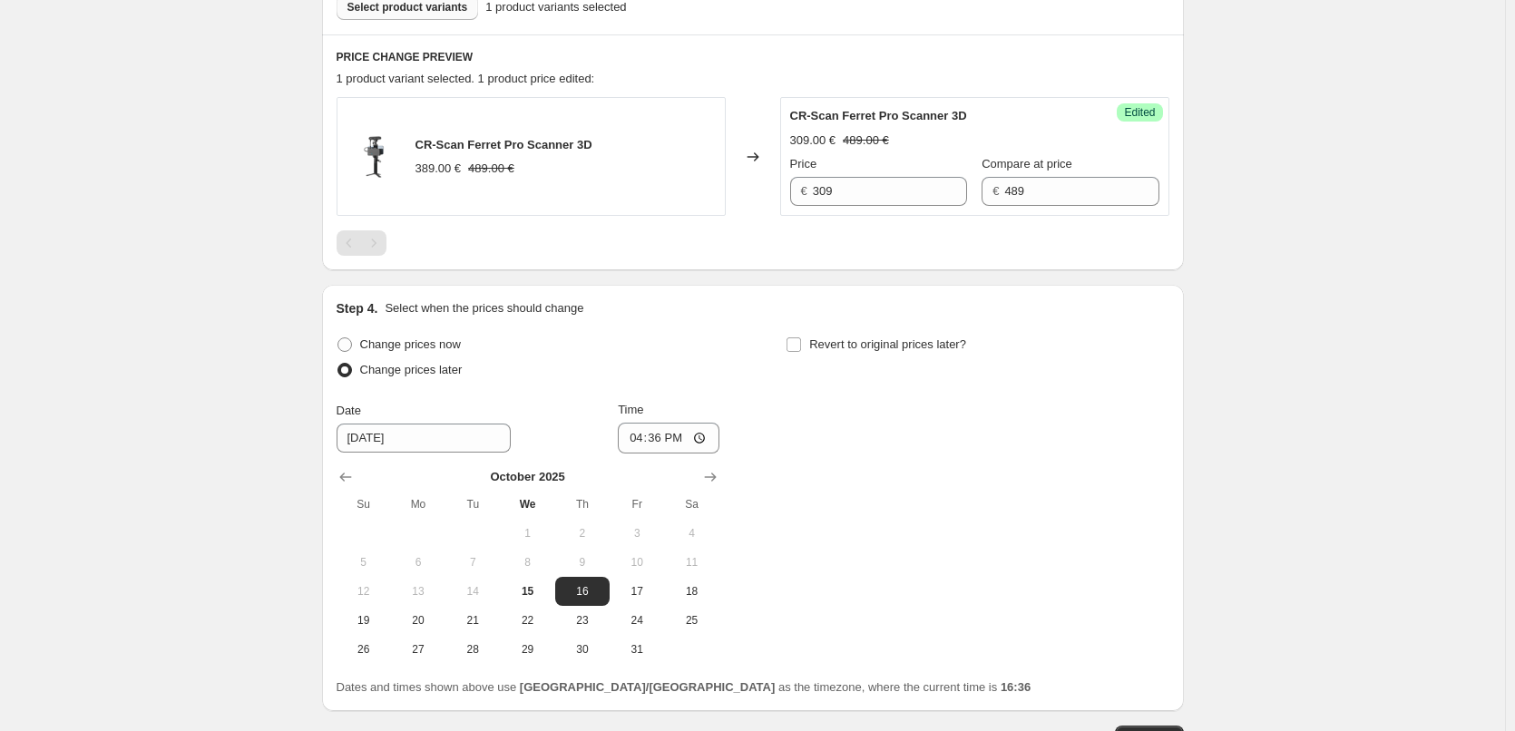
scroll to position [571, 0]
click at [643, 591] on span "17" at bounding box center [637, 589] width 40 height 15
type input "[DATE]"
click at [684, 437] on input "16:36" at bounding box center [669, 436] width 102 height 31
click at [698, 433] on input "16:36" at bounding box center [669, 436] width 102 height 31
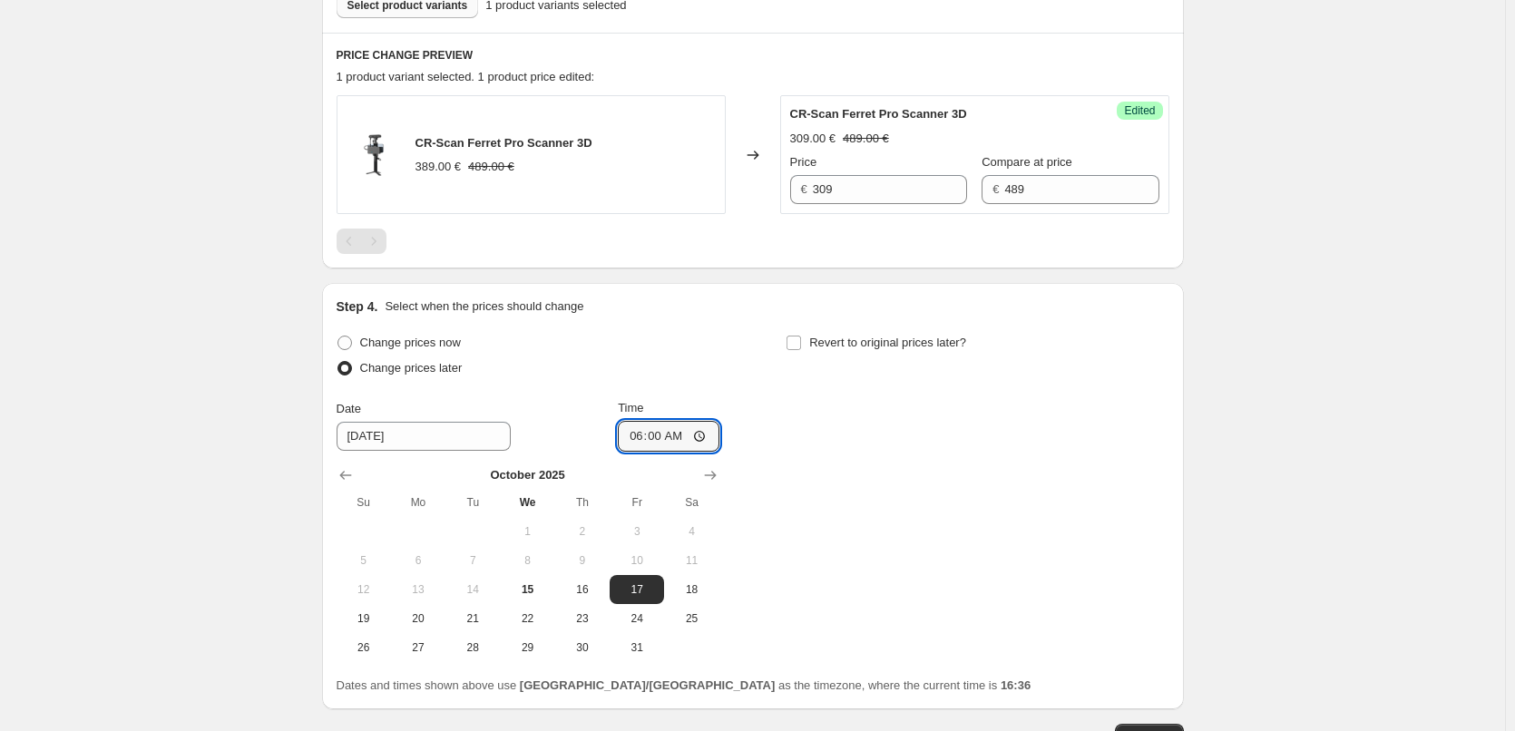
type input "06:00"
click at [813, 476] on div "Change prices now Change prices later Date [DATE] Time 06:00 [DATE] Su Mo Tu We…" at bounding box center [753, 496] width 833 height 332
click at [799, 336] on input "Revert to original prices later?" at bounding box center [793, 343] width 15 height 15
checkbox input "true"
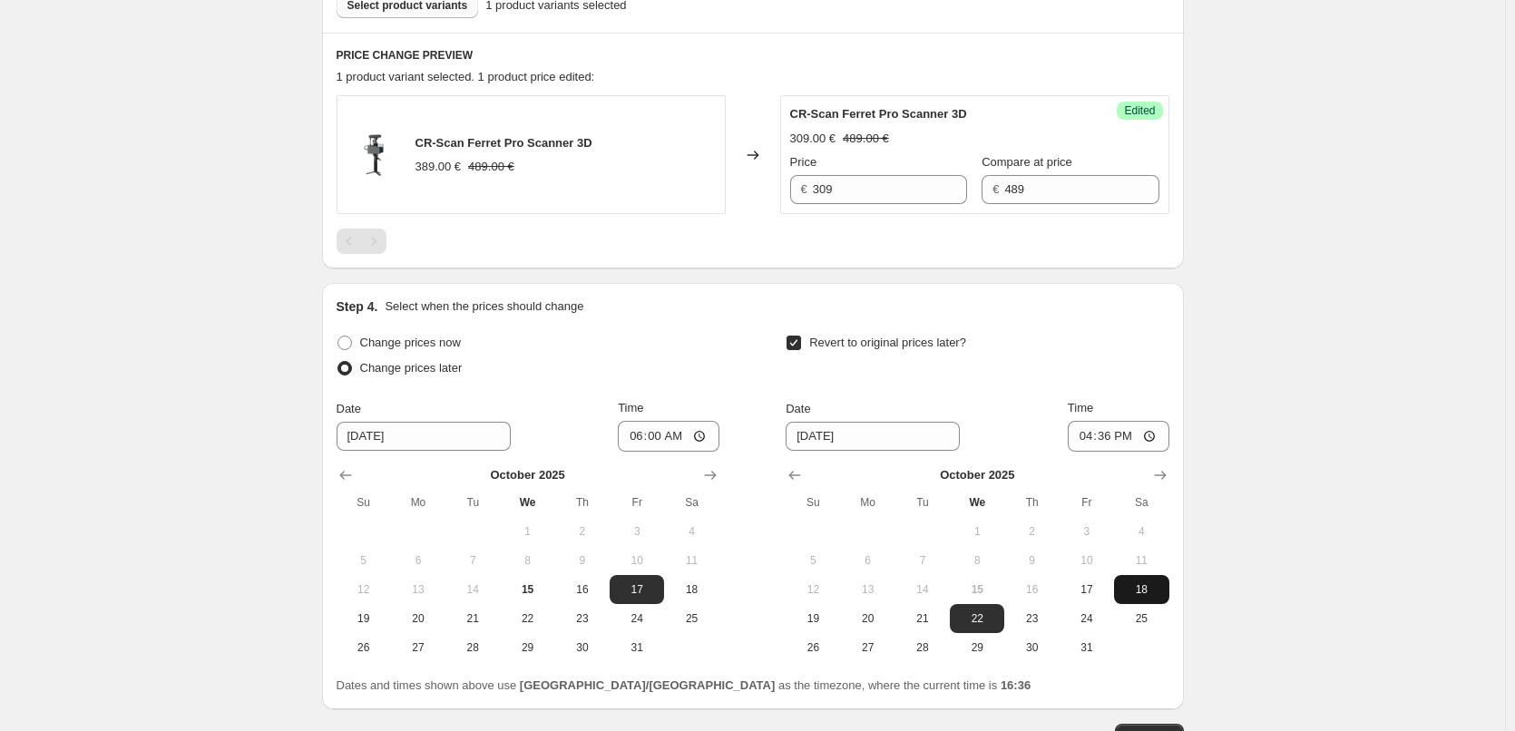
click at [1152, 595] on span "18" at bounding box center [1141, 589] width 40 height 15
type input "[DATE]"
click at [1151, 434] on input "16:36" at bounding box center [1119, 436] width 102 height 31
type input "06:00"
click at [1277, 533] on div "Create new price [MEDICAL_DATA]. This page is ready Create new price [MEDICAL_D…" at bounding box center [752, 144] width 1505 height 1430
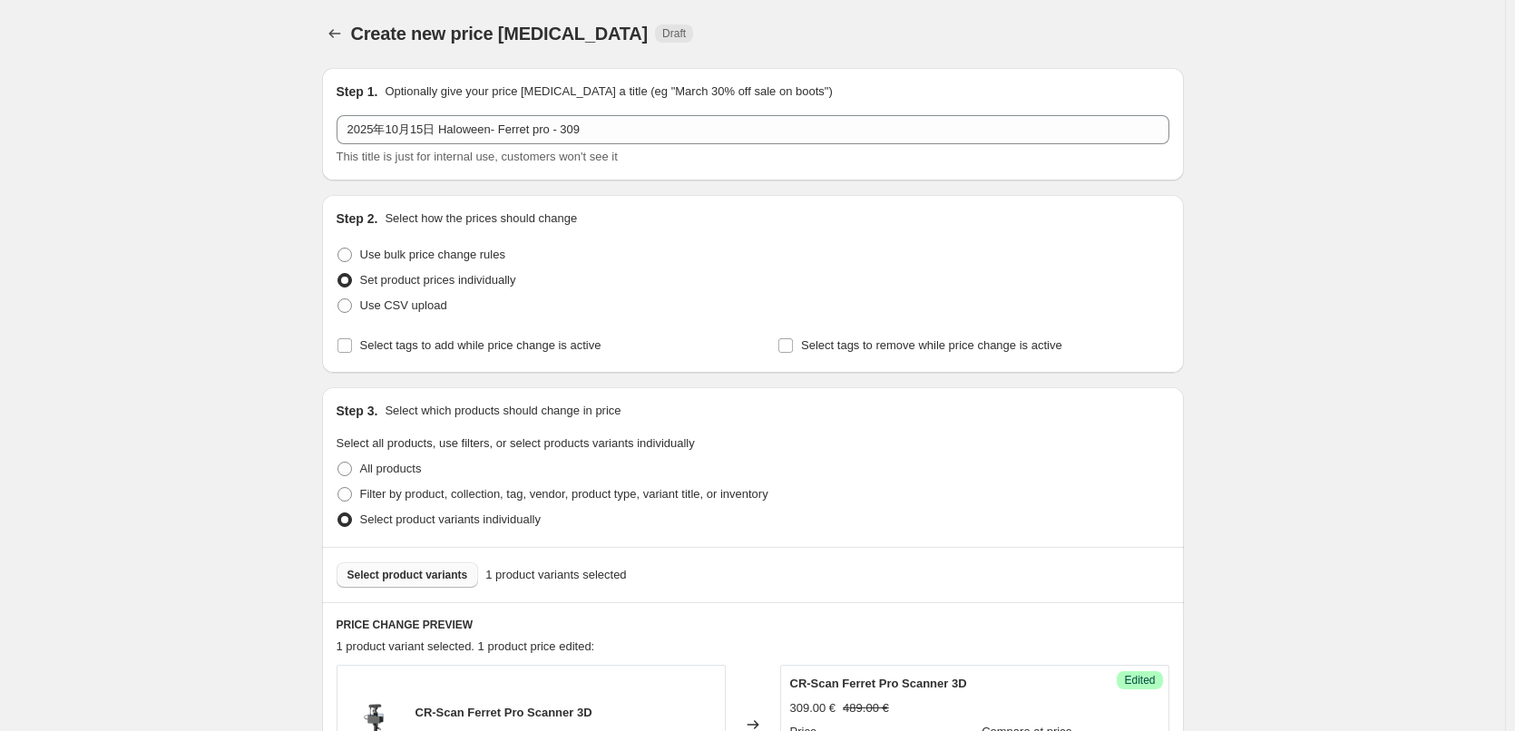
scroll to position [0, 0]
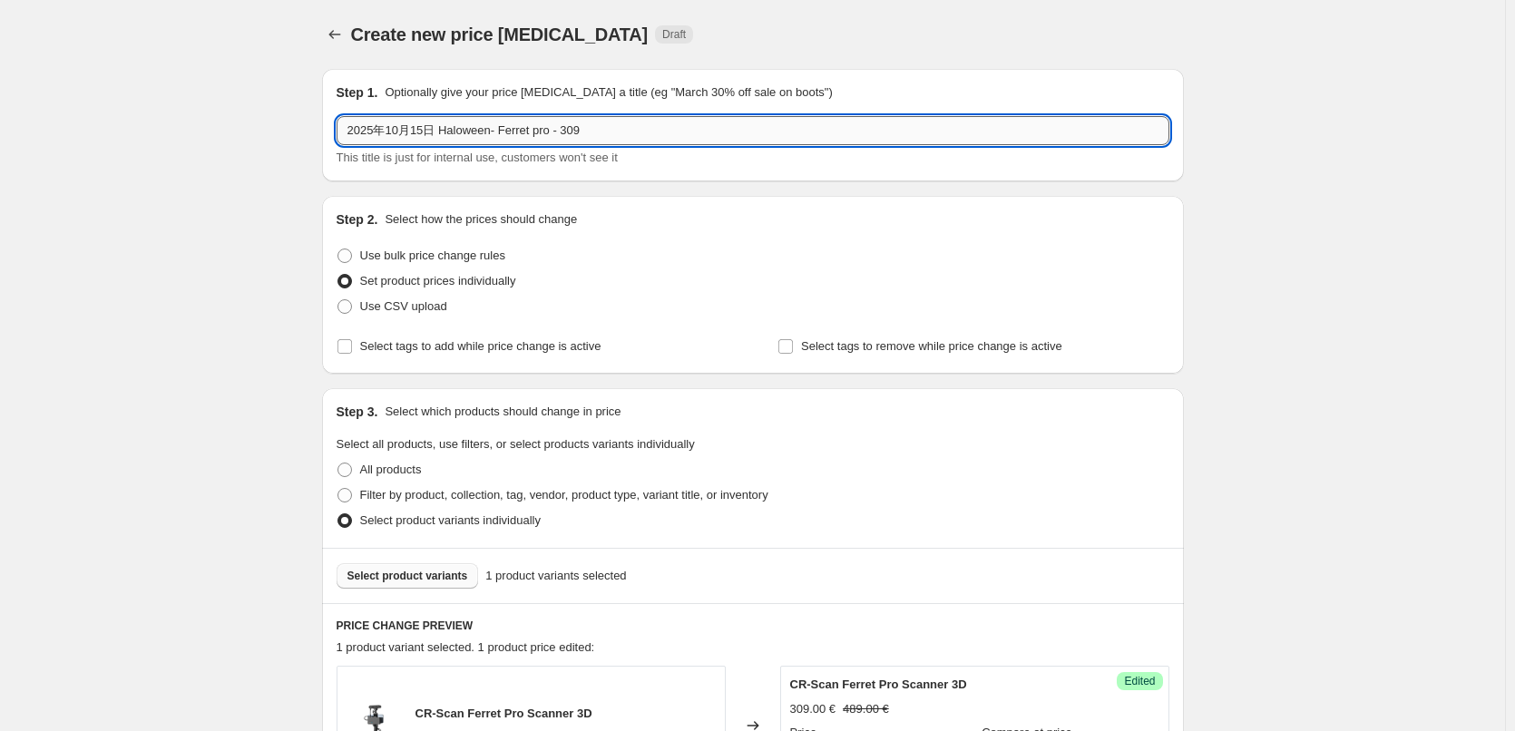
click at [615, 137] on input "2025年10月15日 Haloween- Ferret pro - 309" at bounding box center [753, 130] width 833 height 29
click at [1354, 295] on div "Create new price [MEDICAL_DATA]. This page is ready Create new price [MEDICAL_D…" at bounding box center [752, 715] width 1505 height 1430
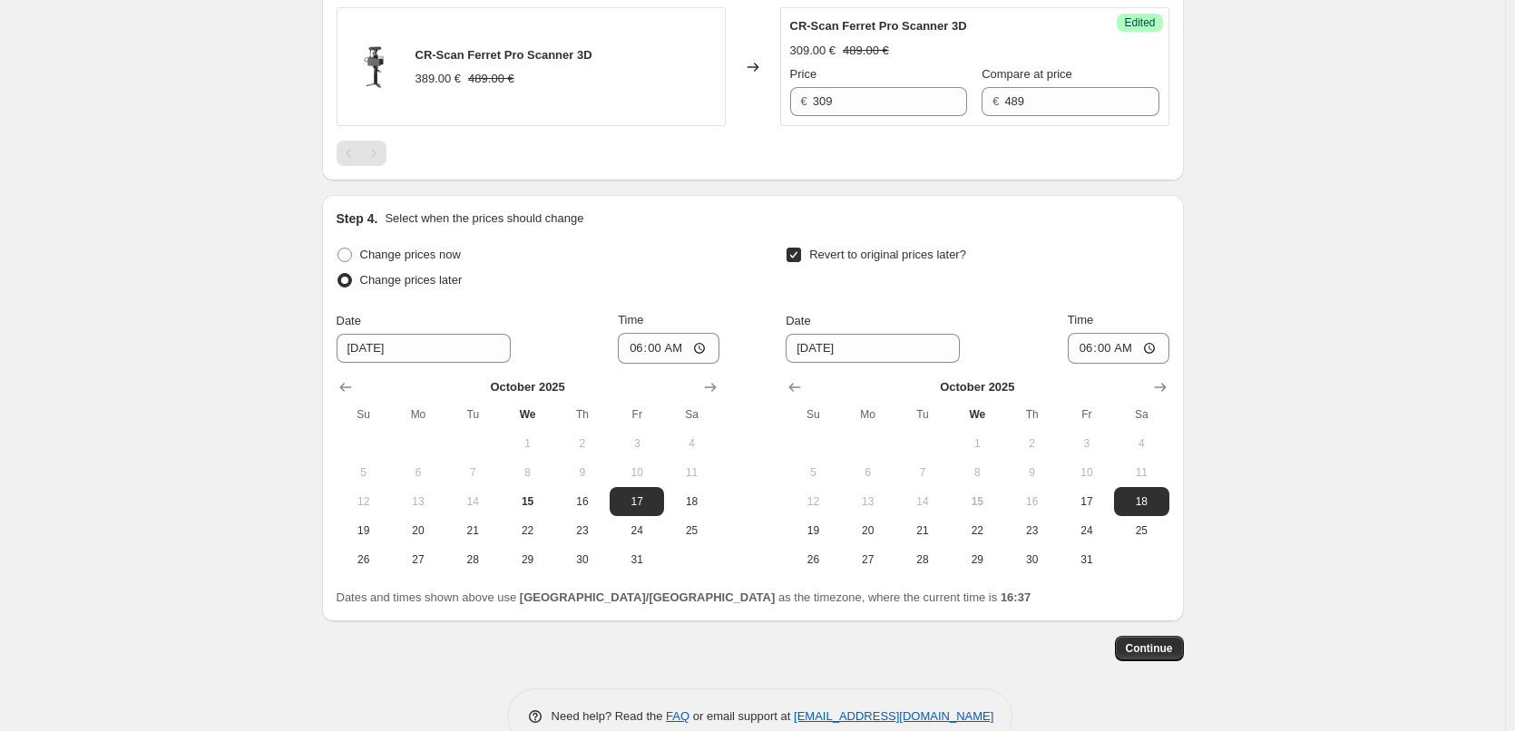
scroll to position [699, 0]
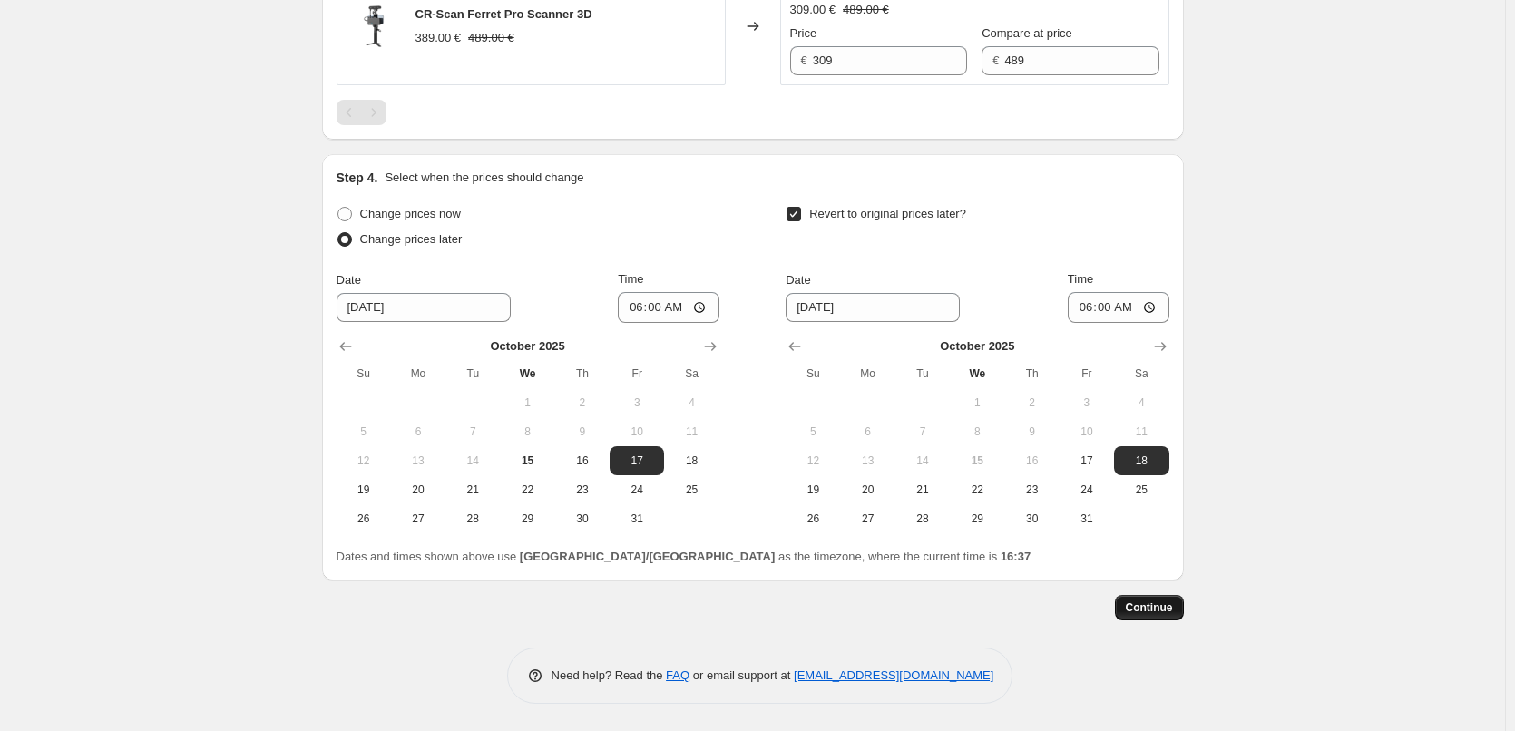
click at [1165, 600] on button "Continue" at bounding box center [1149, 607] width 69 height 25
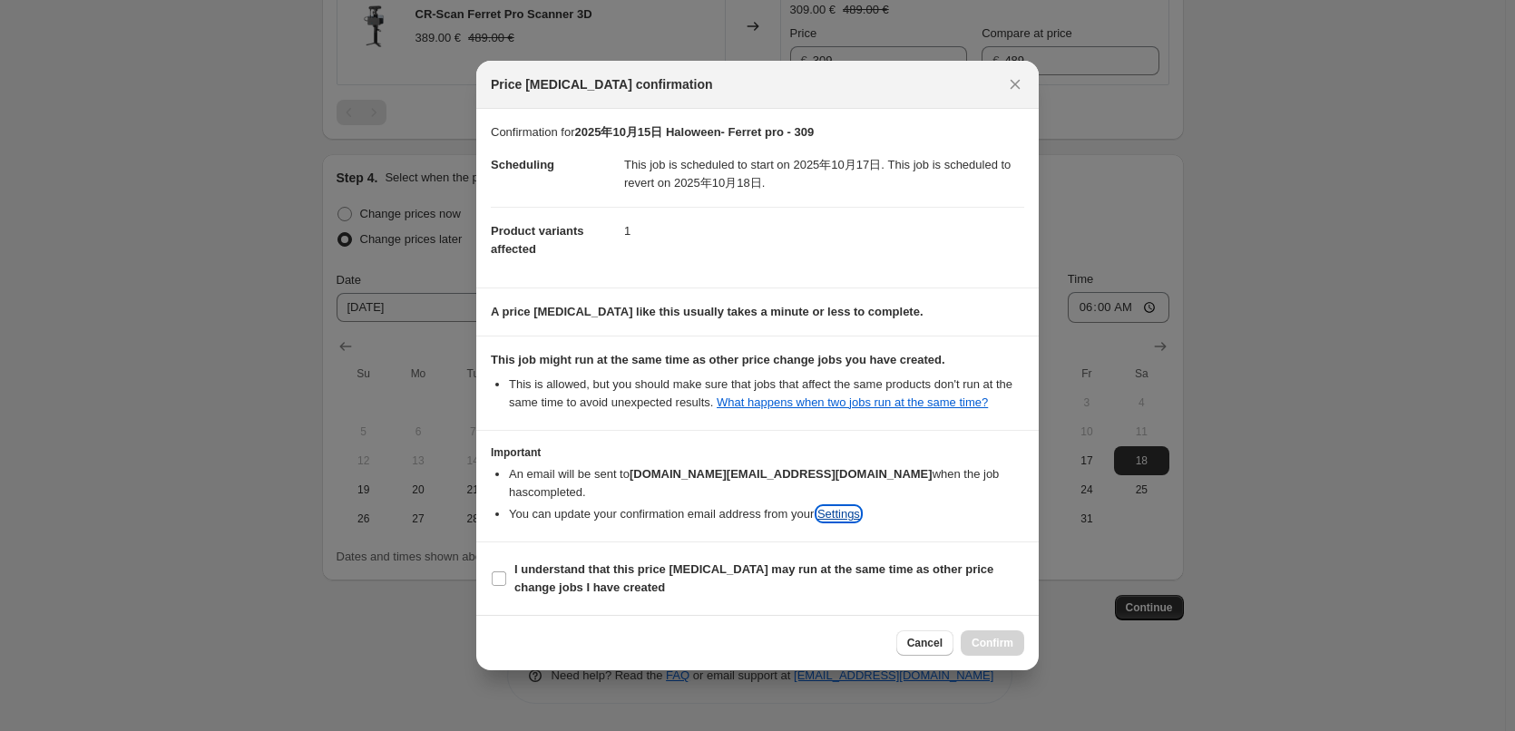
click at [847, 507] on link "Settings" at bounding box center [838, 514] width 43 height 14
click at [497, 571] on input "I understand that this price [MEDICAL_DATA] may run at the same time as other p…" at bounding box center [499, 578] width 15 height 15
checkbox input "true"
click at [1008, 636] on span "Confirm" at bounding box center [992, 643] width 42 height 15
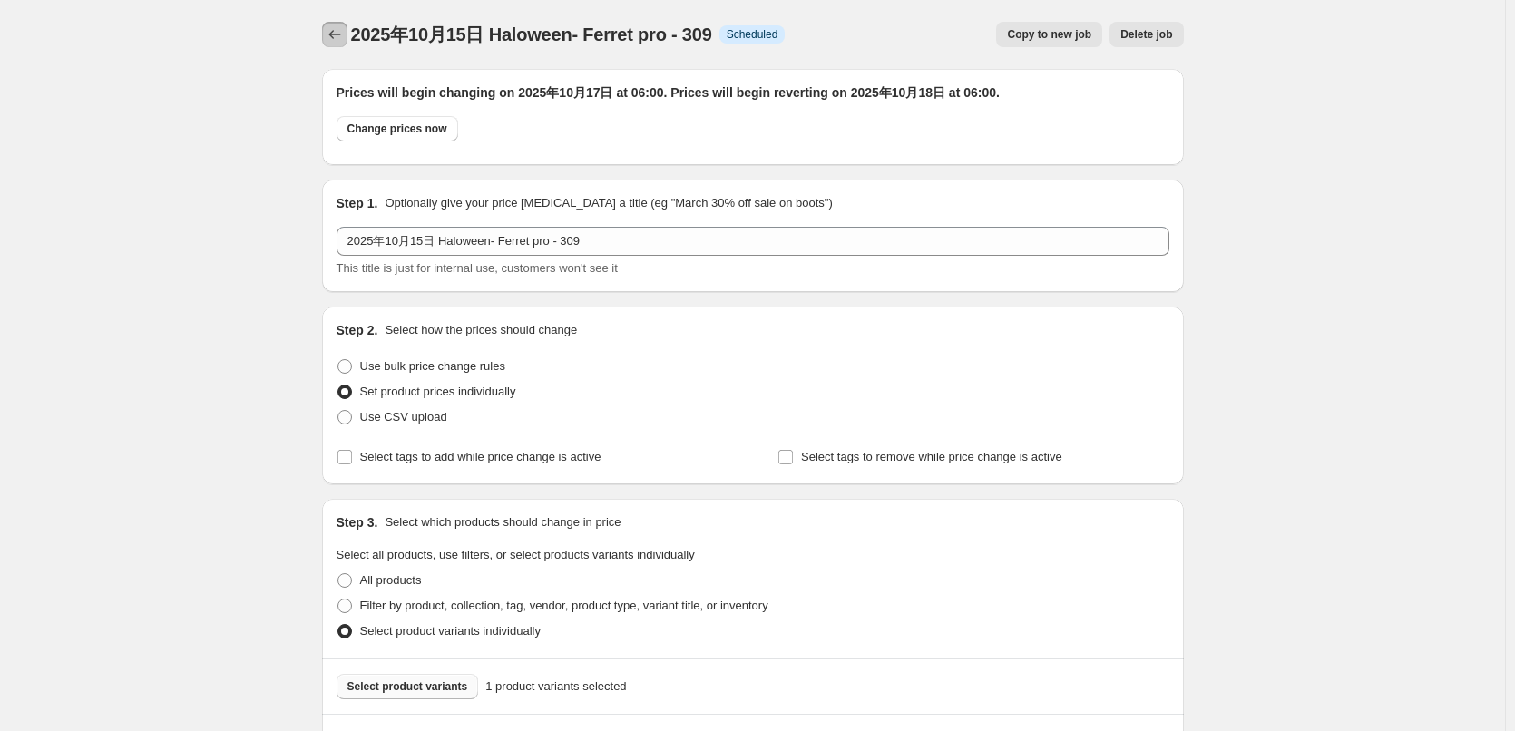
click at [342, 37] on icon "Price change jobs" at bounding box center [335, 34] width 18 height 18
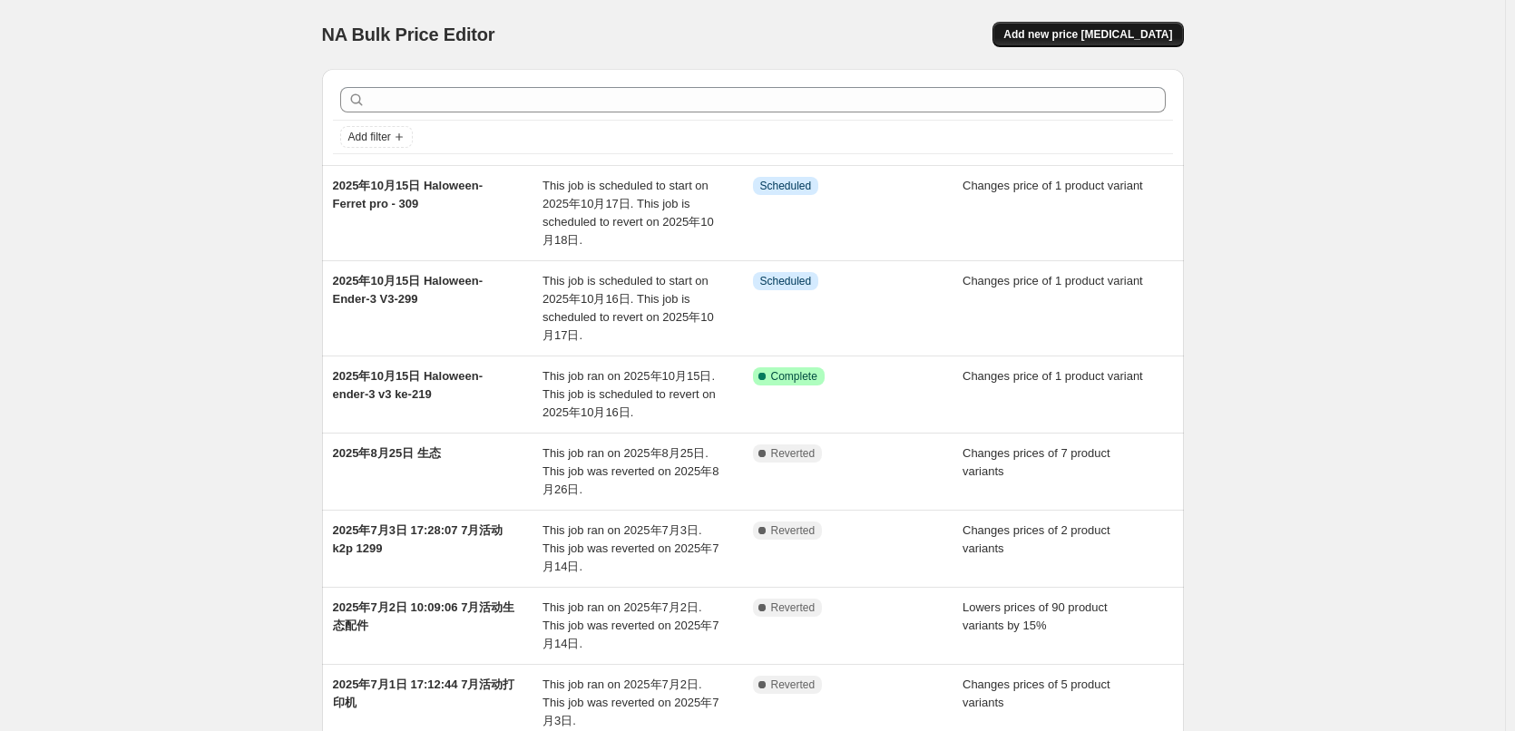
click at [1077, 37] on span "Add new price [MEDICAL_DATA]" at bounding box center [1087, 34] width 169 height 15
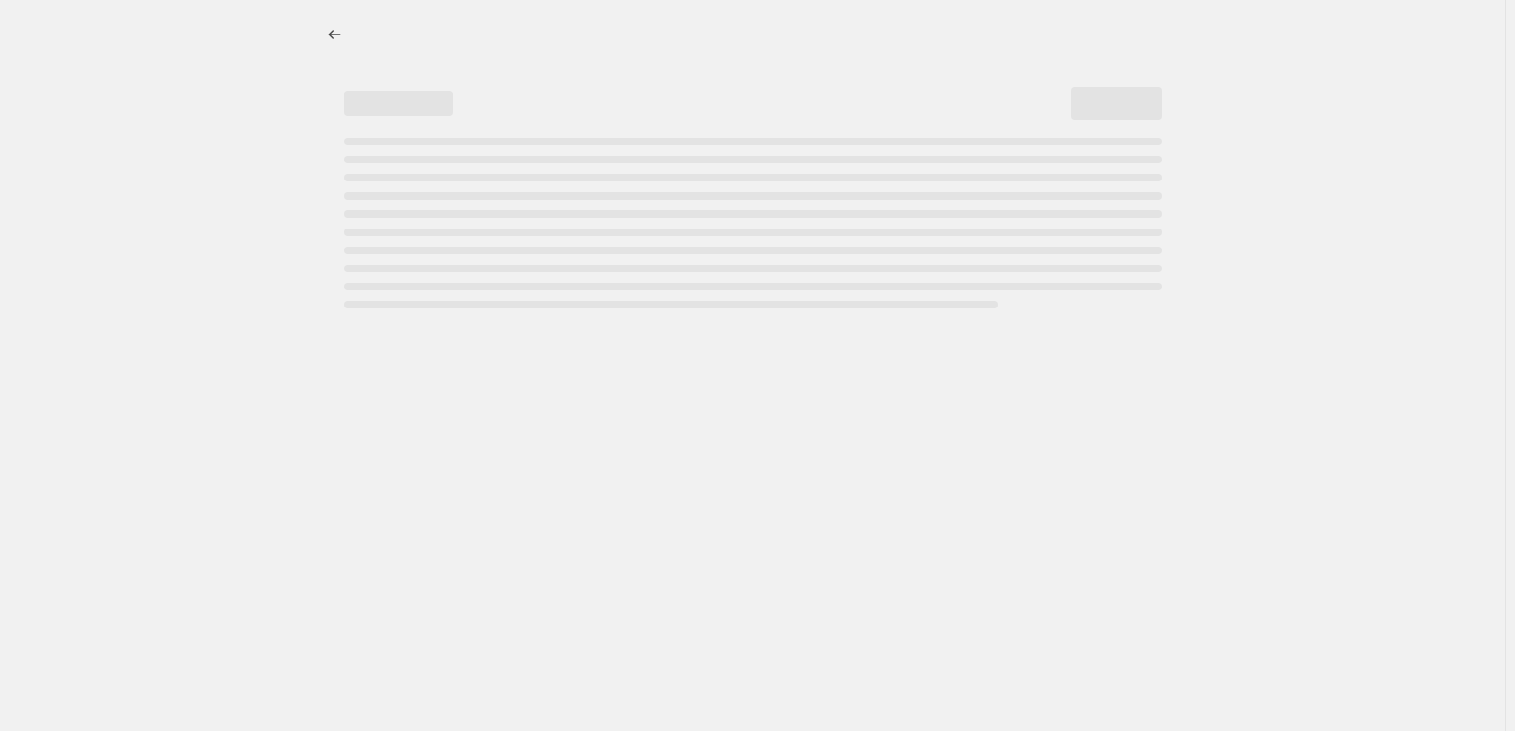
select select "percentage"
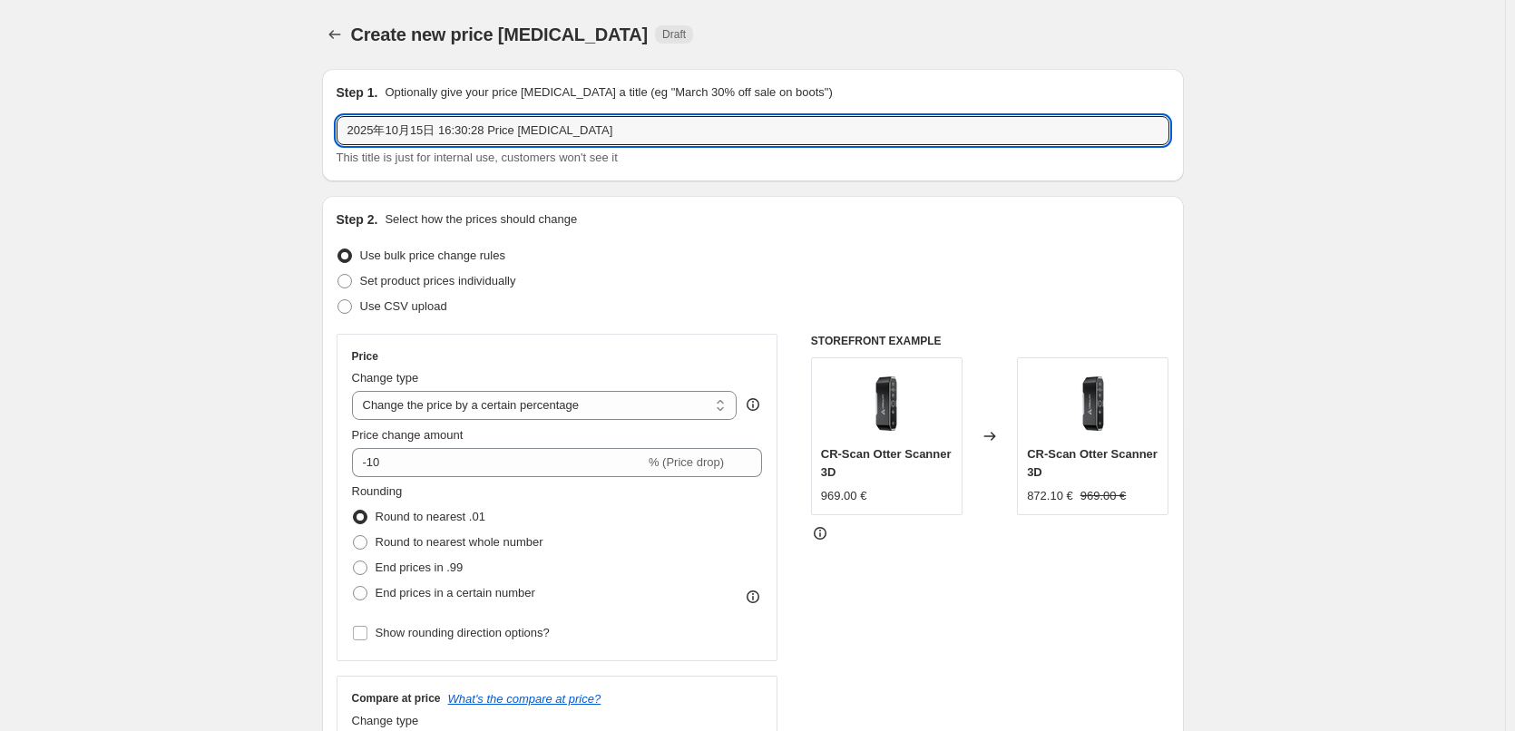
drag, startPoint x: 611, startPoint y: 132, endPoint x: 290, endPoint y: 130, distance: 321.1
paste input "Haloween- Ferret pro - 309"
drag, startPoint x: 498, startPoint y: 140, endPoint x: 556, endPoint y: 136, distance: 58.2
click at [556, 136] on input "2025年10月15日 Haloween- Ferret pro - 309" at bounding box center [753, 130] width 833 height 29
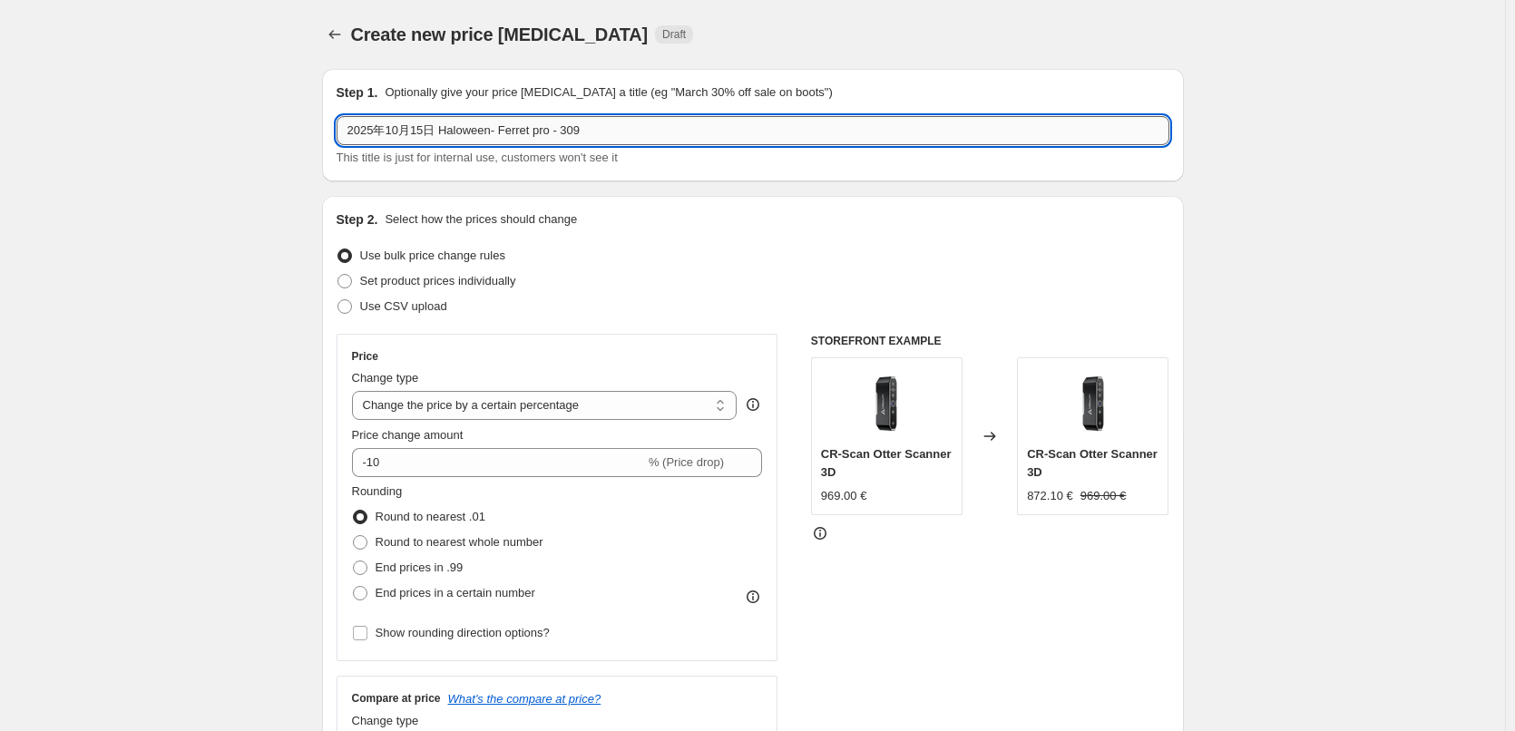
paste input "Ender-5 max"
click at [496, 135] on input "2025年10月15日 Haloween-Ender-5 max- 309" at bounding box center [753, 130] width 833 height 29
click at [621, 138] on input "2025年10月15日 Haloween- Ender-5 max- 309" at bounding box center [753, 130] width 833 height 29
drag, startPoint x: 577, startPoint y: 137, endPoint x: 626, endPoint y: 135, distance: 49.0
click at [620, 135] on input "2025年10月15日 Haloween- Ender-5 max- 309" at bounding box center [753, 130] width 833 height 29
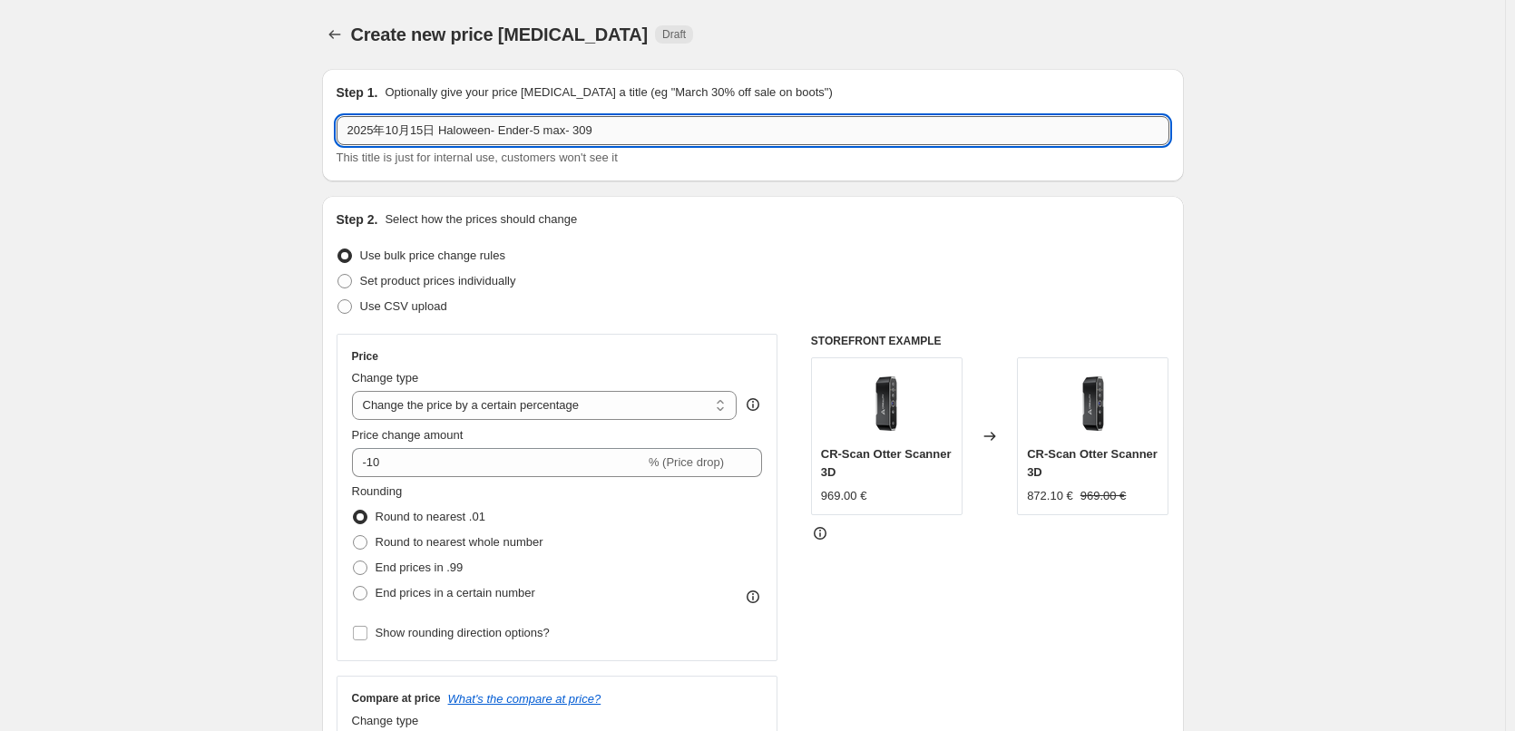
paste input "69"
type input "2025年10月15日 Haloween- Ender-5 max- 699"
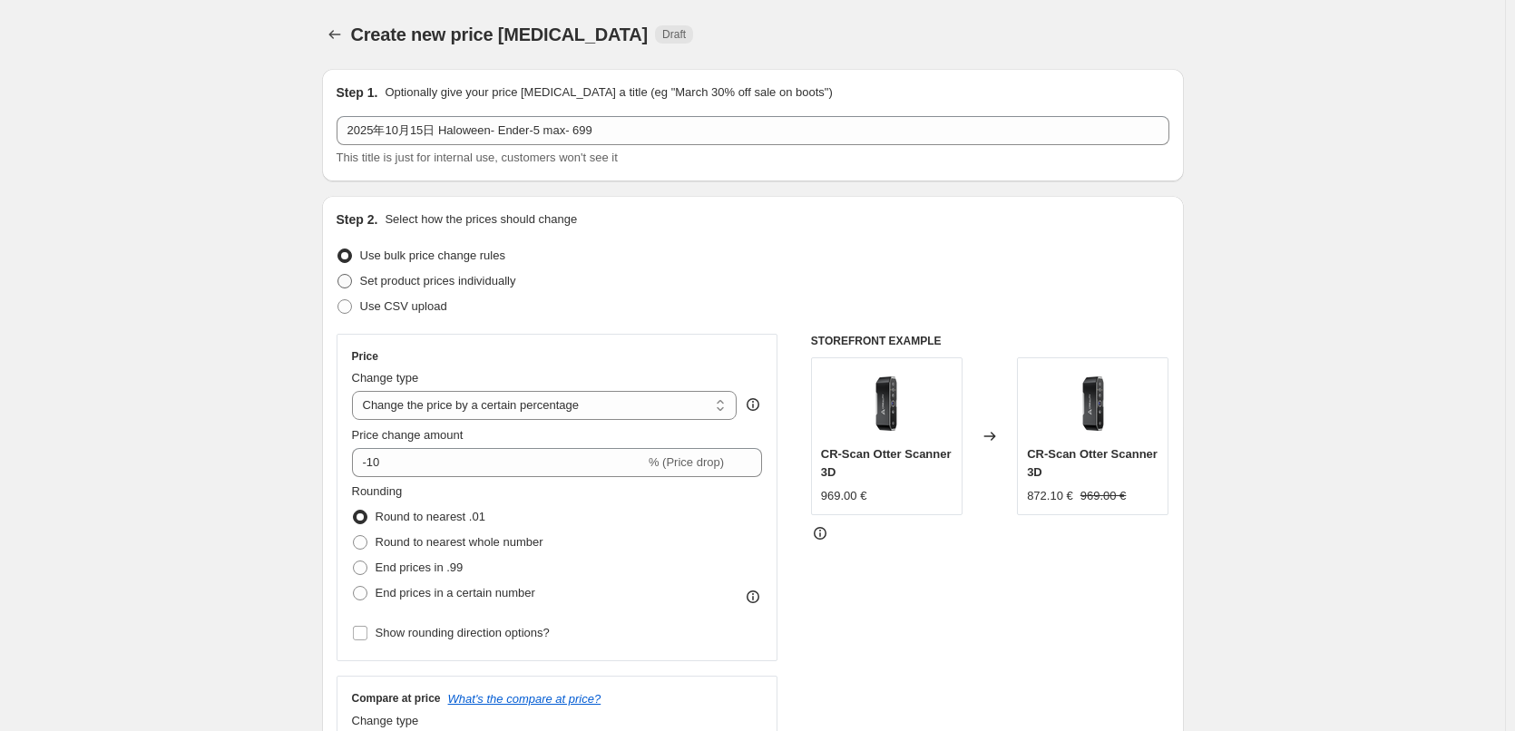
click at [482, 284] on span "Set product prices individually" at bounding box center [438, 281] width 156 height 14
click at [338, 275] on input "Set product prices individually" at bounding box center [337, 274] width 1 height 1
radio input "true"
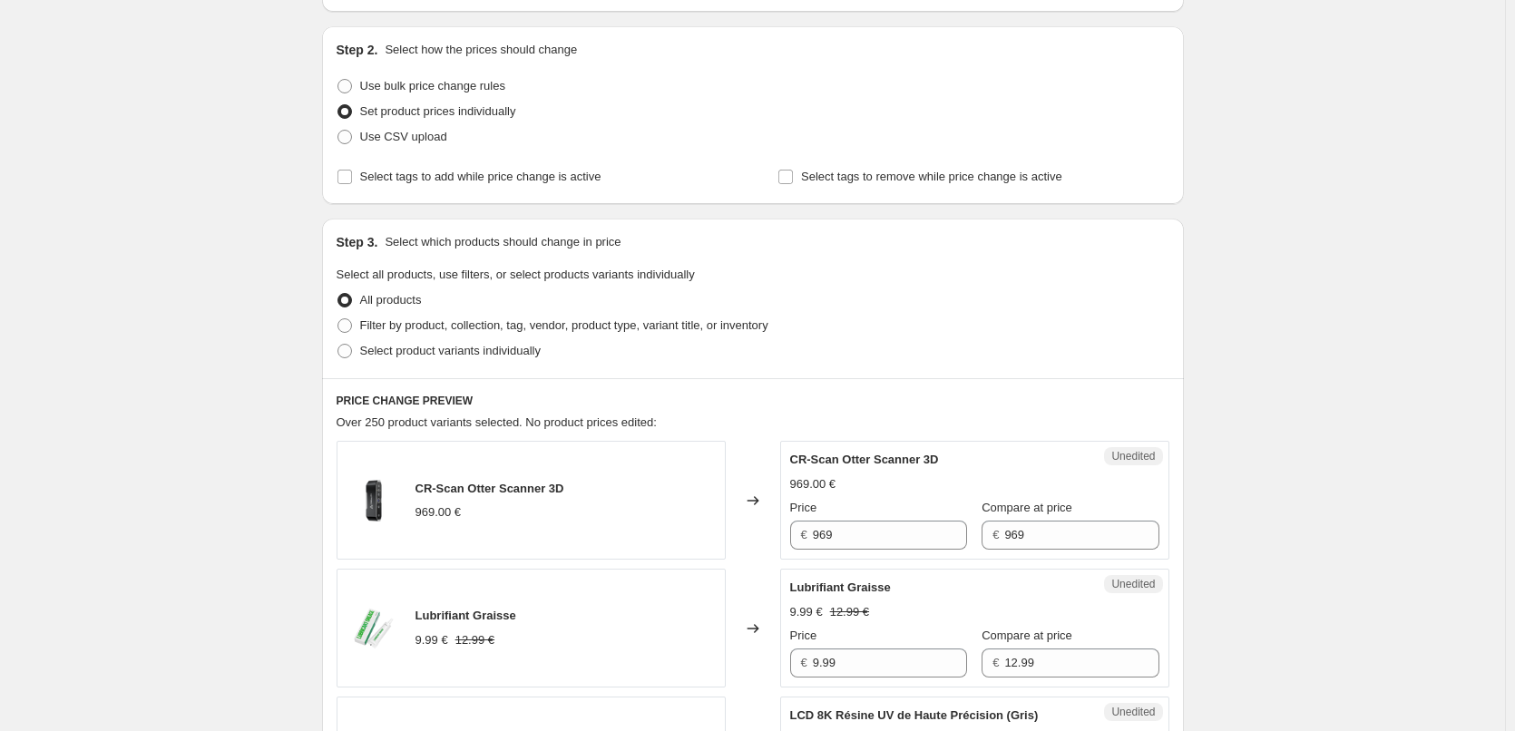
scroll to position [181, 0]
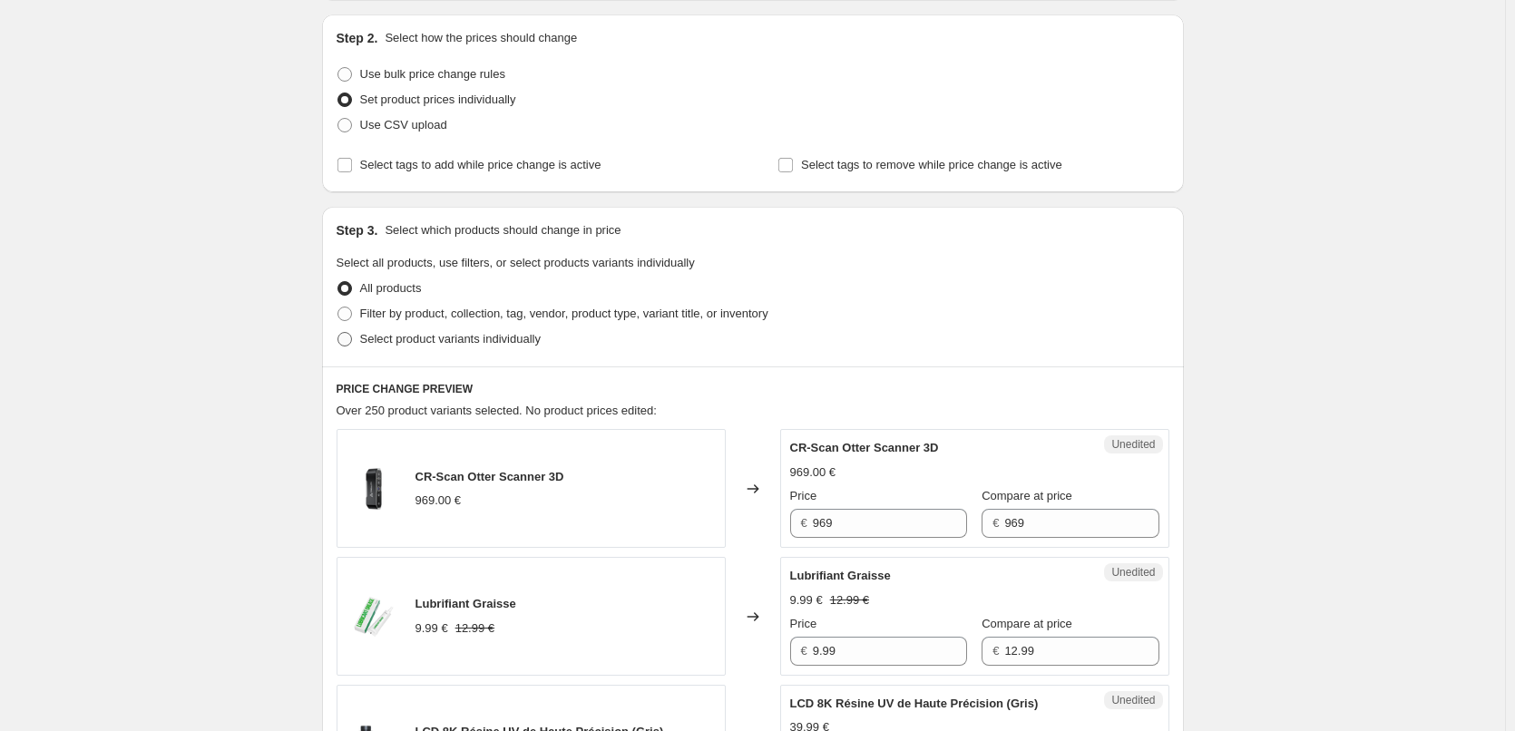
click at [509, 341] on span "Select product variants individually" at bounding box center [450, 339] width 181 height 14
click at [338, 333] on input "Select product variants individually" at bounding box center [337, 332] width 1 height 1
radio input "true"
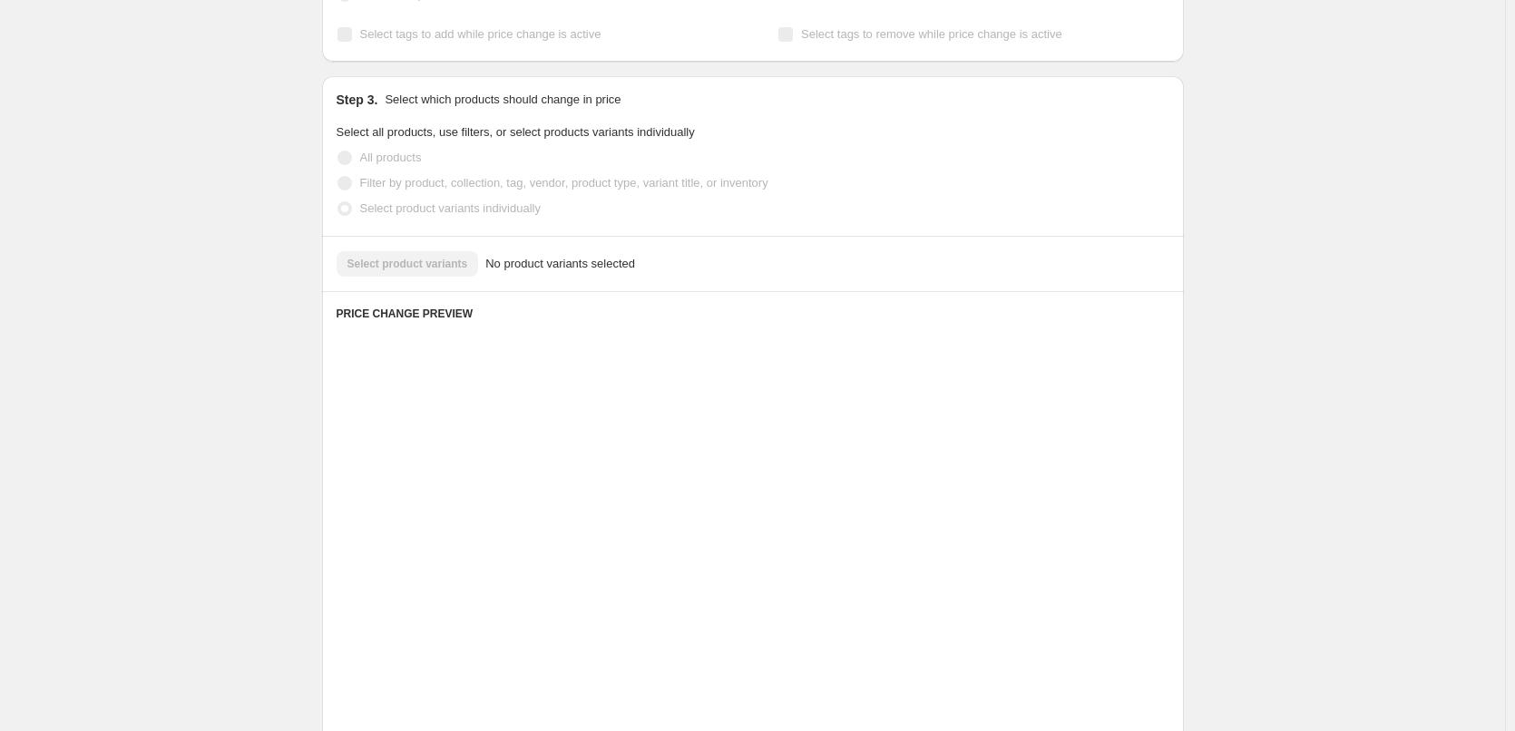
scroll to position [221, 0]
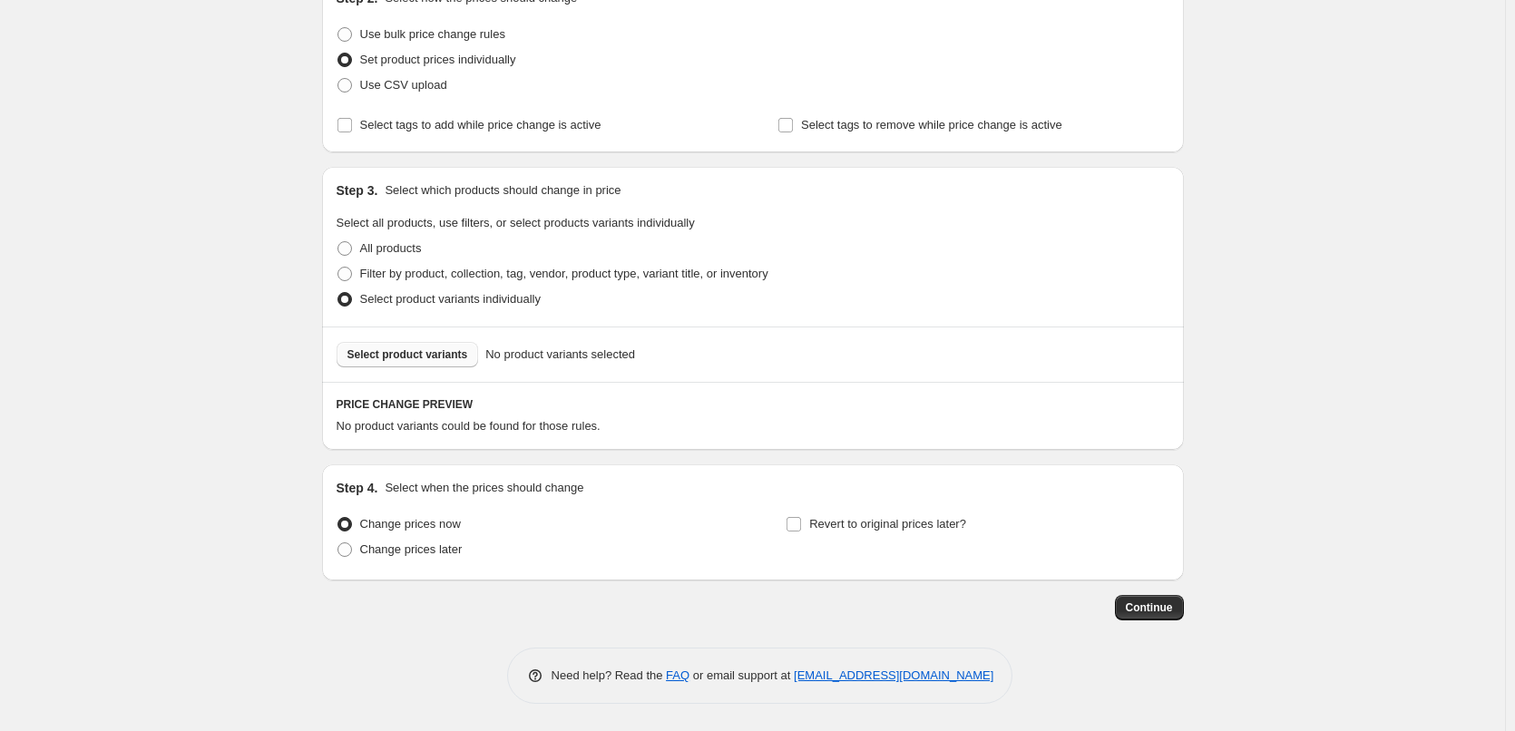
click at [414, 358] on span "Select product variants" at bounding box center [407, 354] width 121 height 15
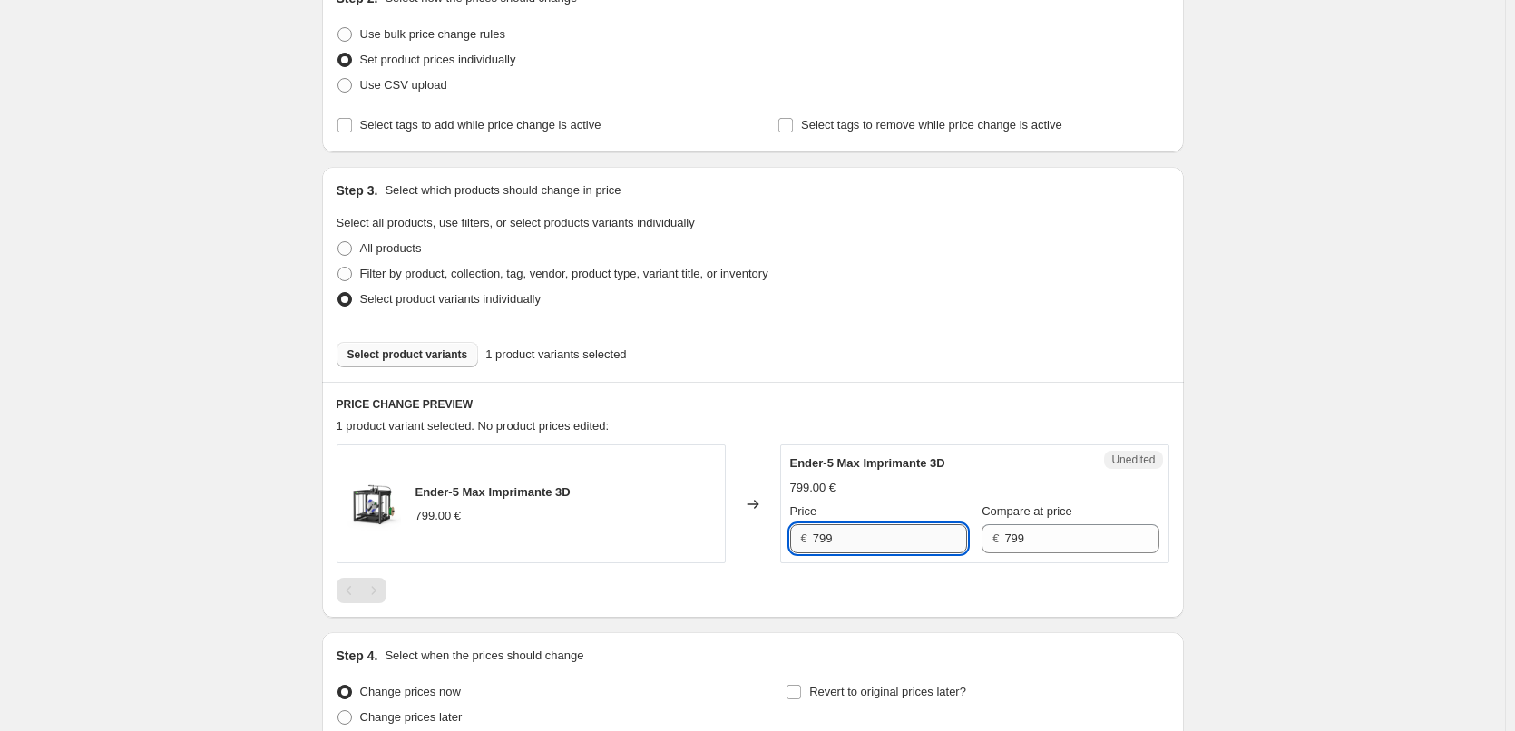
click at [880, 546] on input "799" at bounding box center [890, 538] width 154 height 29
type input "699"
click at [882, 593] on div at bounding box center [753, 590] width 833 height 25
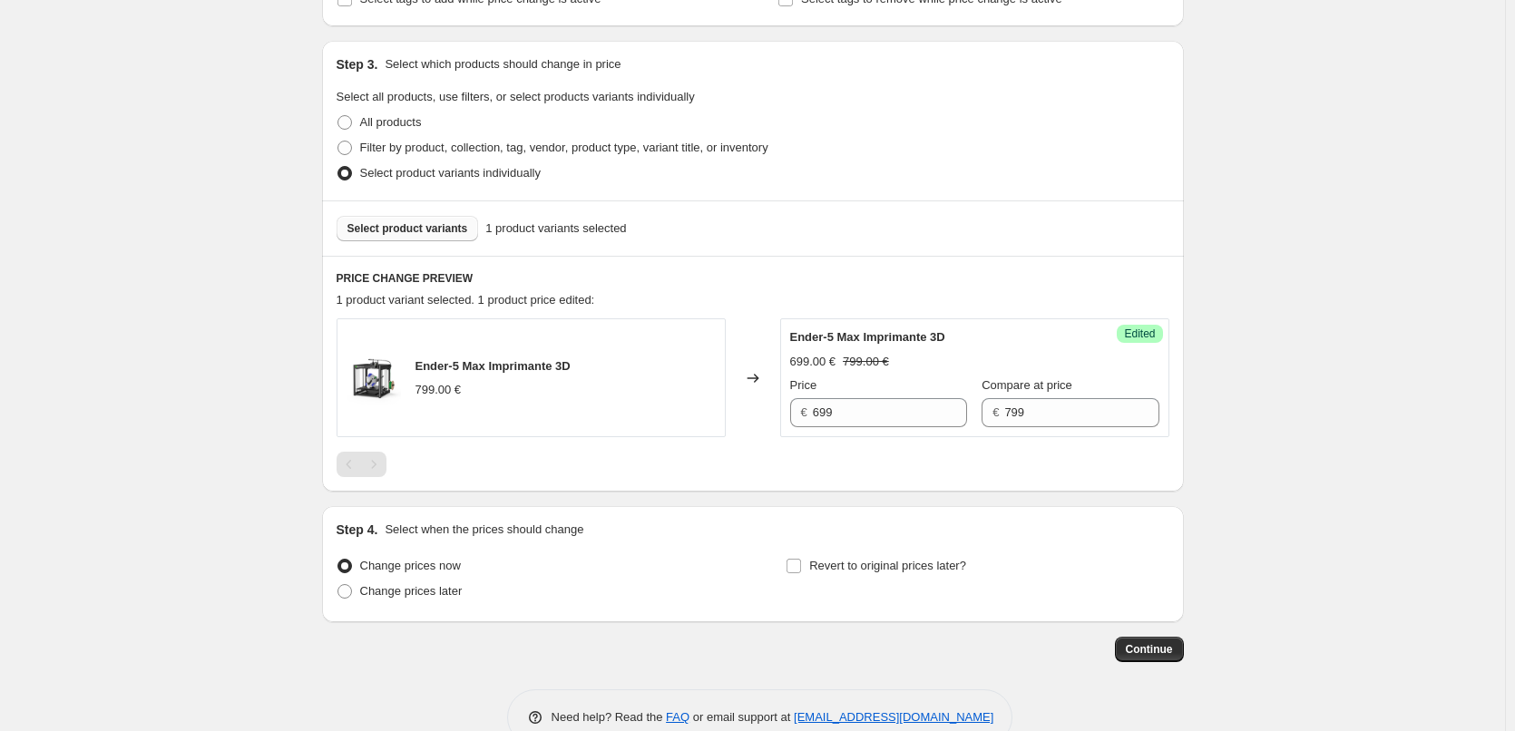
scroll to position [389, 0]
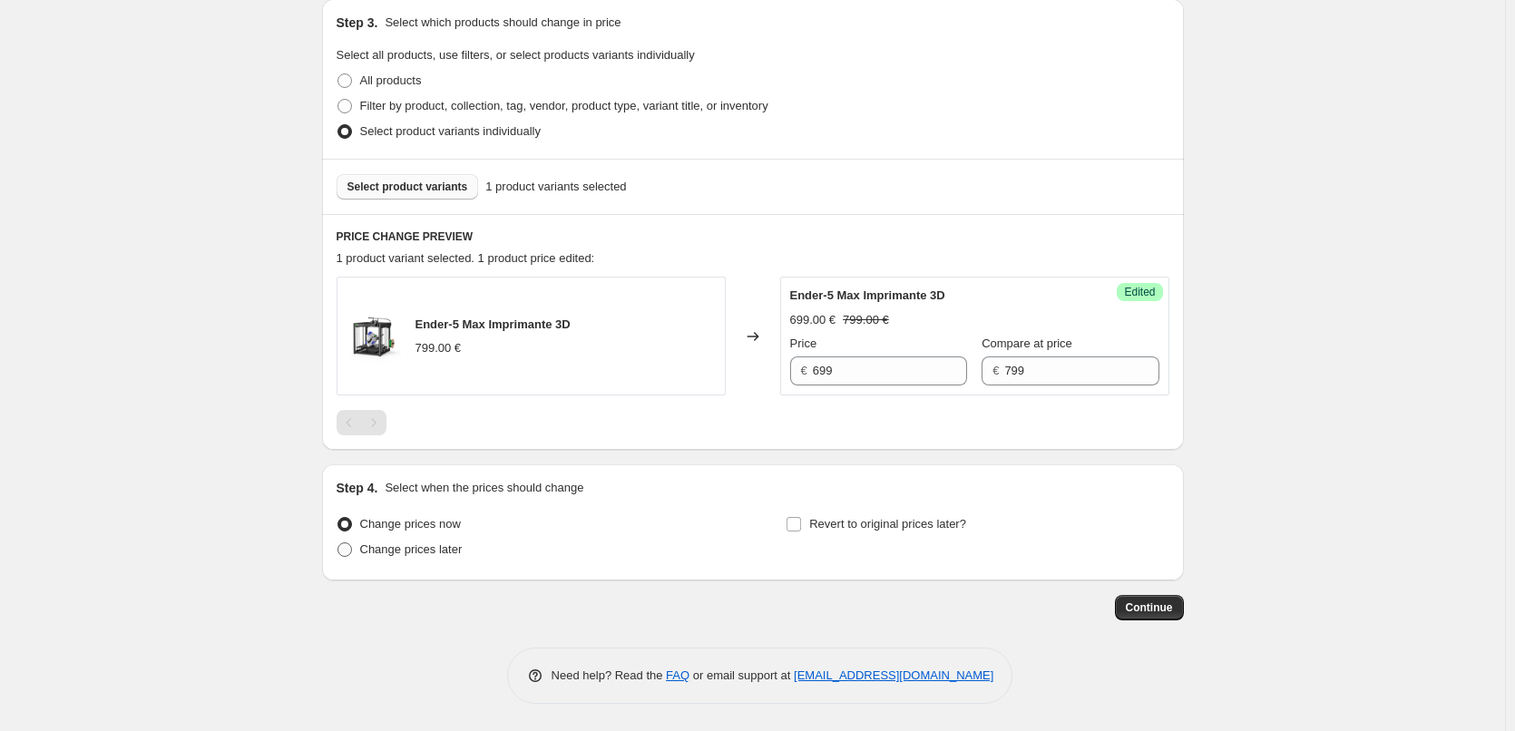
click at [416, 550] on span "Change prices later" at bounding box center [411, 549] width 102 height 14
click at [338, 543] on input "Change prices later" at bounding box center [337, 542] width 1 height 1
radio input "true"
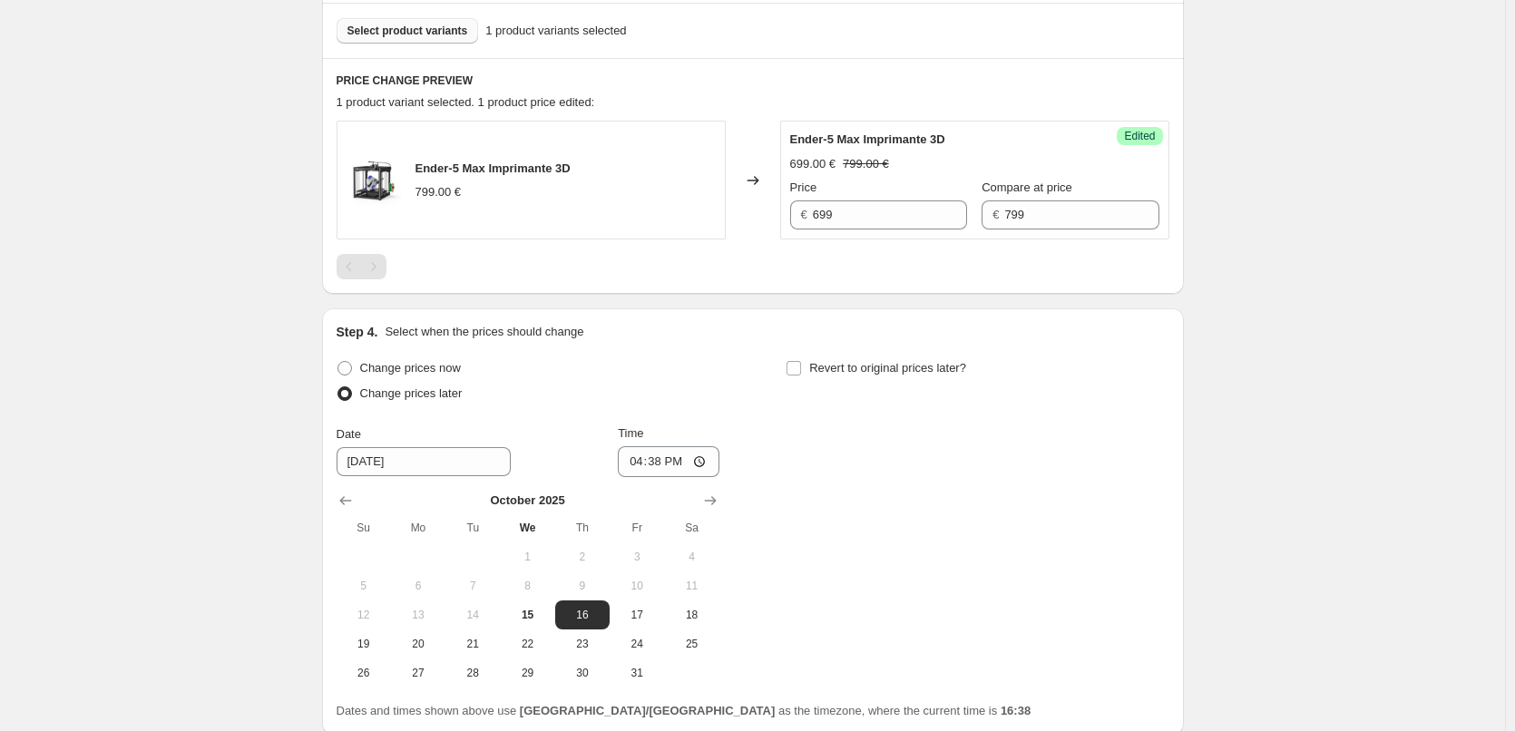
scroll to position [571, 0]
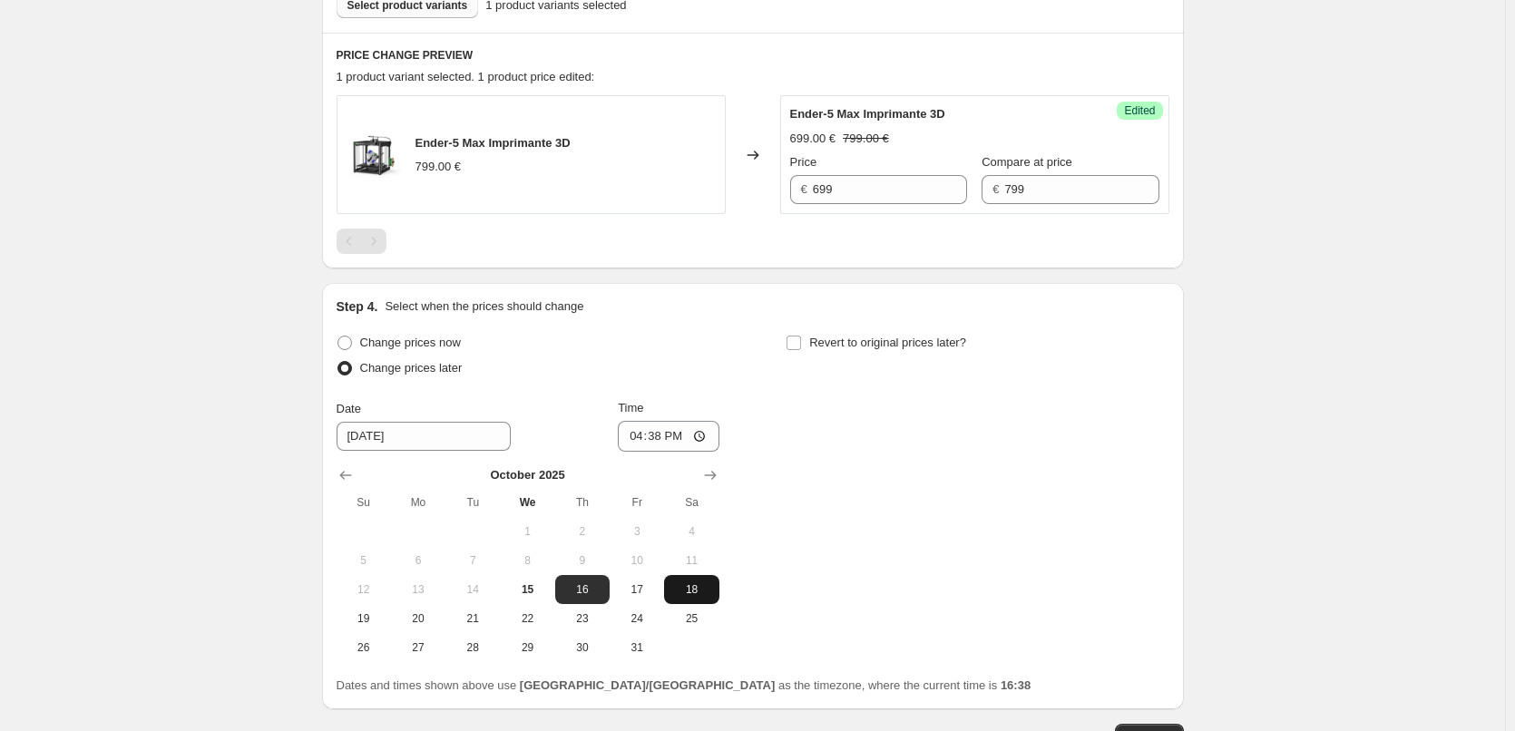
click at [691, 591] on span "18" at bounding box center [691, 589] width 40 height 15
type input "[DATE]"
click at [711, 435] on input "16:38" at bounding box center [669, 436] width 102 height 31
type input "06:00"
click at [796, 493] on div "Change prices now Change prices later Date [DATE] Time 06:00 [DATE] Su Mo Tu We…" at bounding box center [753, 496] width 833 height 332
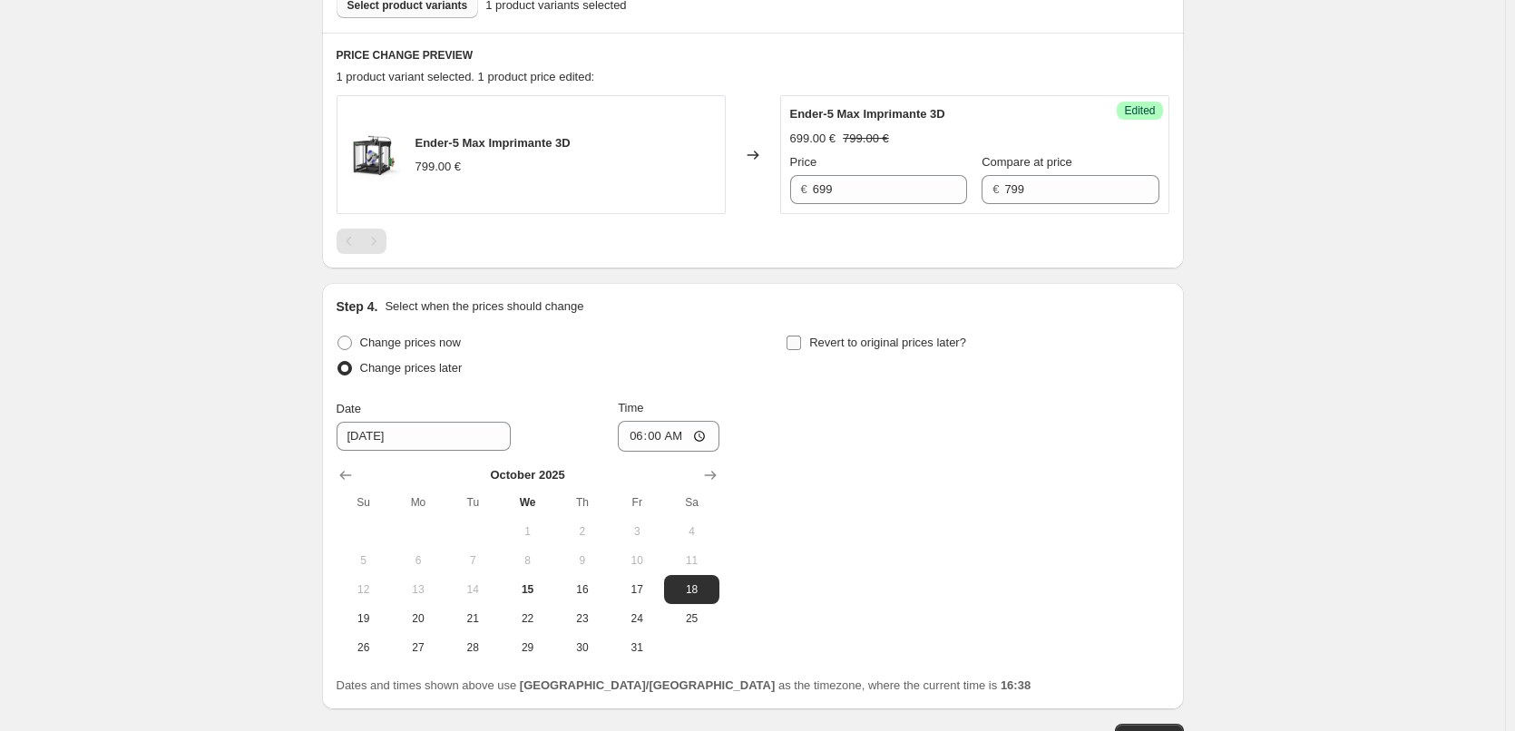
click at [794, 344] on input "Revert to original prices later?" at bounding box center [793, 343] width 15 height 15
checkbox input "true"
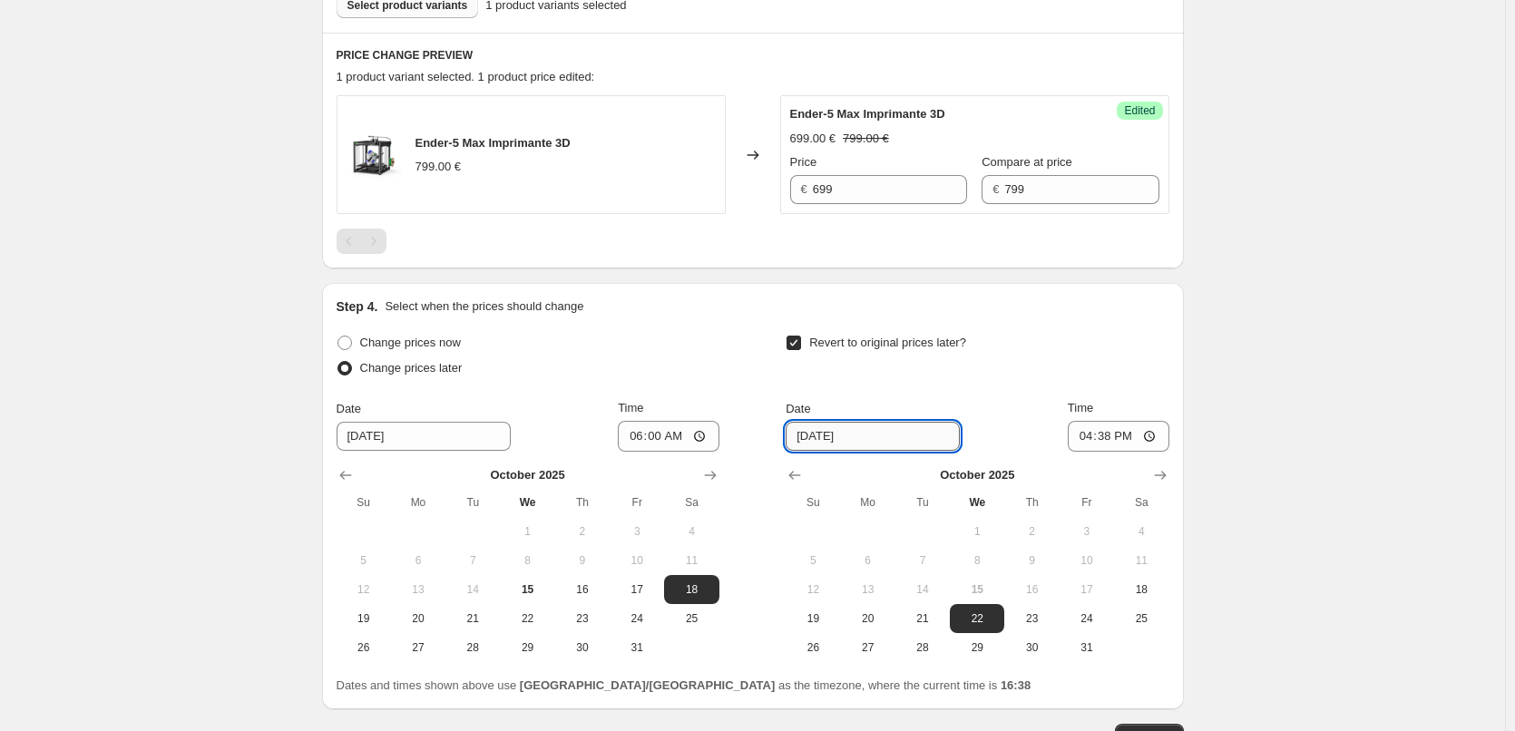
click at [905, 433] on input "[DATE]" at bounding box center [873, 436] width 174 height 29
click at [815, 620] on span "19" at bounding box center [813, 618] width 40 height 15
type input "[DATE]"
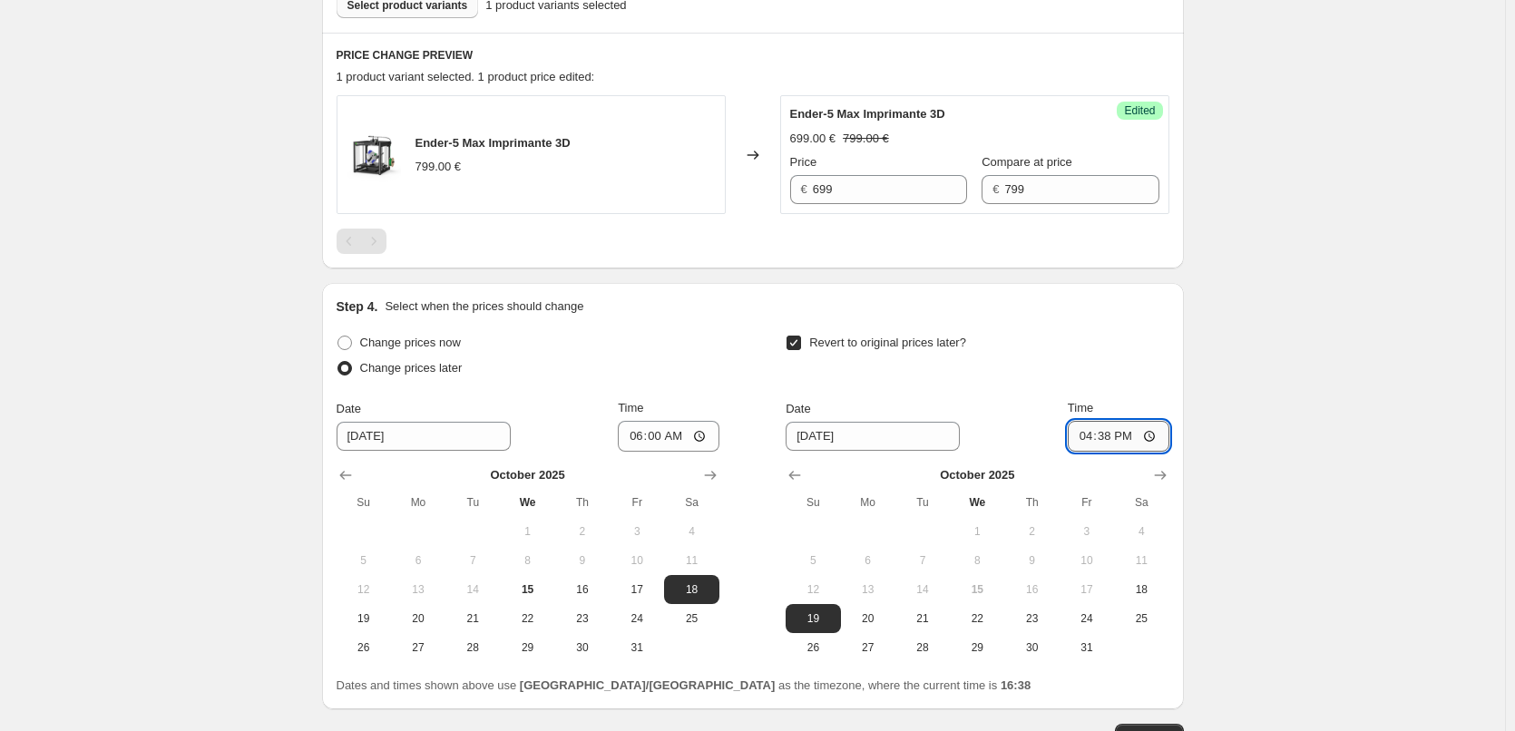
click at [1150, 441] on input "16:38" at bounding box center [1119, 436] width 102 height 31
type input "06:00"
click at [1268, 491] on div "Create new price [MEDICAL_DATA]. This page is ready Create new price [MEDICAL_D…" at bounding box center [752, 144] width 1505 height 1430
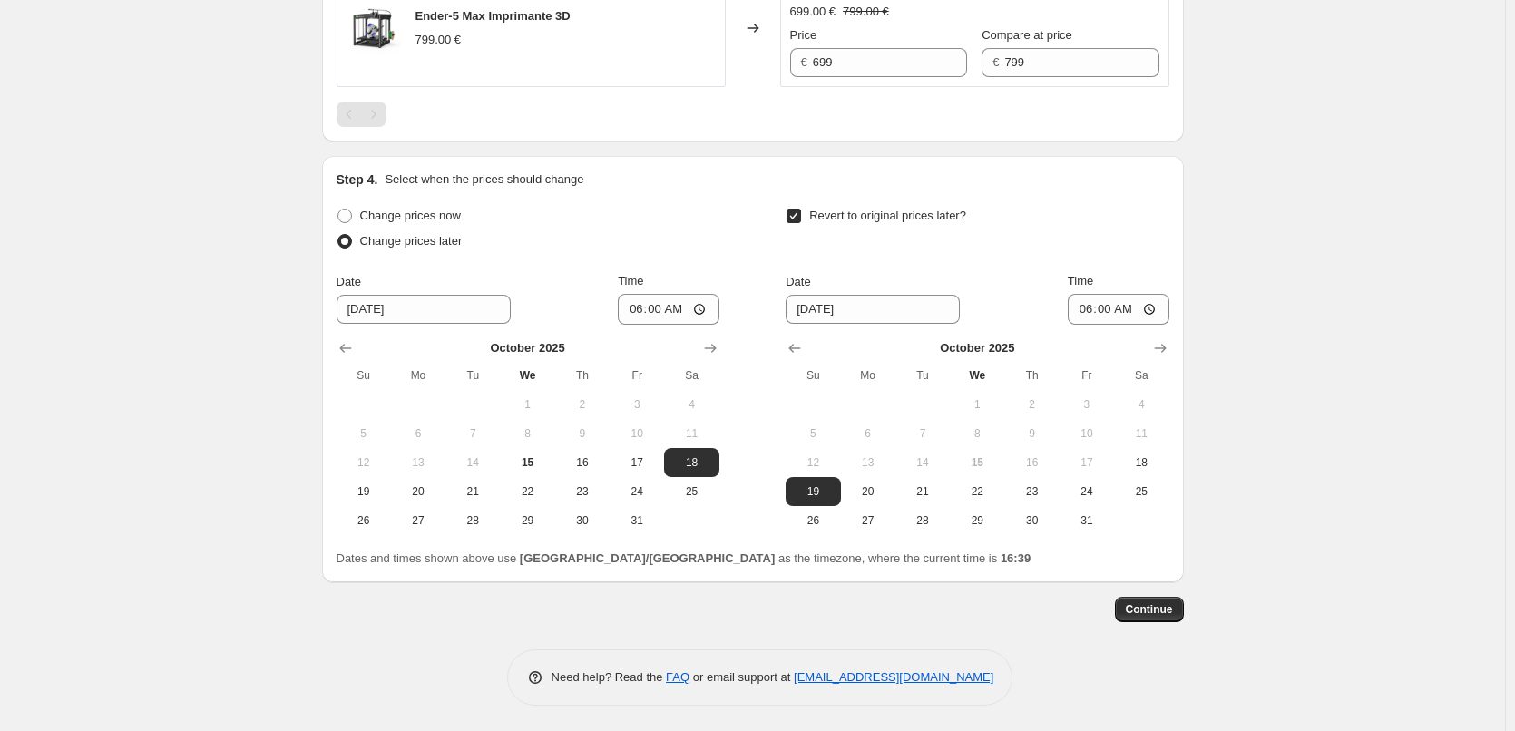
scroll to position [699, 0]
click at [1171, 609] on span "Continue" at bounding box center [1149, 607] width 47 height 15
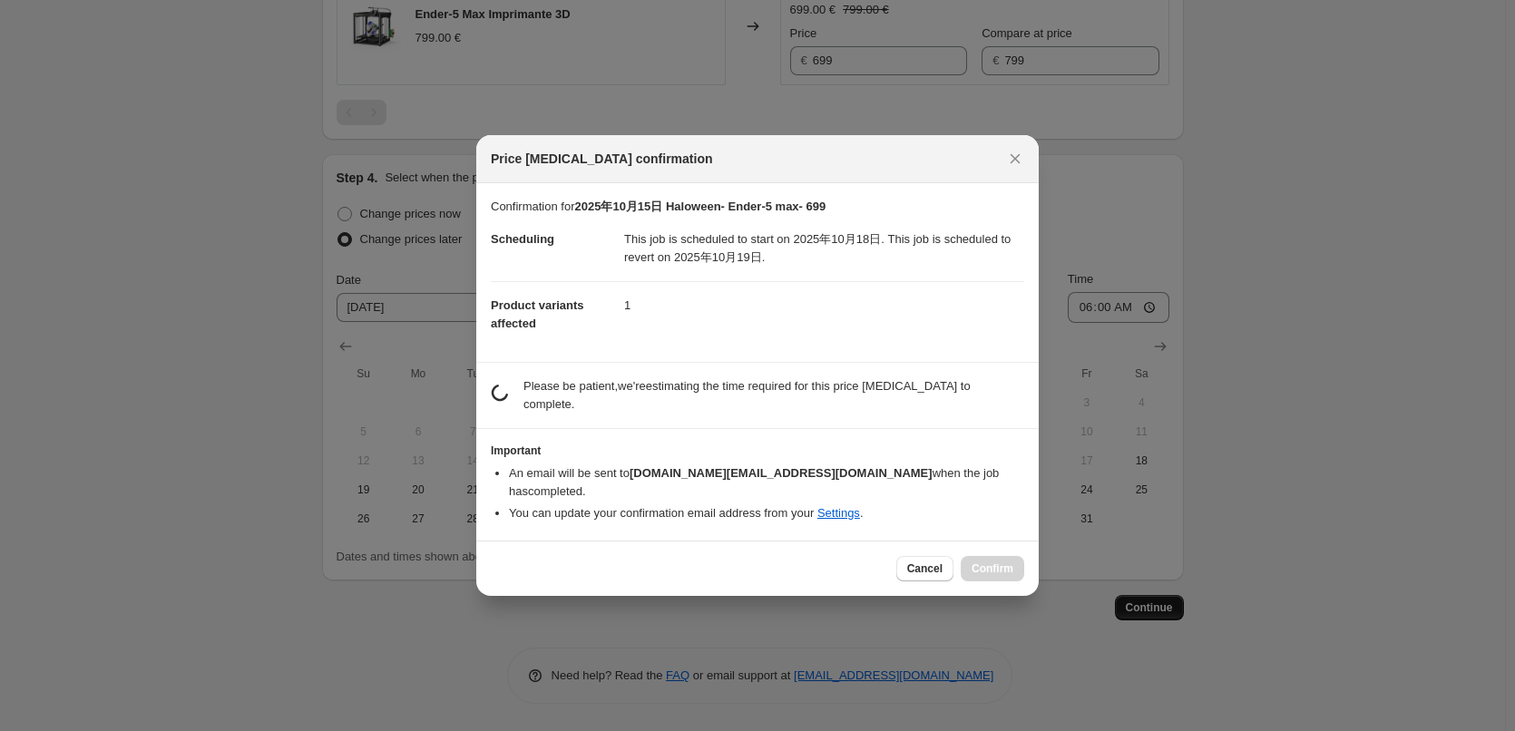
scroll to position [0, 0]
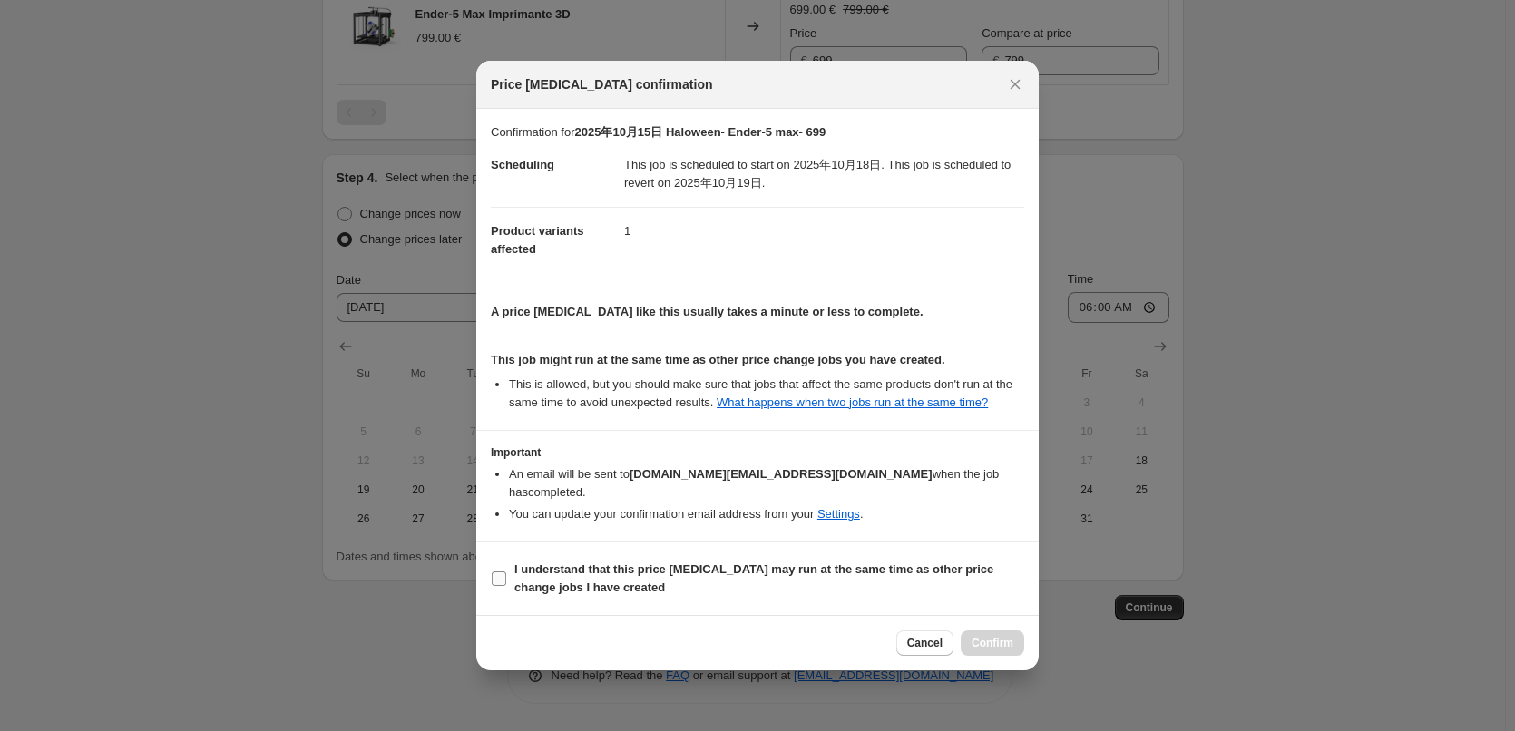
click at [522, 571] on b "I understand that this price [MEDICAL_DATA] may run at the same time as other p…" at bounding box center [753, 578] width 479 height 32
click at [506, 571] on input "I understand that this price [MEDICAL_DATA] may run at the same time as other p…" at bounding box center [499, 578] width 15 height 15
checkbox input "true"
click at [999, 640] on span "Confirm" at bounding box center [992, 643] width 42 height 15
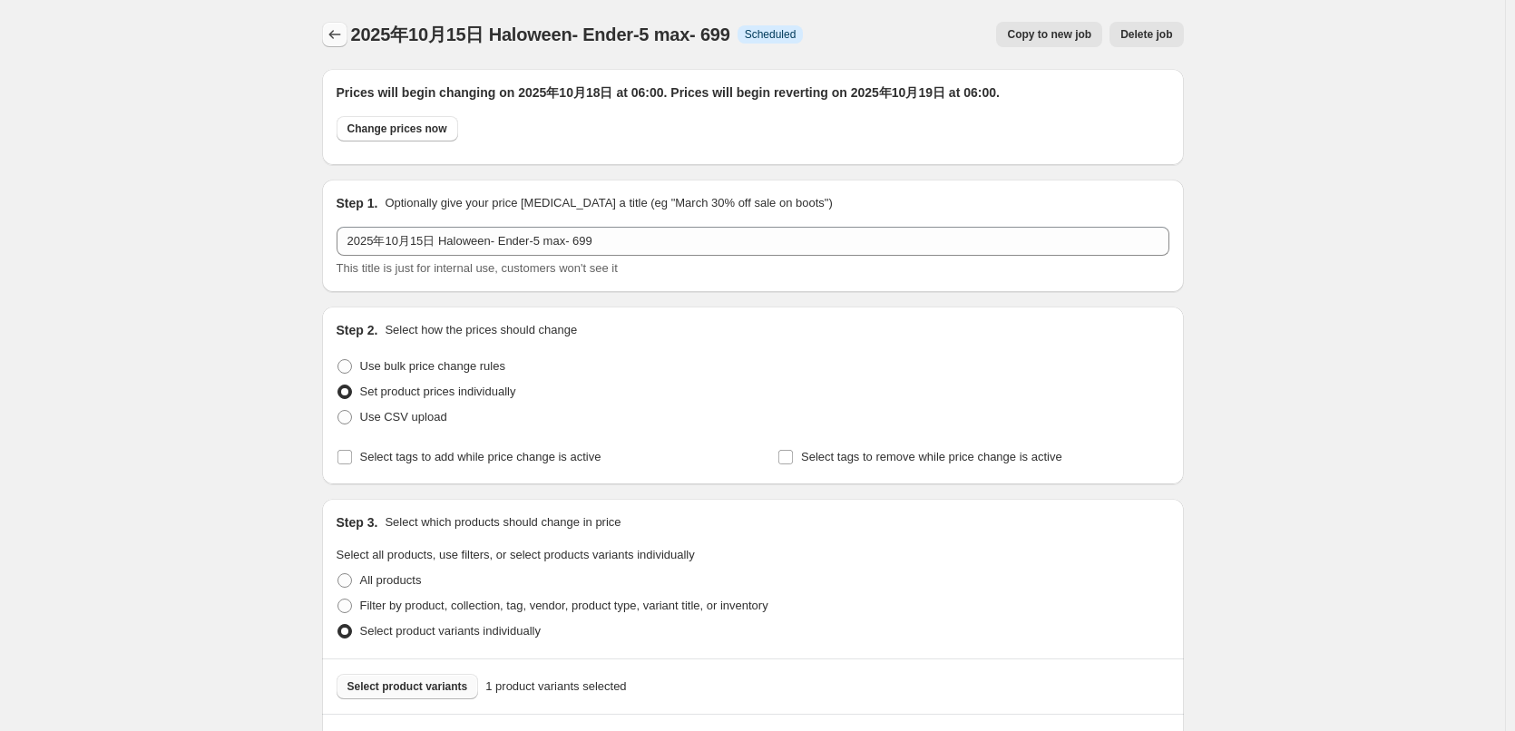
click at [341, 34] on icon "Price change jobs" at bounding box center [335, 34] width 18 height 18
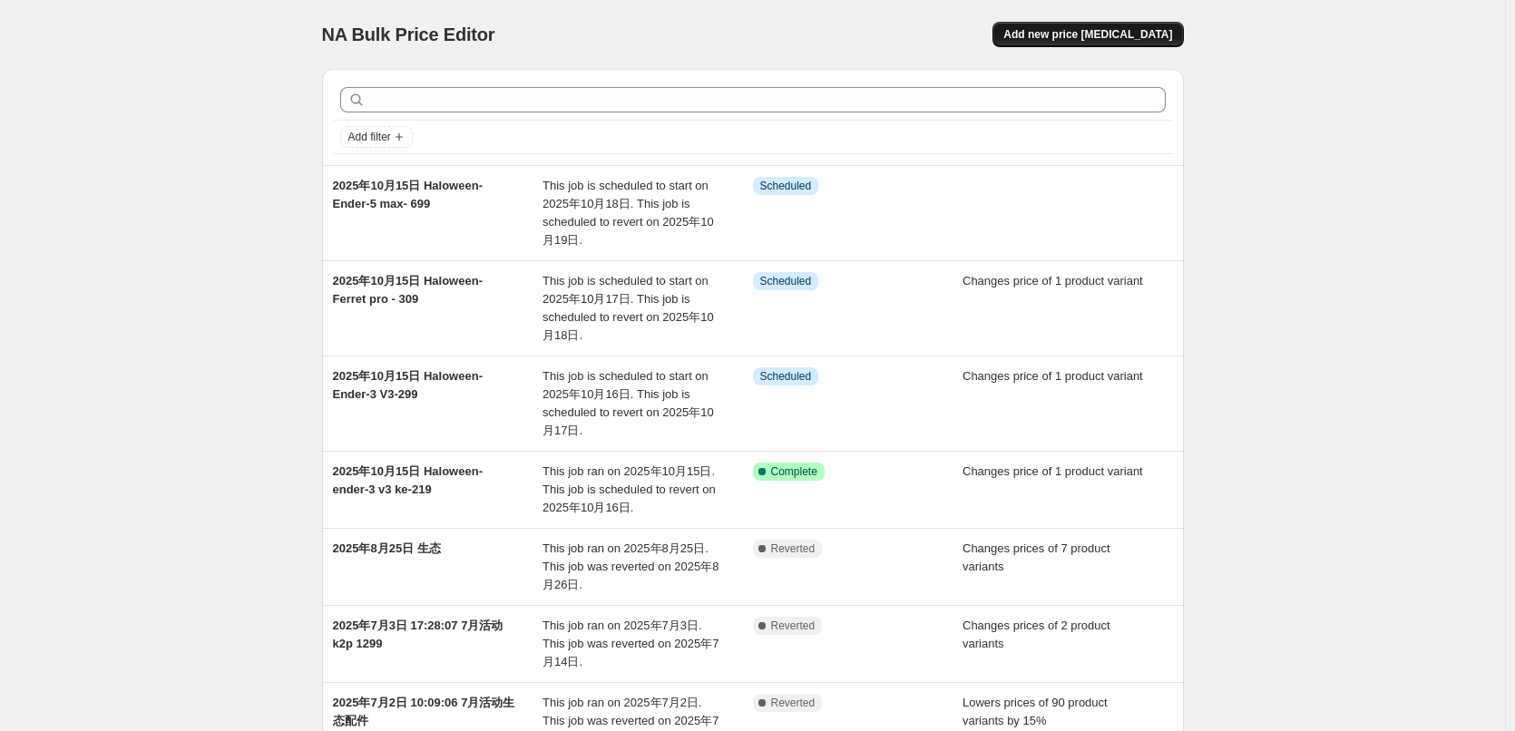
click at [1099, 37] on span "Add new price [MEDICAL_DATA]" at bounding box center [1087, 34] width 169 height 15
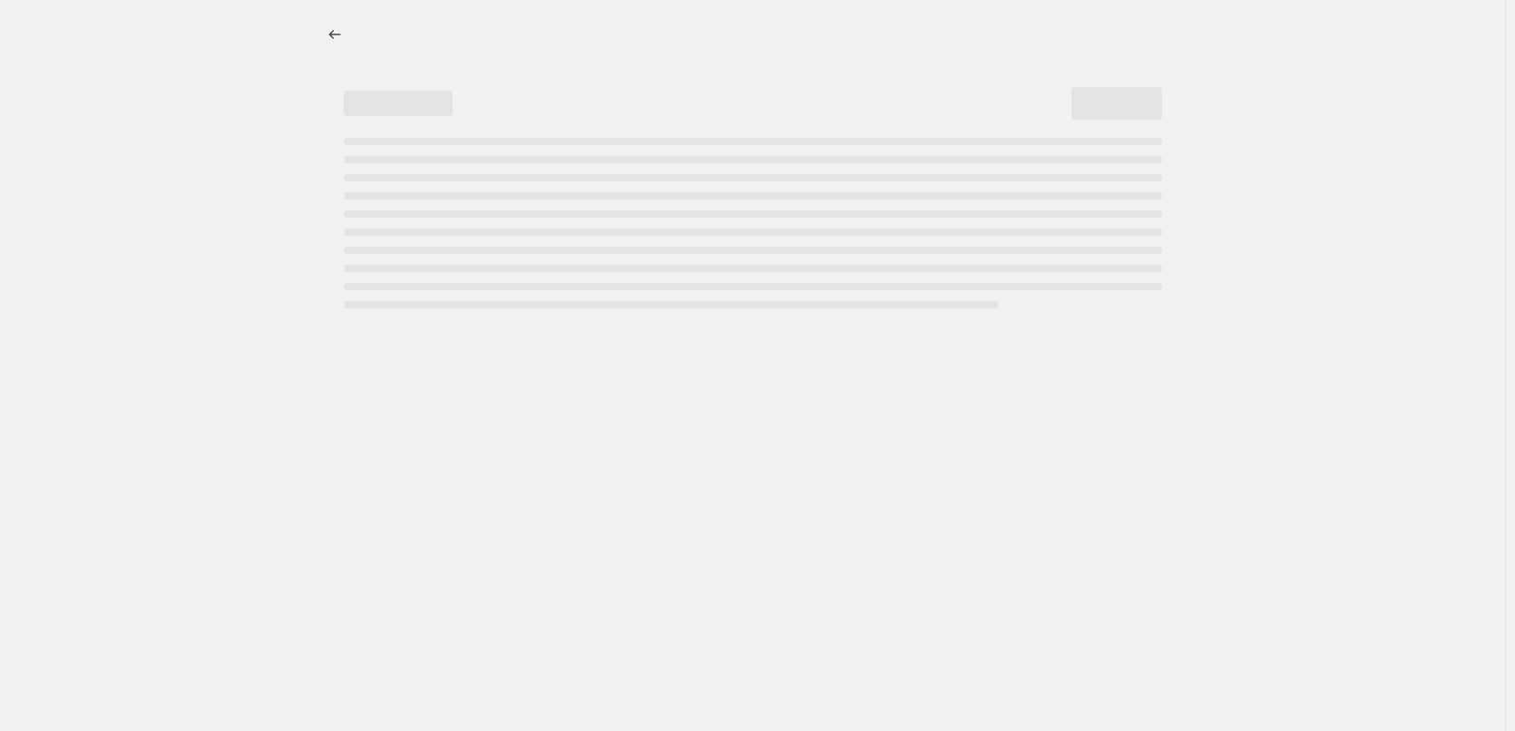
select select "percentage"
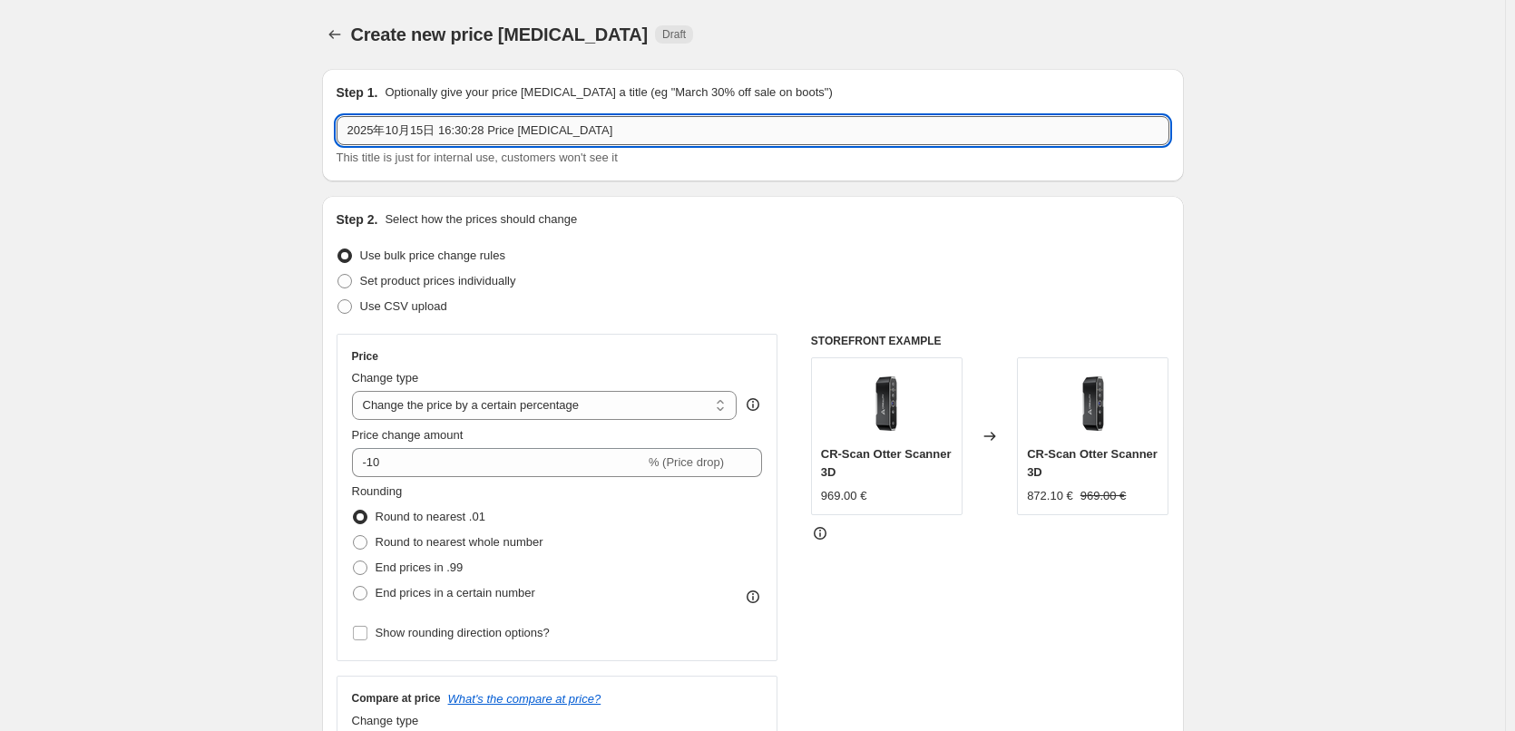
click at [591, 135] on input "2025年10月15日 16:30:28 Price [MEDICAL_DATA]" at bounding box center [753, 130] width 833 height 29
drag, startPoint x: 444, startPoint y: 135, endPoint x: 583, endPoint y: 135, distance: 138.8
click at [583, 135] on input "2025年10月15日 16:30:28 Price [MEDICAL_DATA]" at bounding box center [753, 130] width 833 height 29
paste input "Ender-3 V3 Plus"
paste input "379"
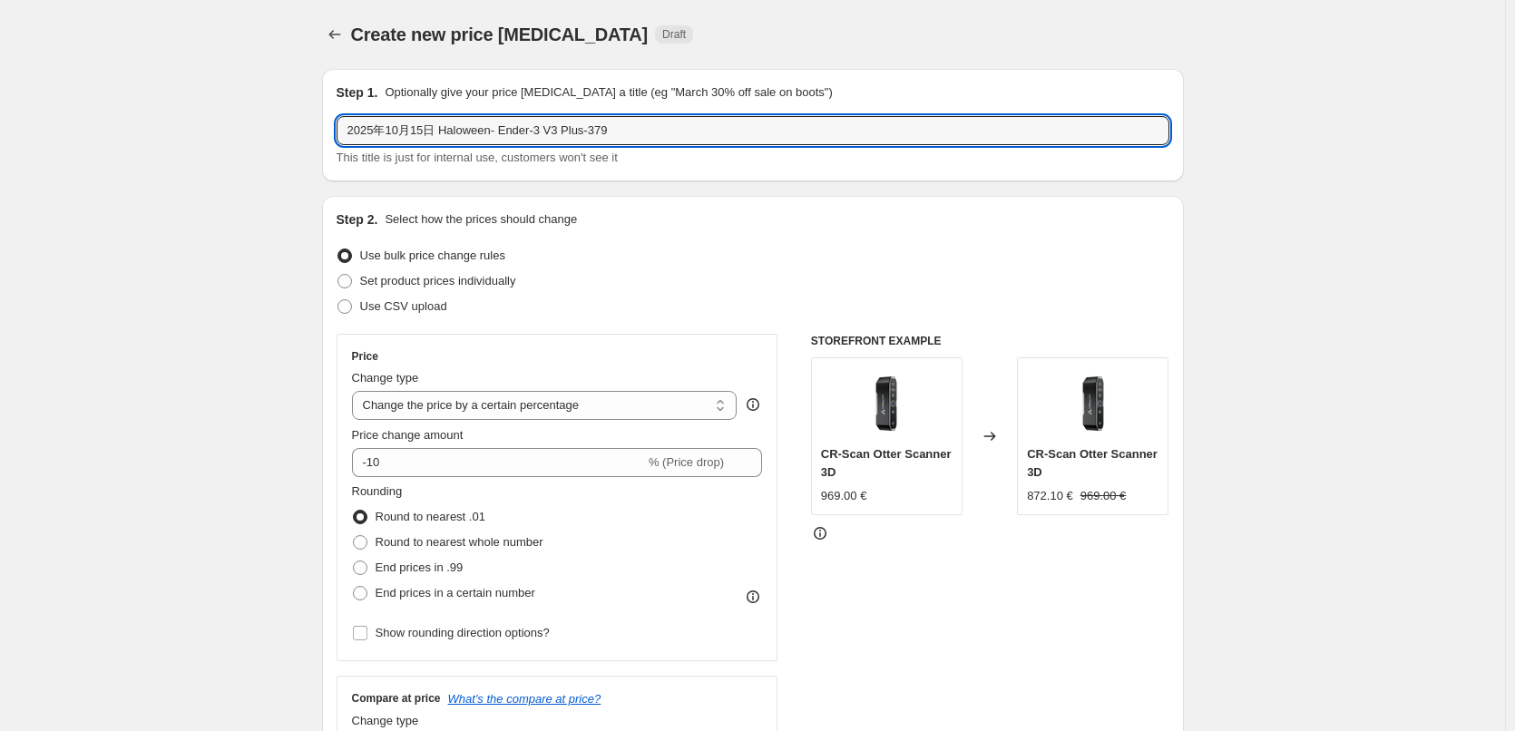
type input "2025年10月15日 Haloween- Ender-3 V3 Plus-379"
click at [691, 270] on div "Set product prices individually" at bounding box center [753, 280] width 833 height 25
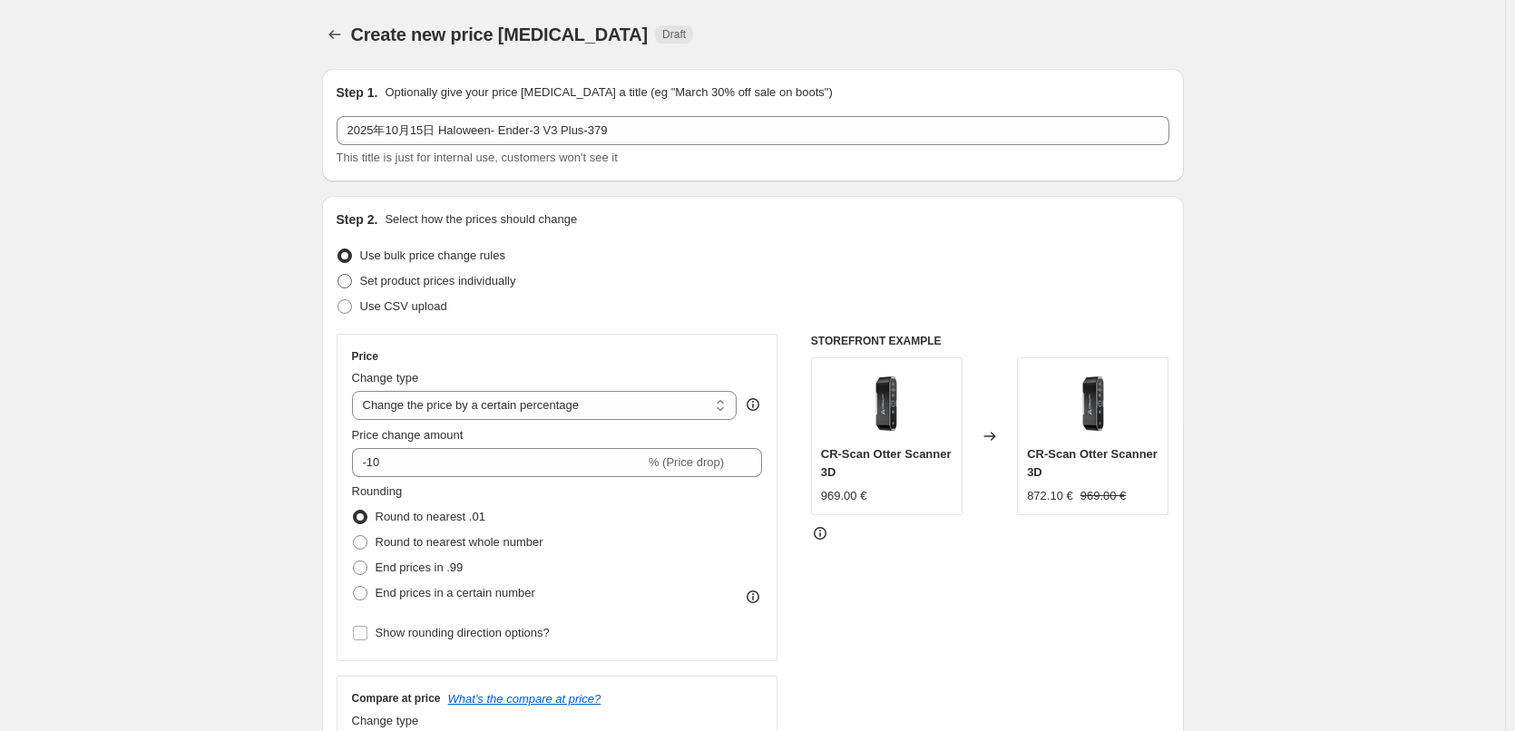
click at [400, 282] on span "Set product prices individually" at bounding box center [438, 281] width 156 height 14
click at [338, 275] on input "Set product prices individually" at bounding box center [337, 274] width 1 height 1
radio input "true"
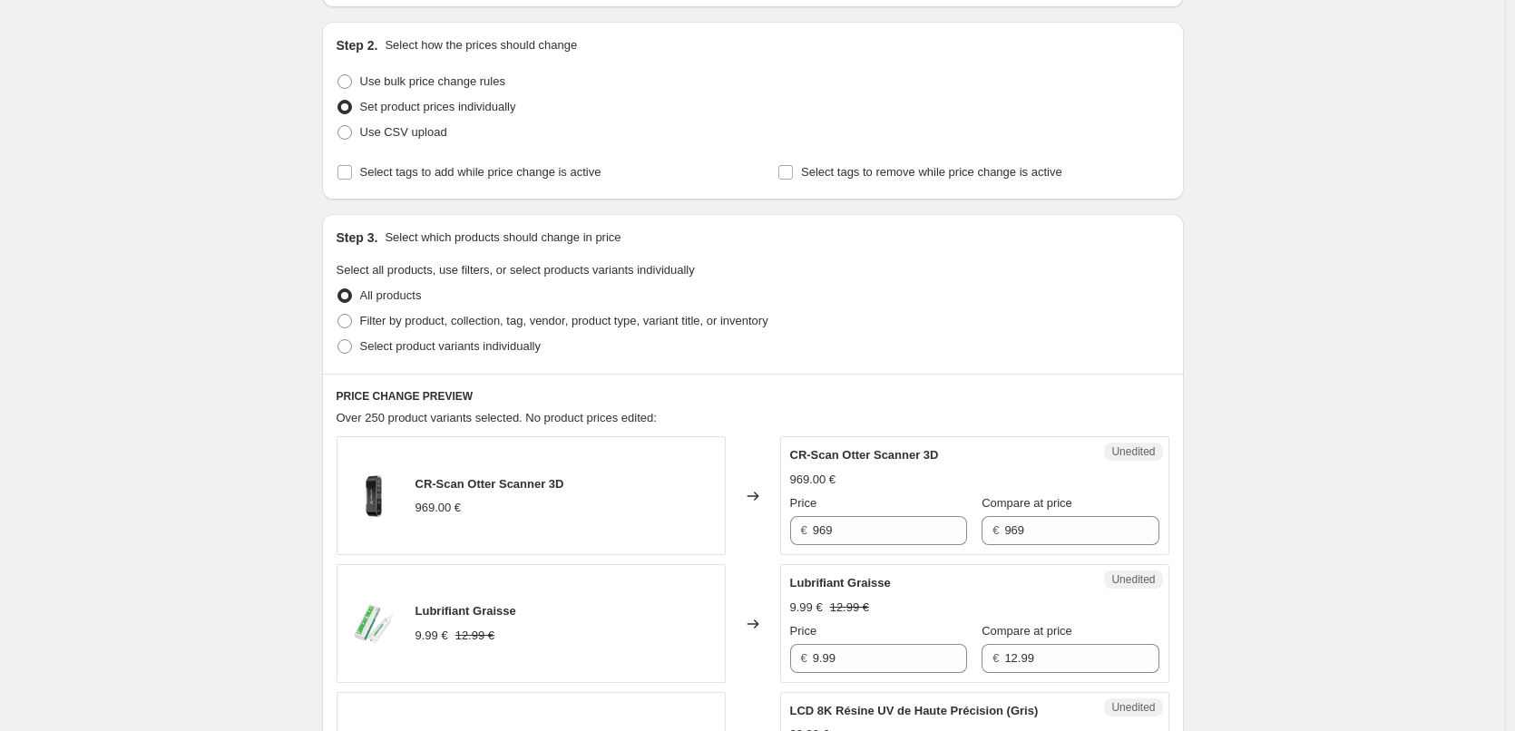
scroll to position [181, 0]
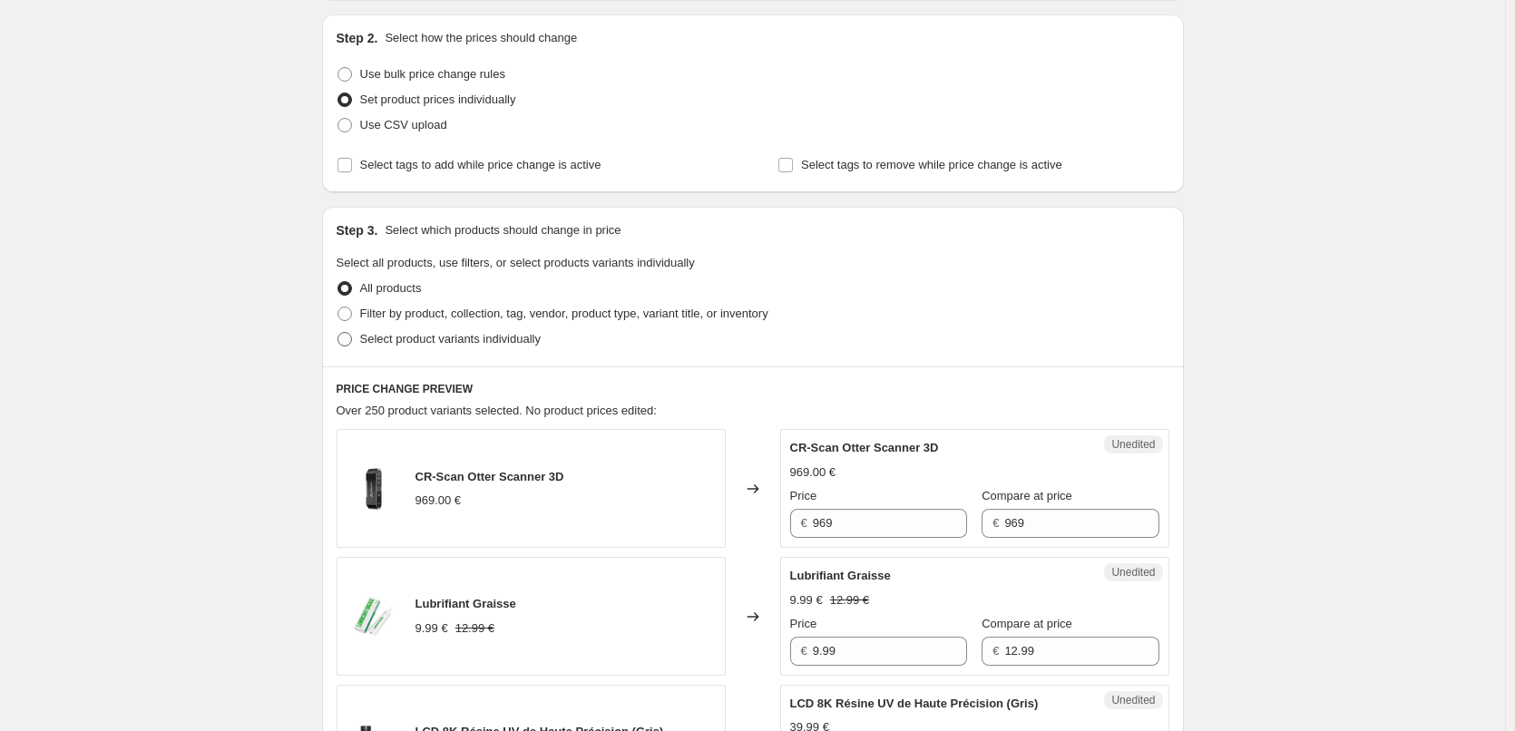
click at [391, 339] on span "Select product variants individually" at bounding box center [450, 339] width 181 height 14
click at [338, 333] on input "Select product variants individually" at bounding box center [337, 332] width 1 height 1
radio input "true"
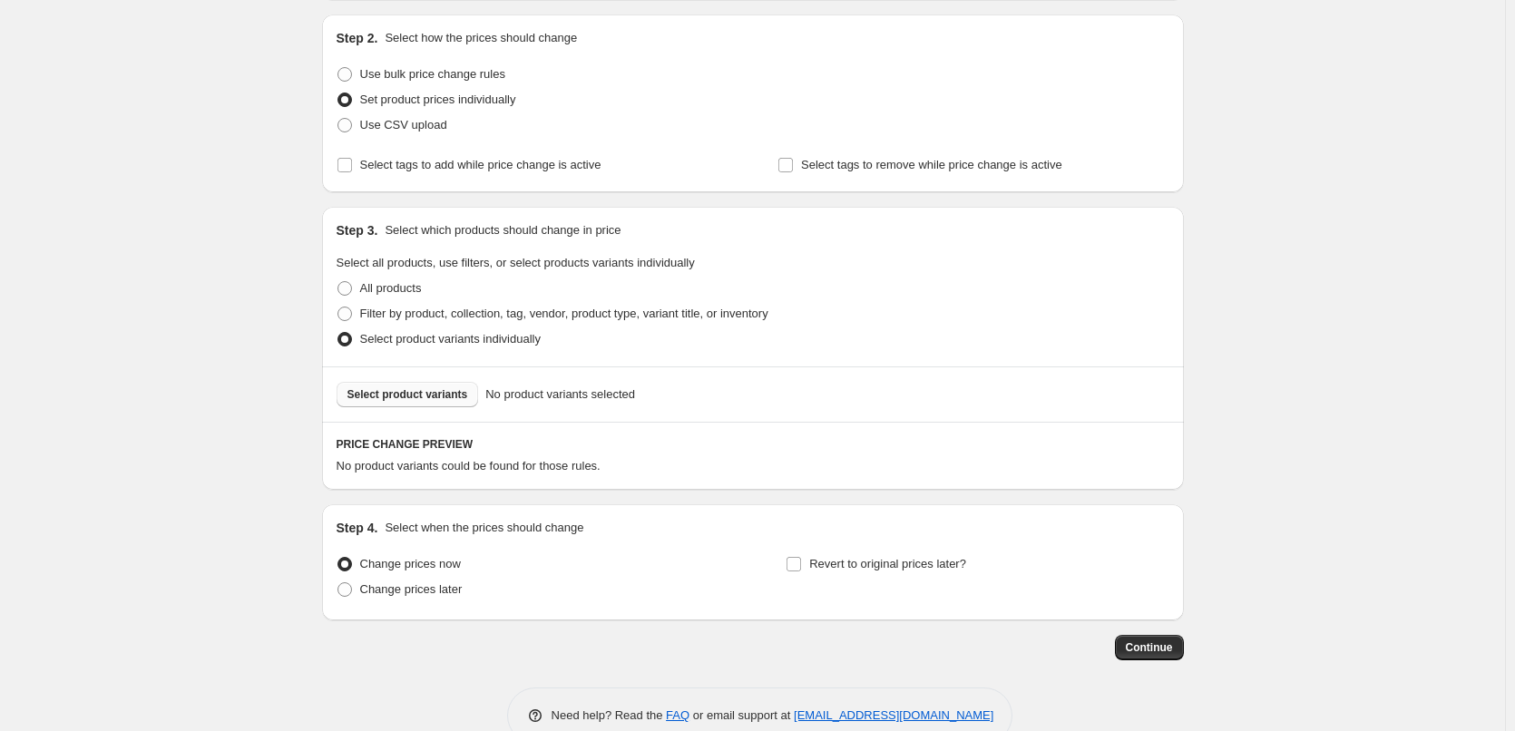
click at [418, 385] on button "Select product variants" at bounding box center [408, 394] width 142 height 25
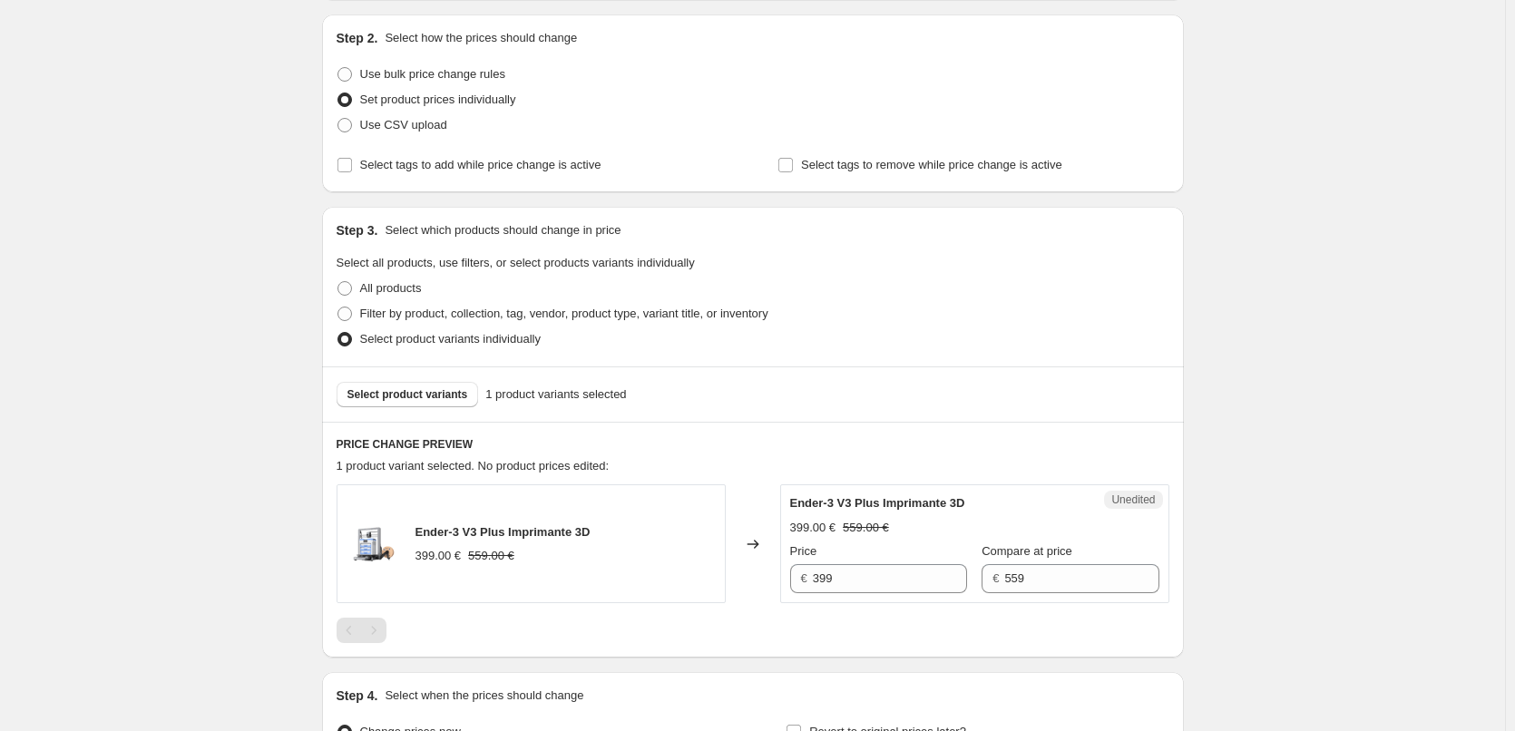
click at [795, 384] on div "Select product variants 1 product variants selected" at bounding box center [753, 394] width 833 height 25
click at [876, 586] on input "399" at bounding box center [890, 578] width 154 height 29
paste input "7"
type input "379"
click at [883, 633] on div at bounding box center [753, 630] width 833 height 25
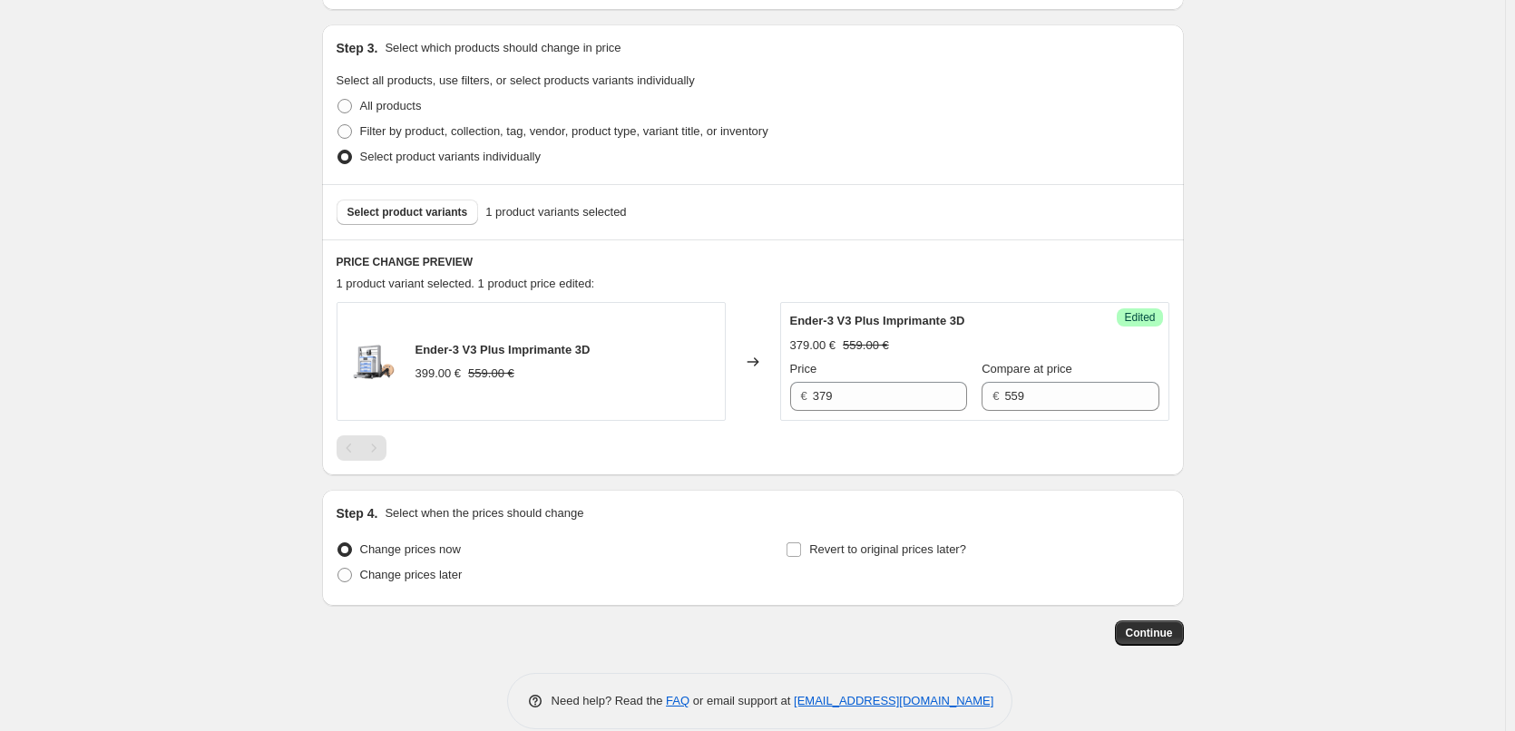
scroll to position [389, 0]
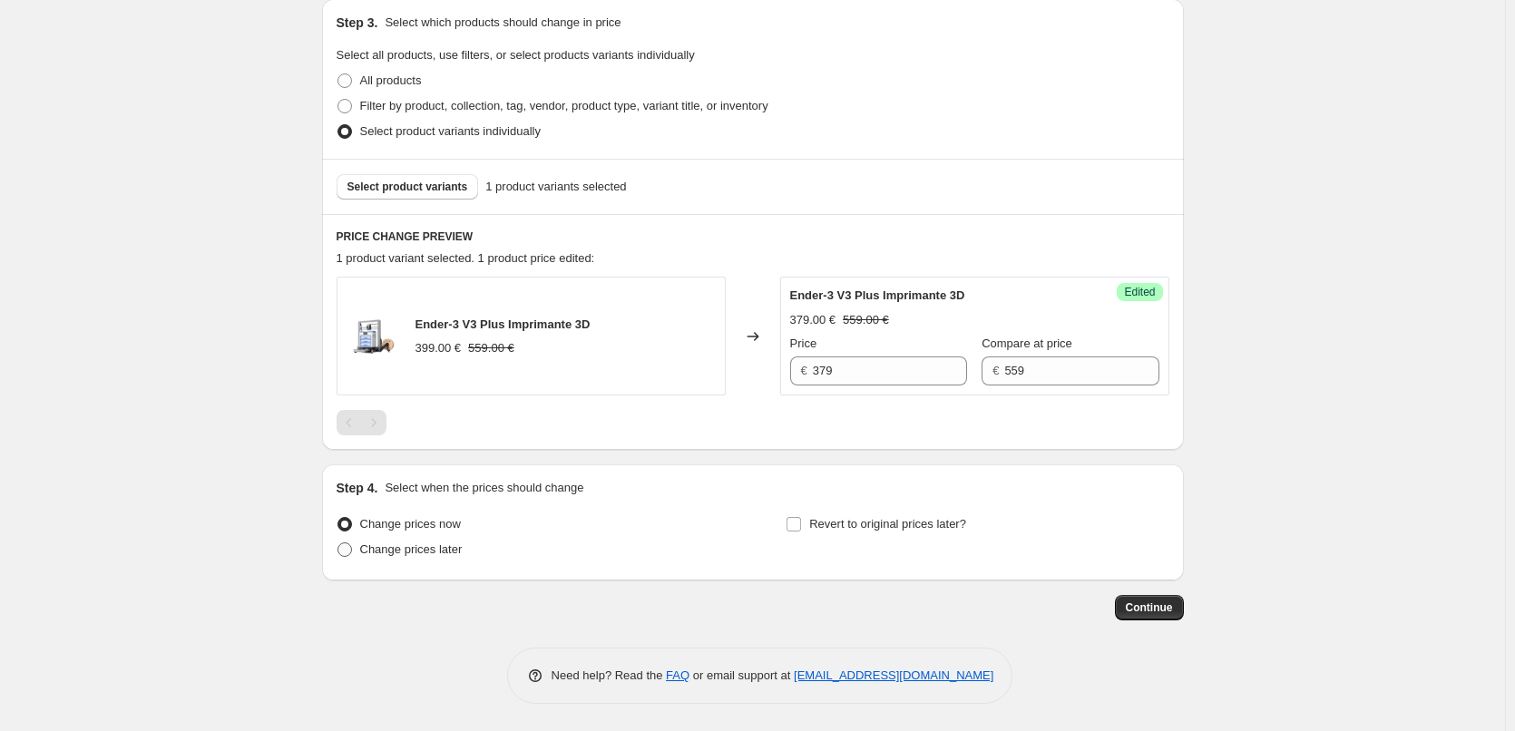
click at [452, 550] on span "Change prices later" at bounding box center [411, 549] width 102 height 14
click at [338, 543] on input "Change prices later" at bounding box center [337, 542] width 1 height 1
radio input "true"
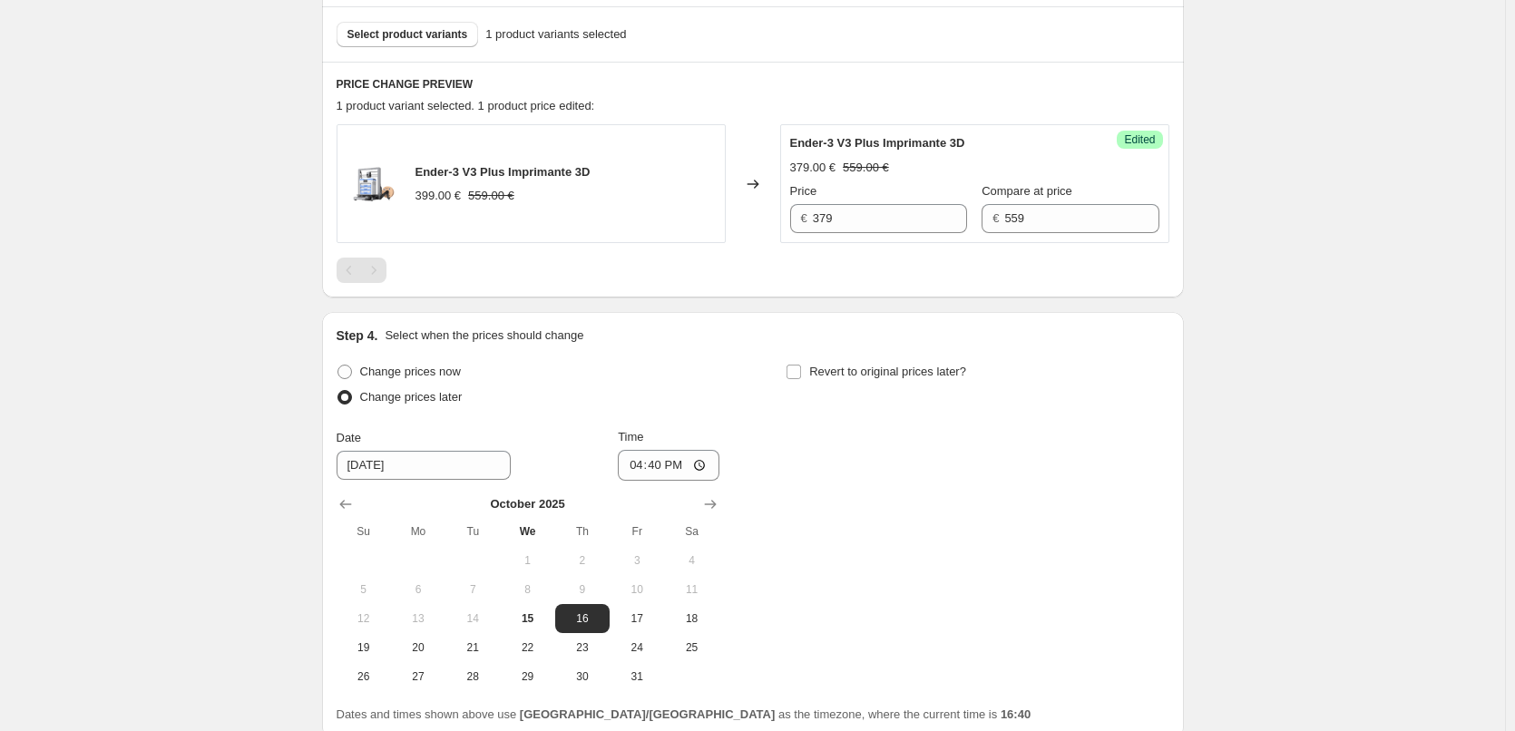
scroll to position [571, 0]
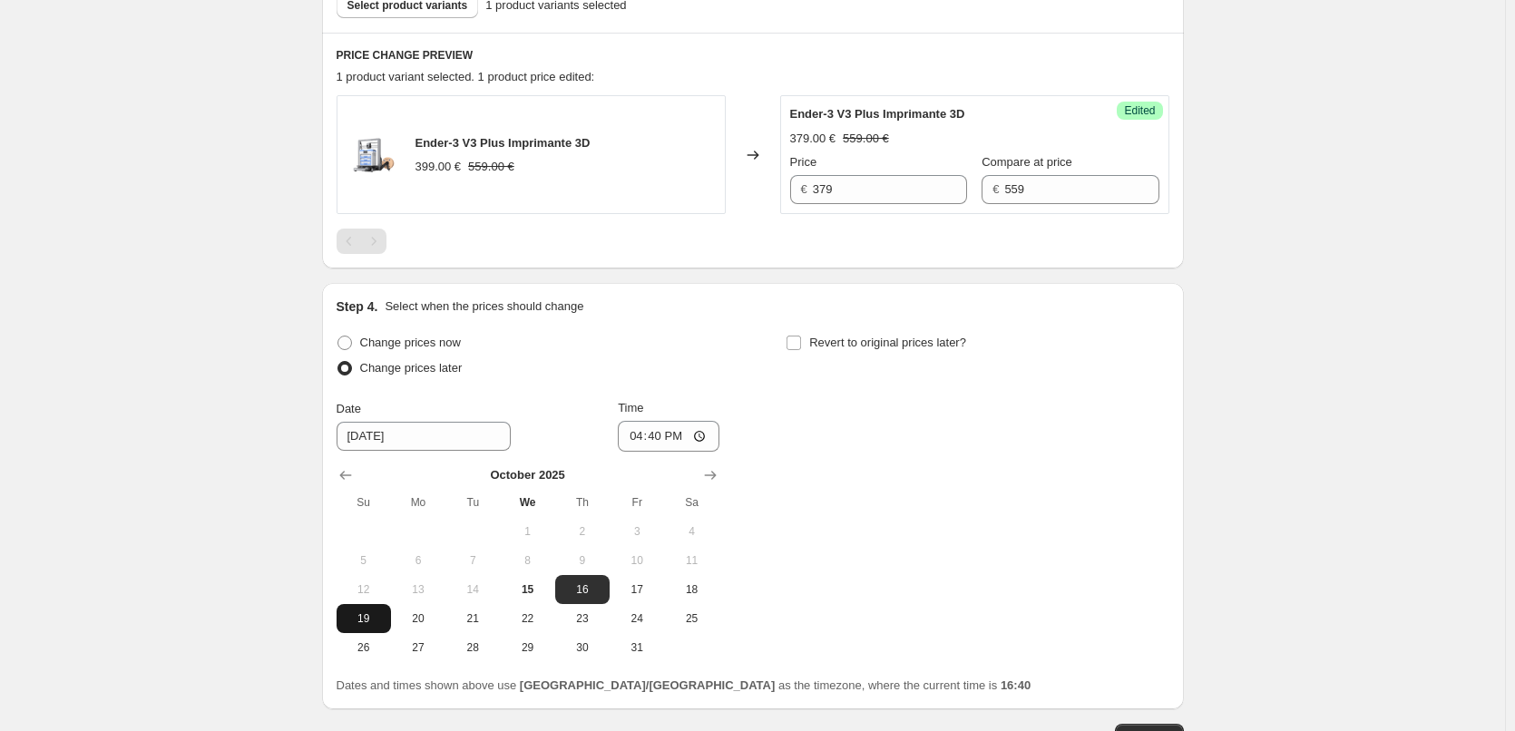
click at [369, 620] on span "19" at bounding box center [364, 618] width 40 height 15
type input "[DATE]"
click at [684, 434] on input "16:40" at bounding box center [669, 436] width 102 height 31
click at [701, 435] on input "16:40" at bounding box center [669, 436] width 102 height 31
type input "06:00"
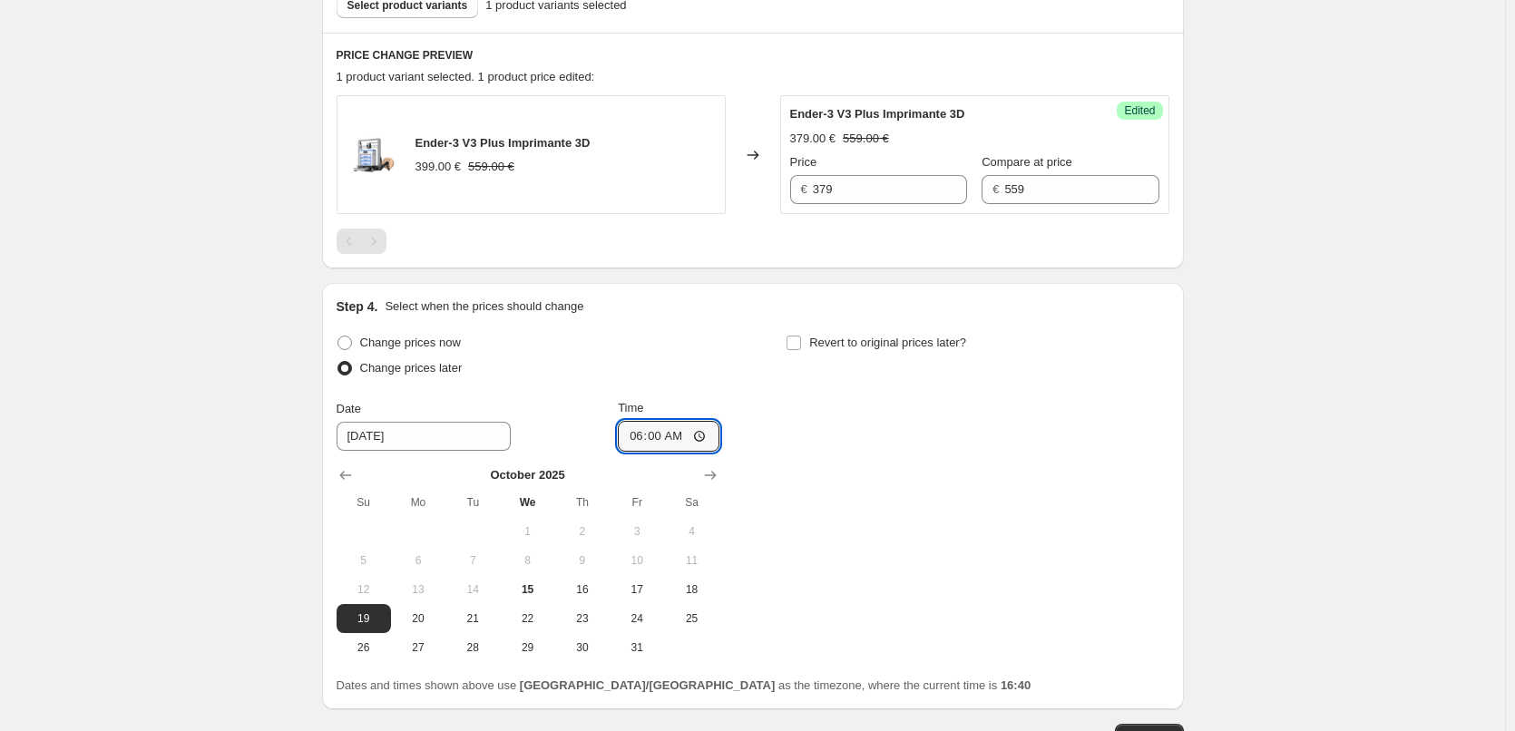
click at [858, 571] on div "Change prices now Change prices later Date [DATE] Time 06:00 [DATE] Su Mo Tu We…" at bounding box center [753, 496] width 833 height 332
click at [801, 346] on input "Revert to original prices later?" at bounding box center [793, 343] width 15 height 15
checkbox input "true"
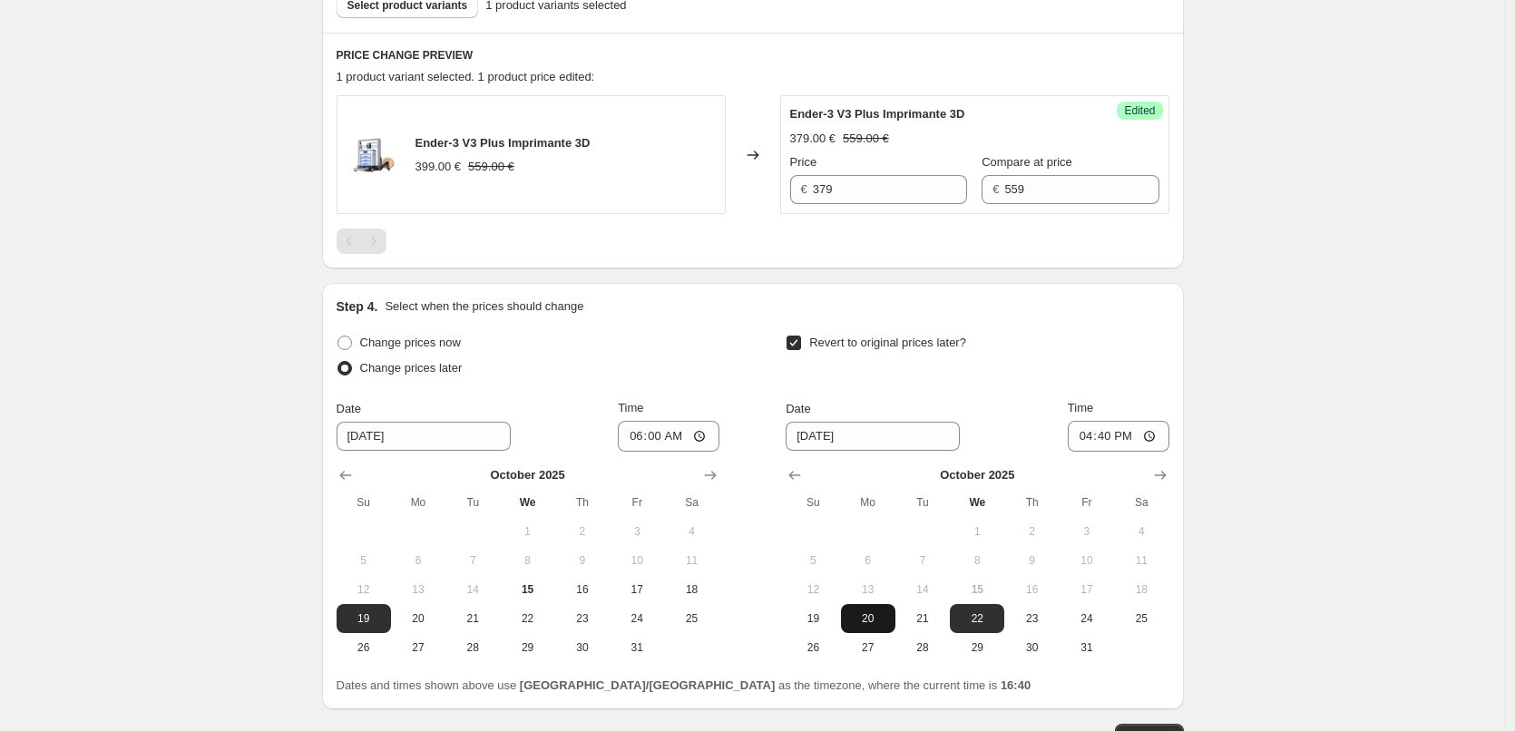
click at [867, 620] on span "20" at bounding box center [868, 618] width 40 height 15
type input "[DATE]"
click at [1155, 439] on input "16:40" at bounding box center [1119, 436] width 102 height 31
type input "06:00"
click at [1316, 498] on div "Create new price [MEDICAL_DATA]. This page is ready Create new price [MEDICAL_D…" at bounding box center [752, 144] width 1505 height 1430
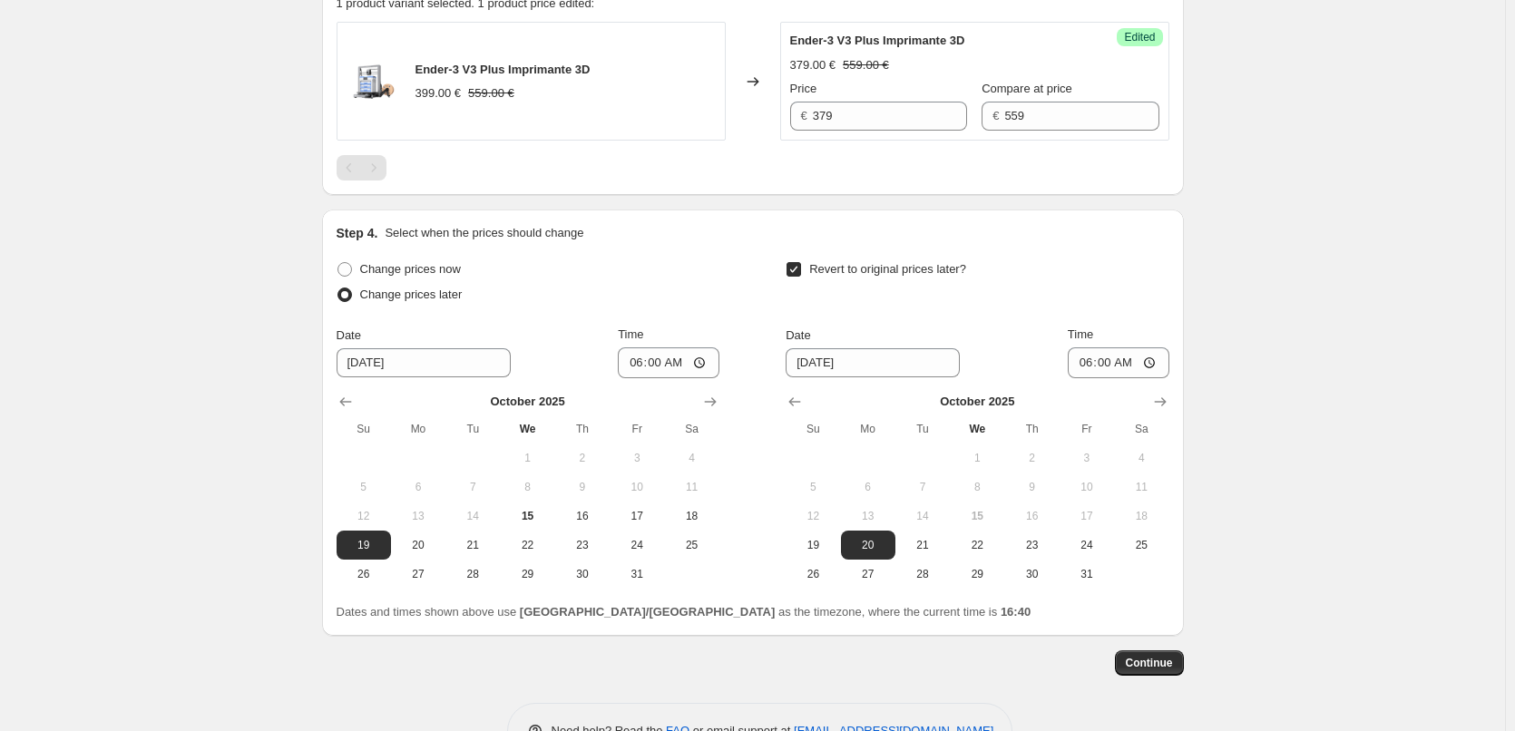
scroll to position [699, 0]
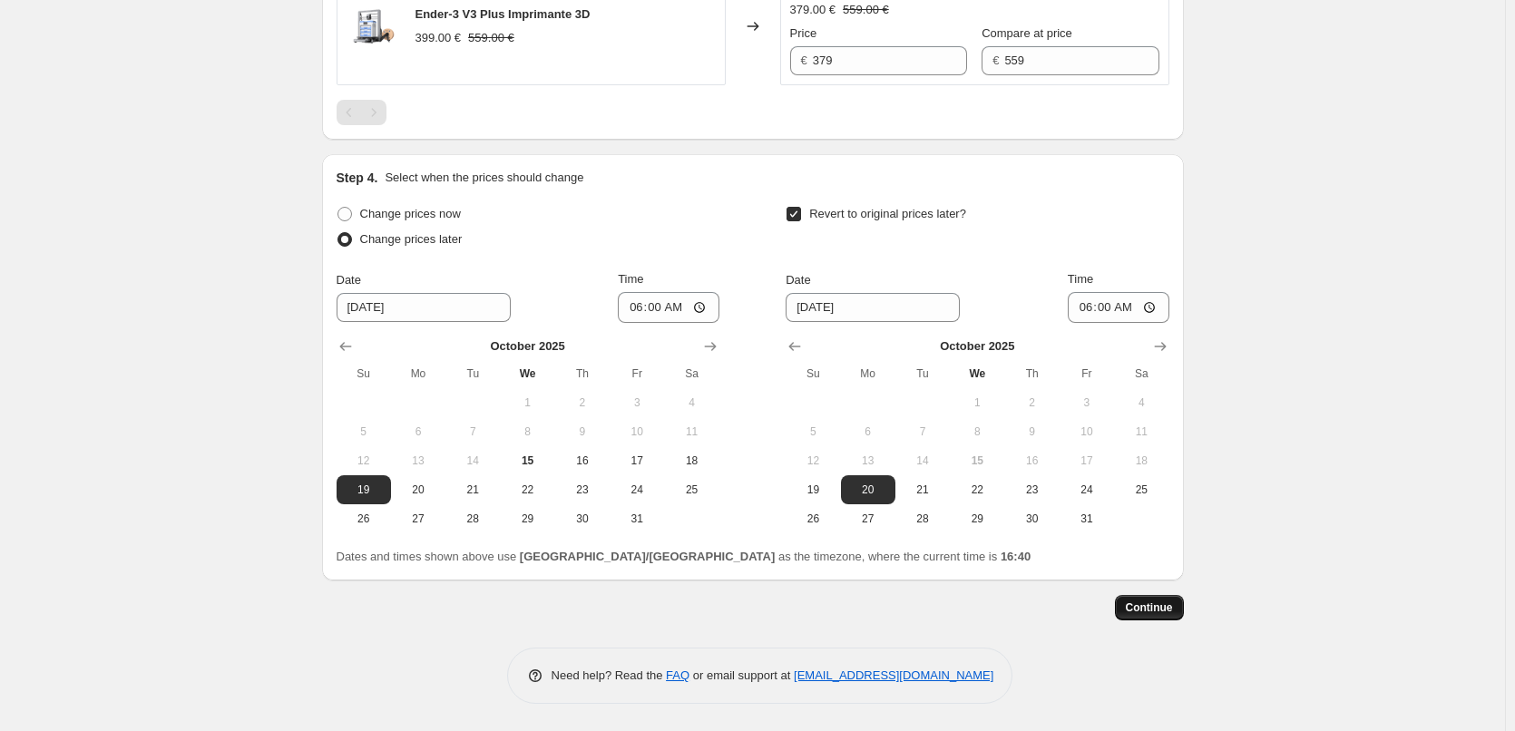
click at [1164, 609] on span "Continue" at bounding box center [1149, 607] width 47 height 15
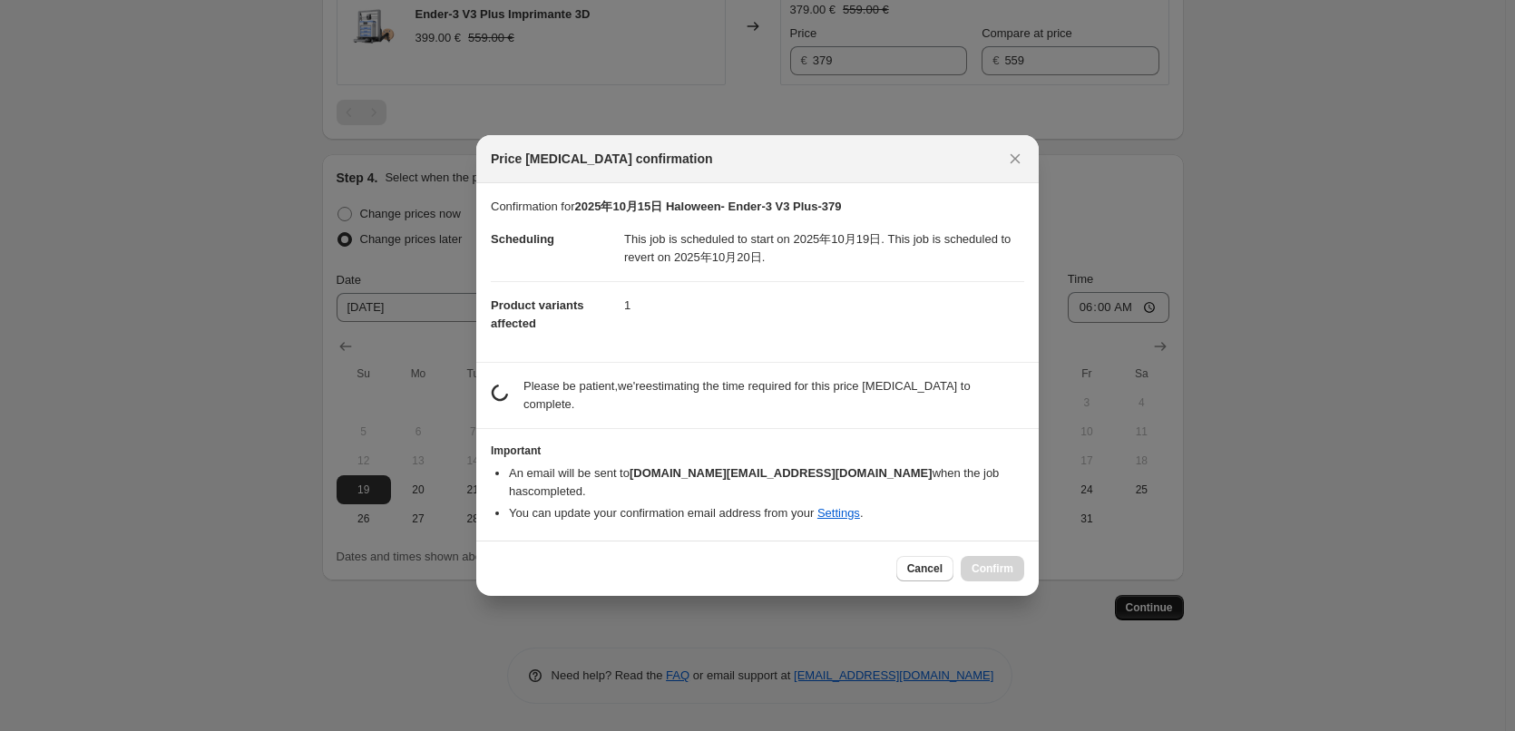
scroll to position [0, 0]
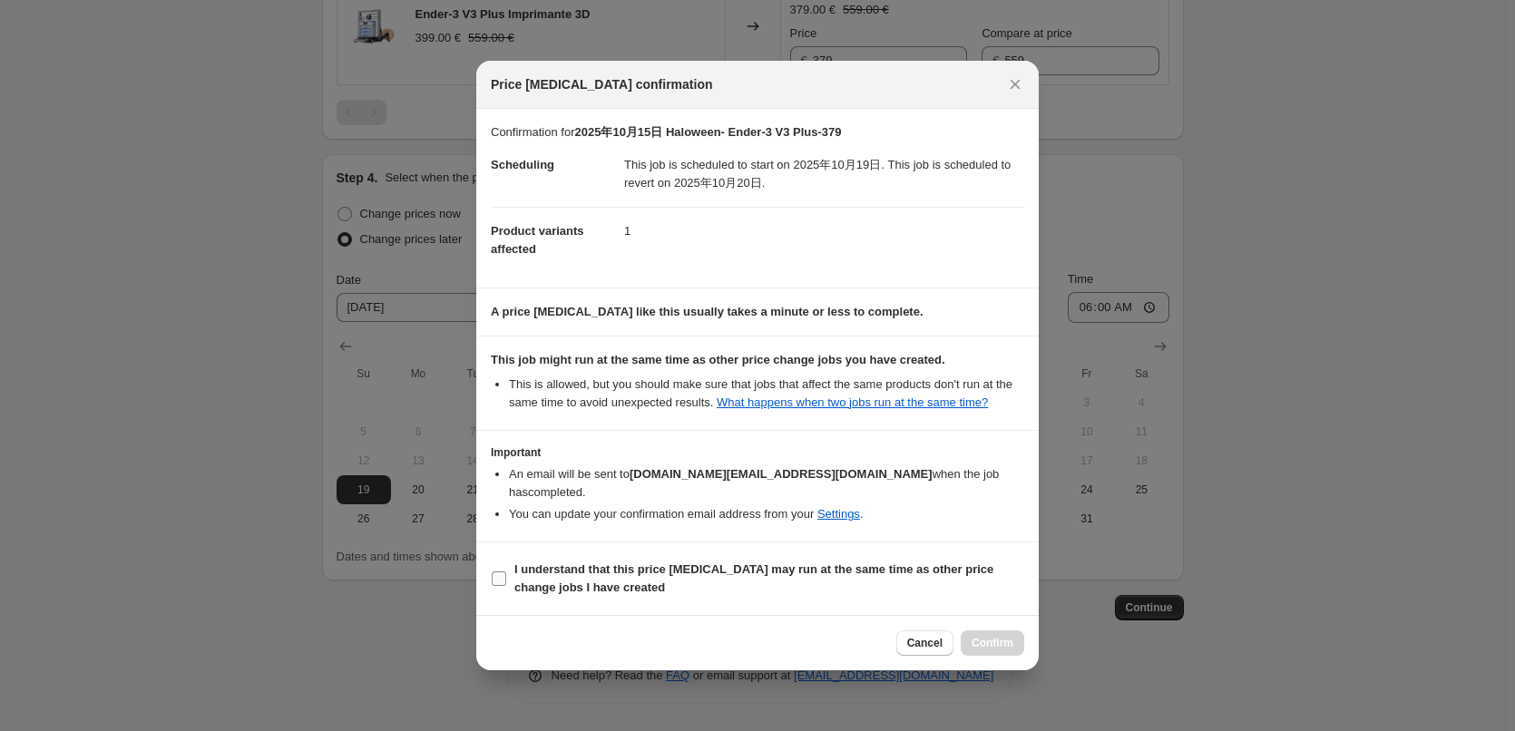
click at [603, 576] on span "I understand that this price [MEDICAL_DATA] may run at the same time as other p…" at bounding box center [769, 579] width 510 height 36
click at [506, 576] on input "I understand that this price [MEDICAL_DATA] may run at the same time as other p…" at bounding box center [499, 578] width 15 height 15
checkbox input "true"
click at [1015, 638] on button "Confirm" at bounding box center [992, 642] width 63 height 25
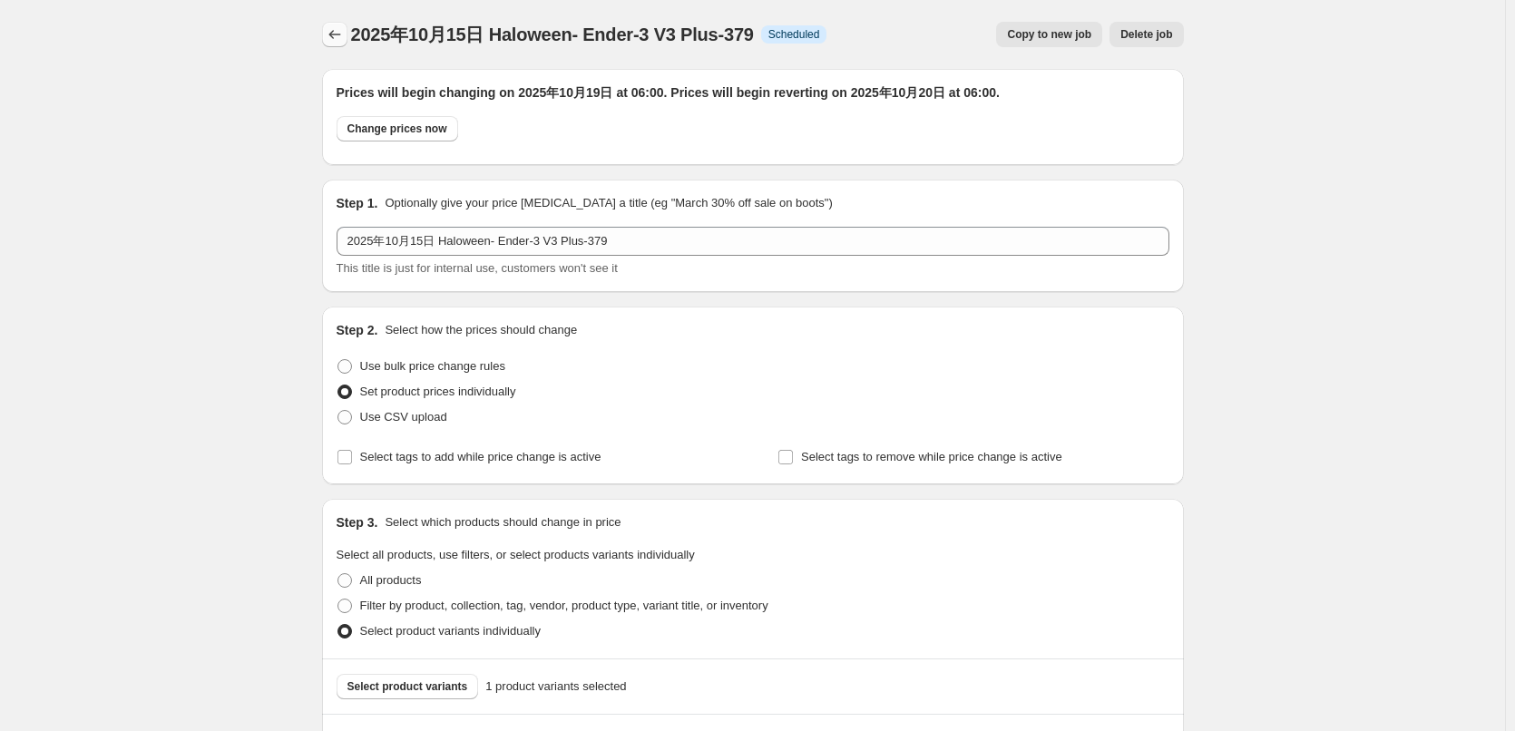
click at [343, 38] on icon "Price change jobs" at bounding box center [335, 34] width 18 height 18
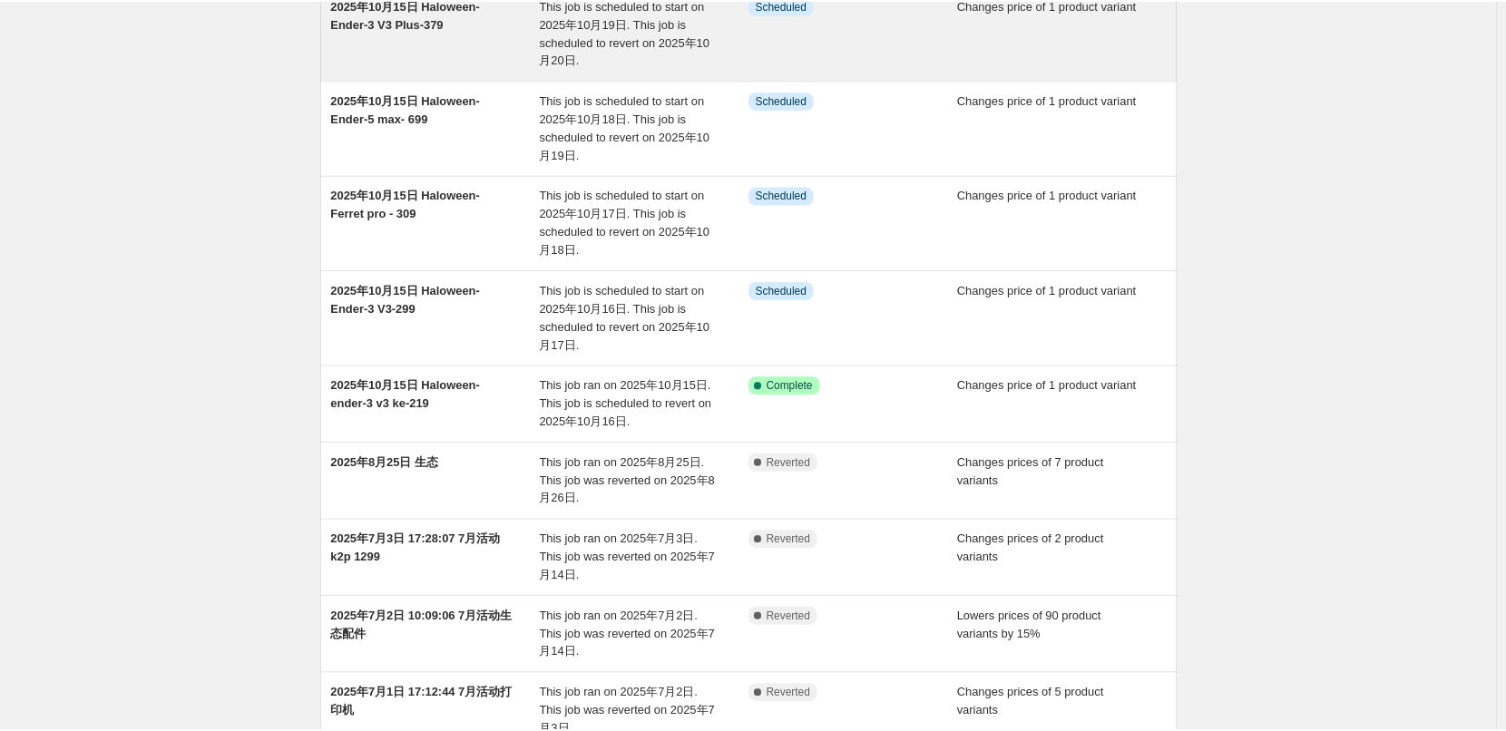
scroll to position [181, 0]
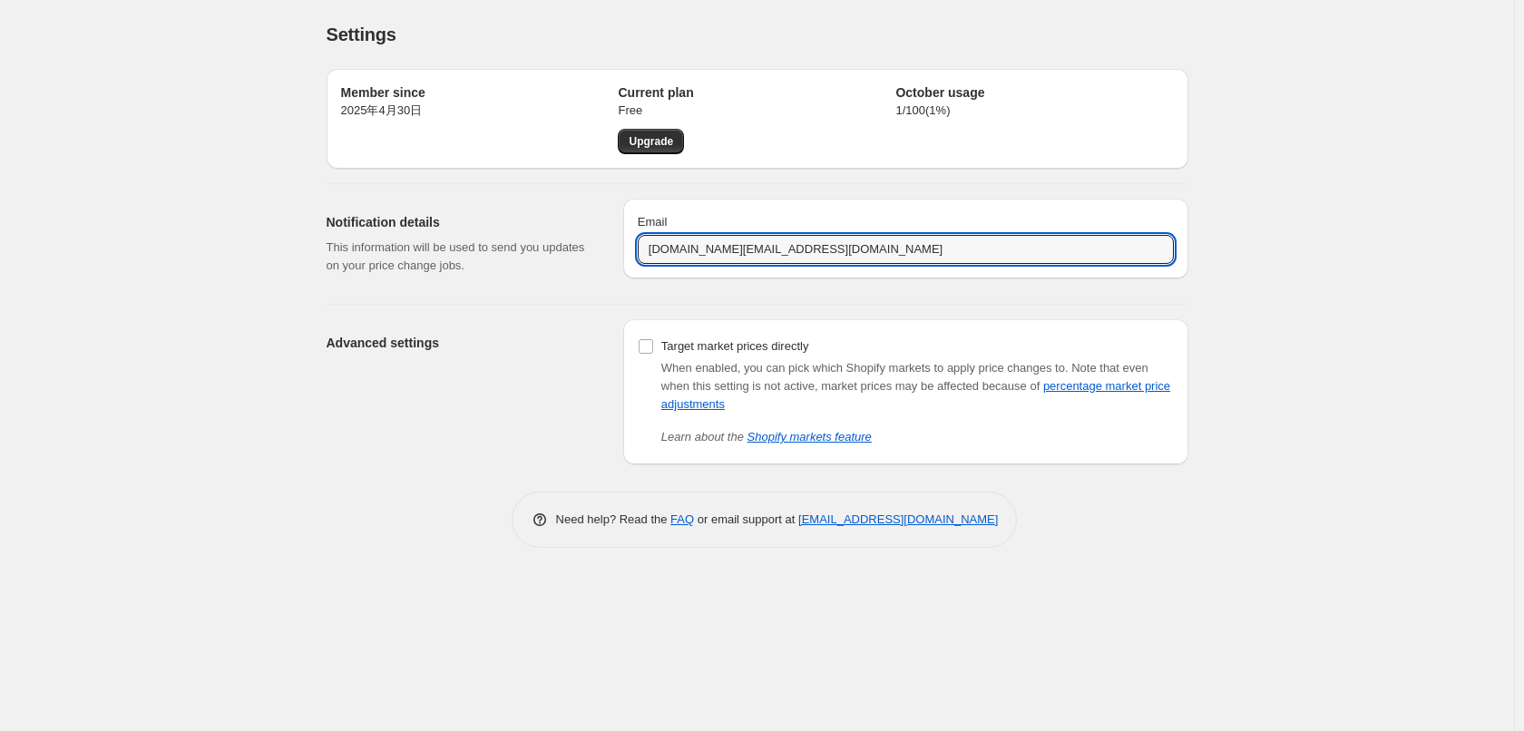
drag, startPoint x: 684, startPoint y: 255, endPoint x: 603, endPoint y: 254, distance: 80.7
click at [606, 254] on div "Notification details This information will be used to send you updates on your …" at bounding box center [750, 236] width 876 height 105
type input "[EMAIL_ADDRESS][DOMAIN_NAME]"
